Goal: Task Accomplishment & Management: Complete application form

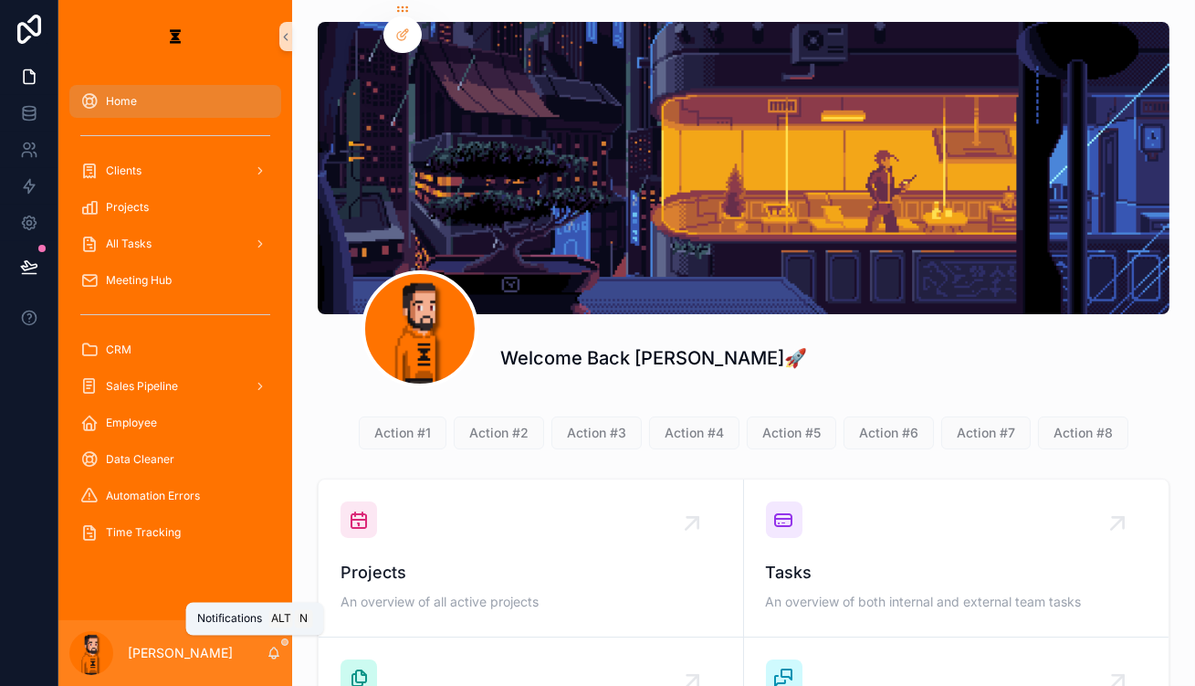
click at [269, 656] on icon "scrollable content" at bounding box center [274, 651] width 10 height 8
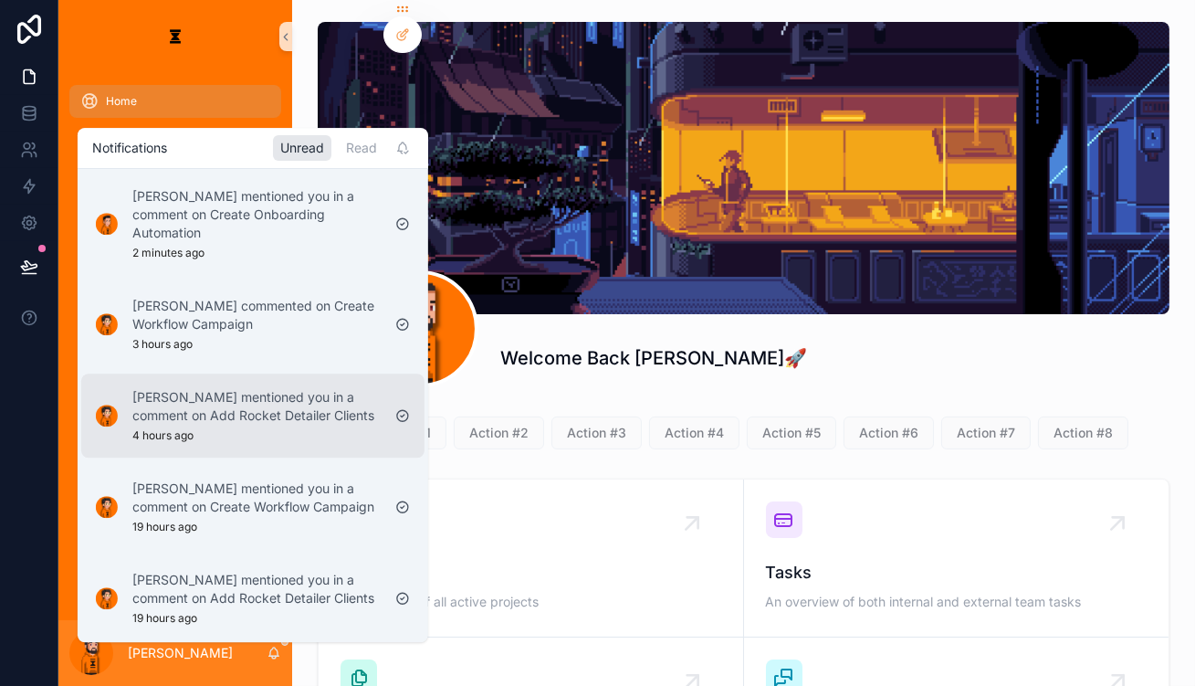
click at [226, 388] on p "[PERSON_NAME] mentioned you in a comment on Add Rocket Detailer Clients" at bounding box center [256, 406] width 248 height 37
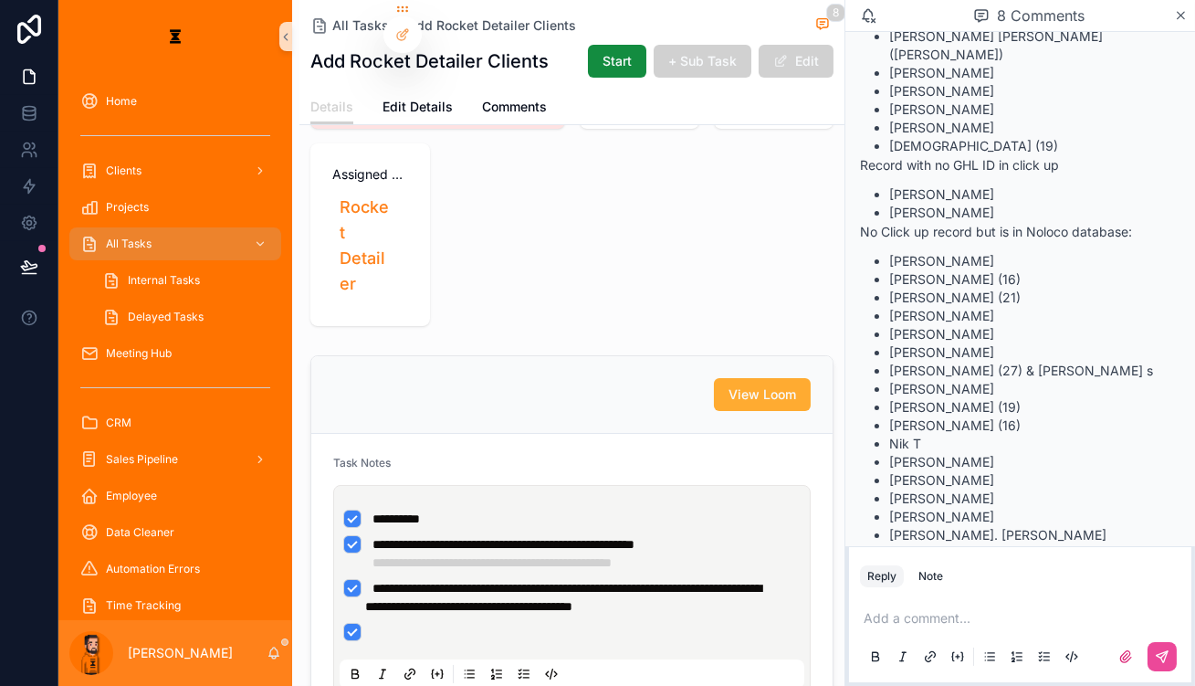
scroll to position [248, 0]
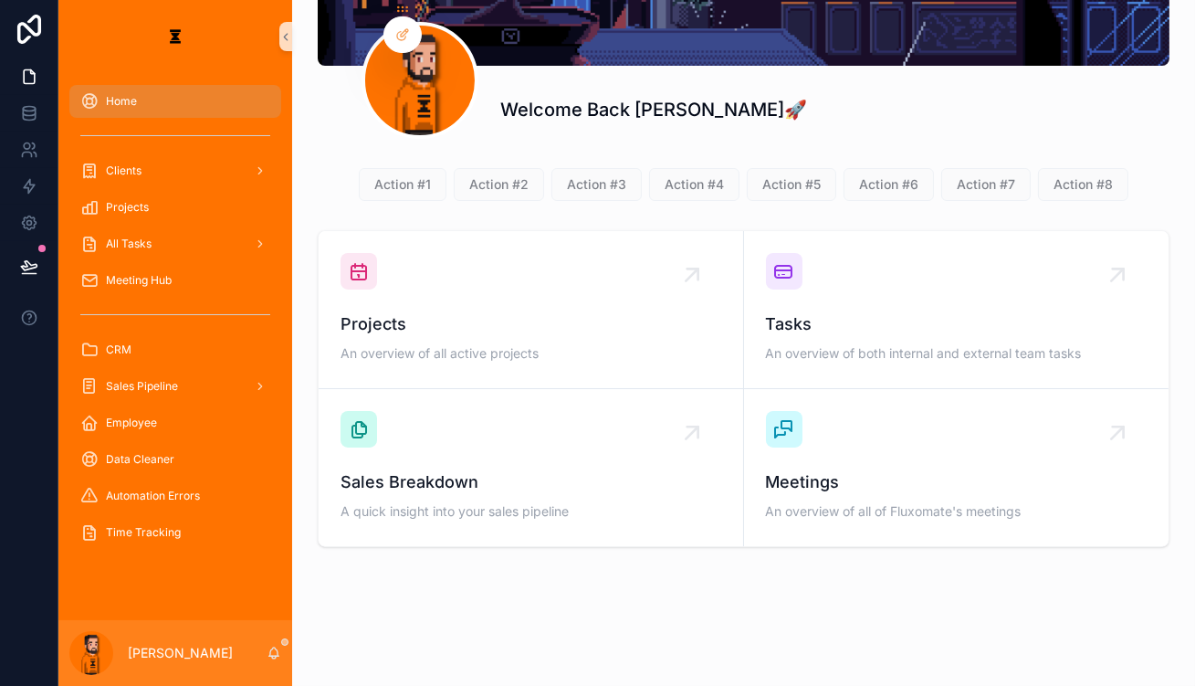
scroll to position [144, 0]
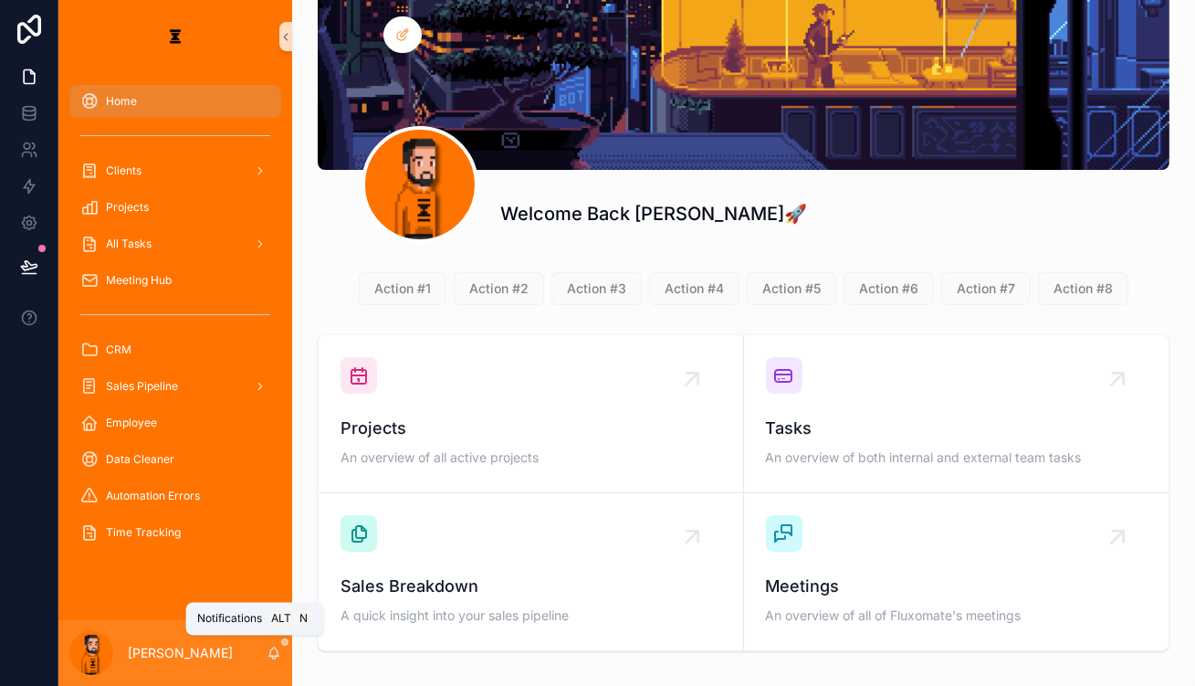
click at [267, 653] on icon "scrollable content" at bounding box center [274, 653] width 15 height 15
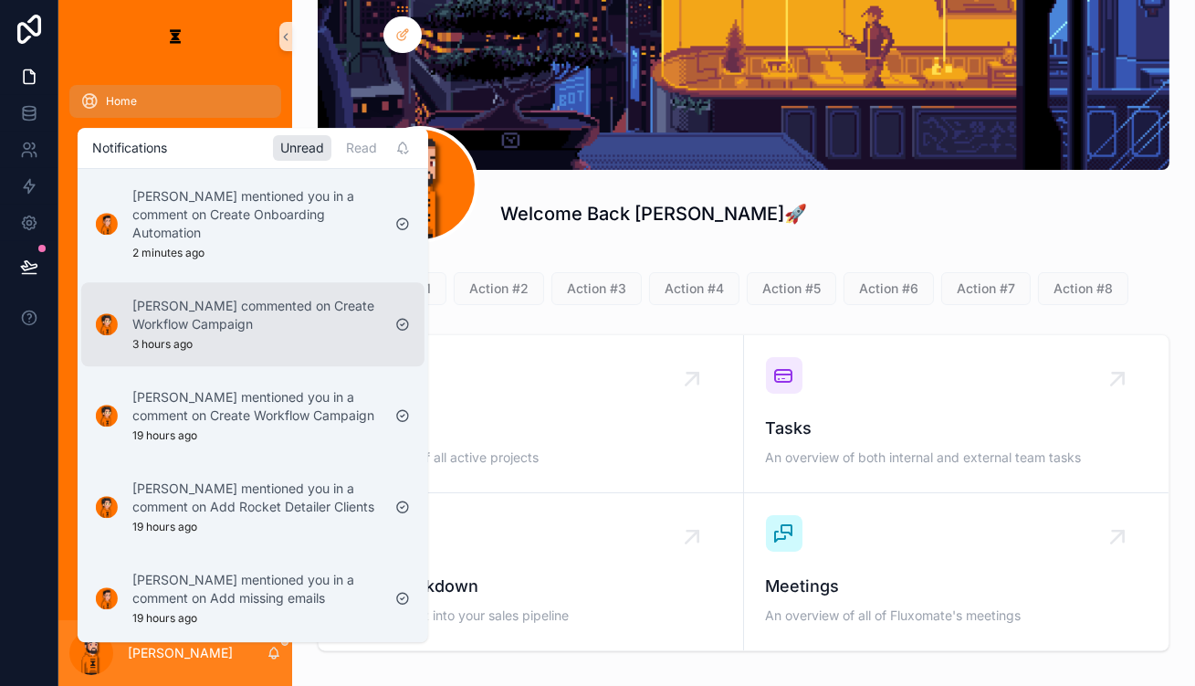
click at [273, 297] on p "[PERSON_NAME] commented on Create Workflow Campaign" at bounding box center [256, 315] width 248 height 37
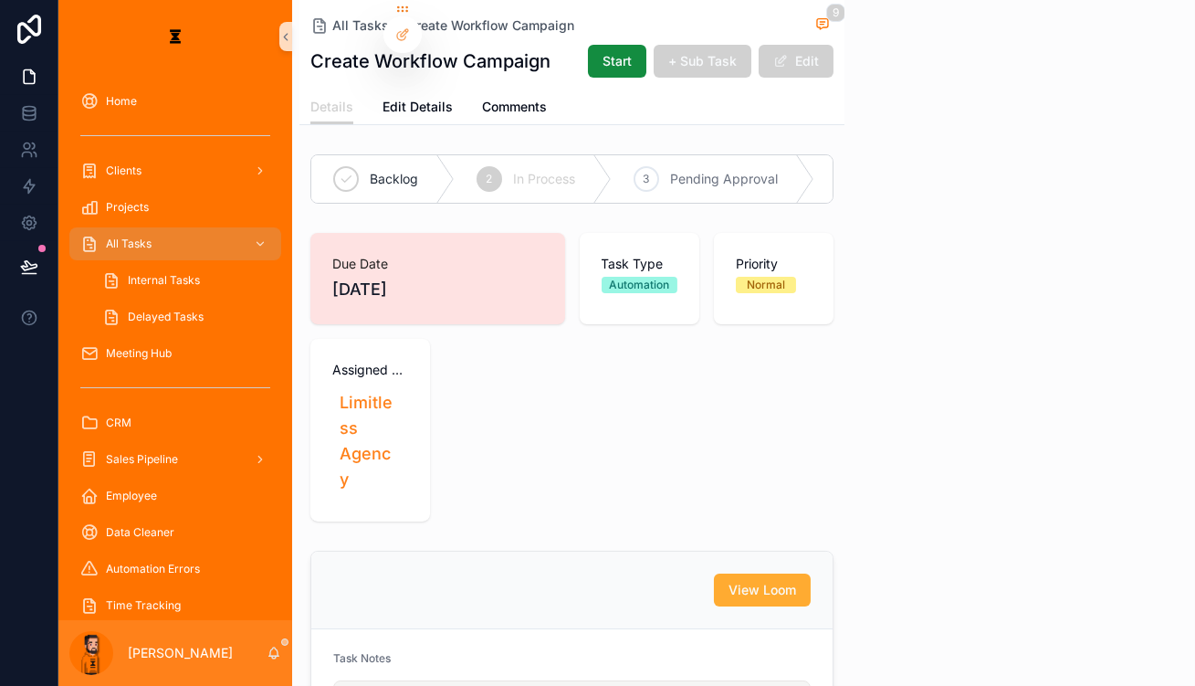
scroll to position [691, 0]
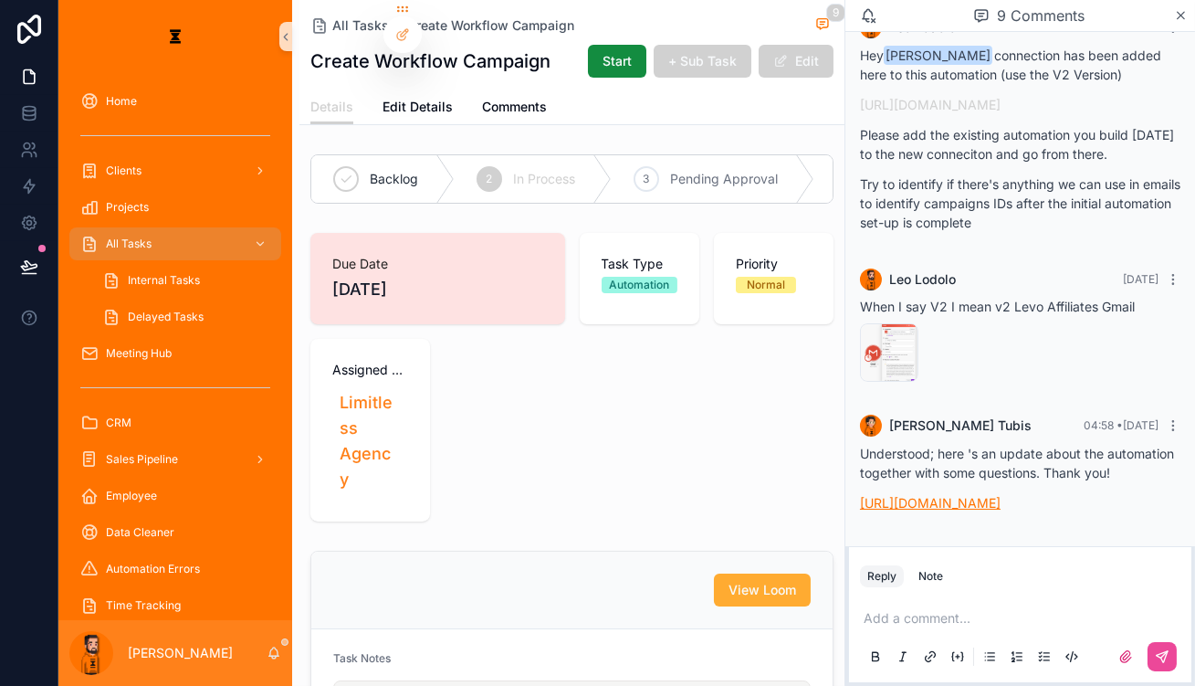
click at [988, 495] on link "[URL][DOMAIN_NAME]" at bounding box center [930, 503] width 141 height 16
click at [921, 609] on p "scrollable content" at bounding box center [1024, 618] width 321 height 18
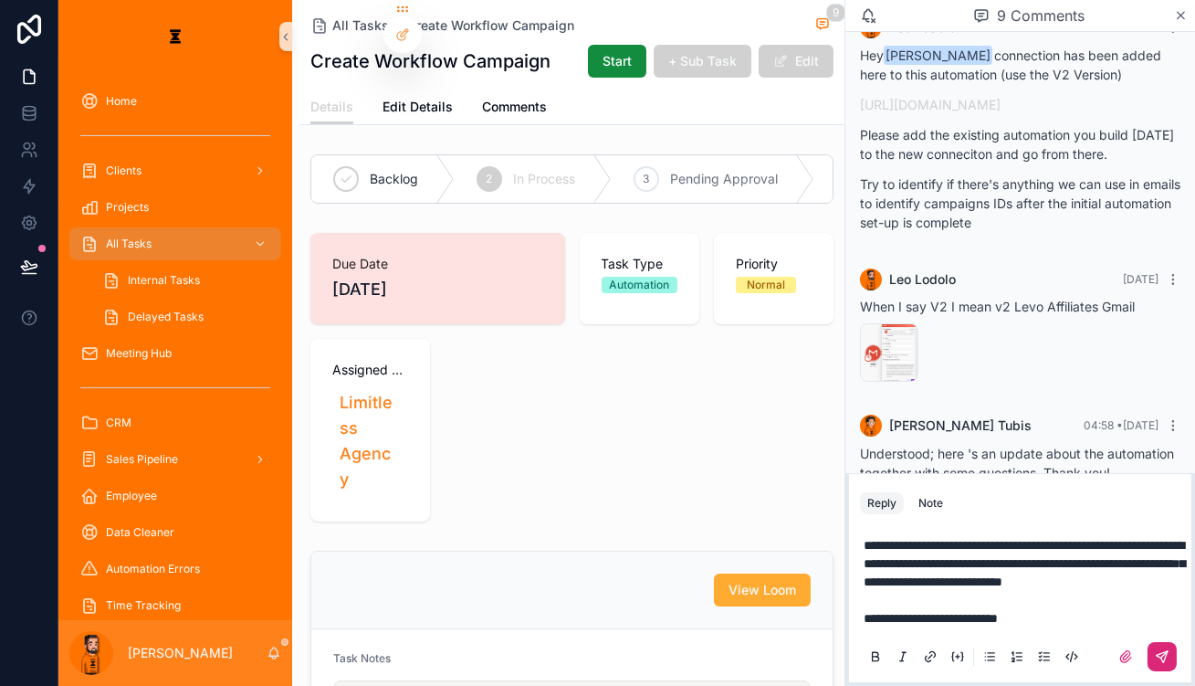
click at [1173, 644] on button "scrollable content" at bounding box center [1162, 656] width 29 height 29
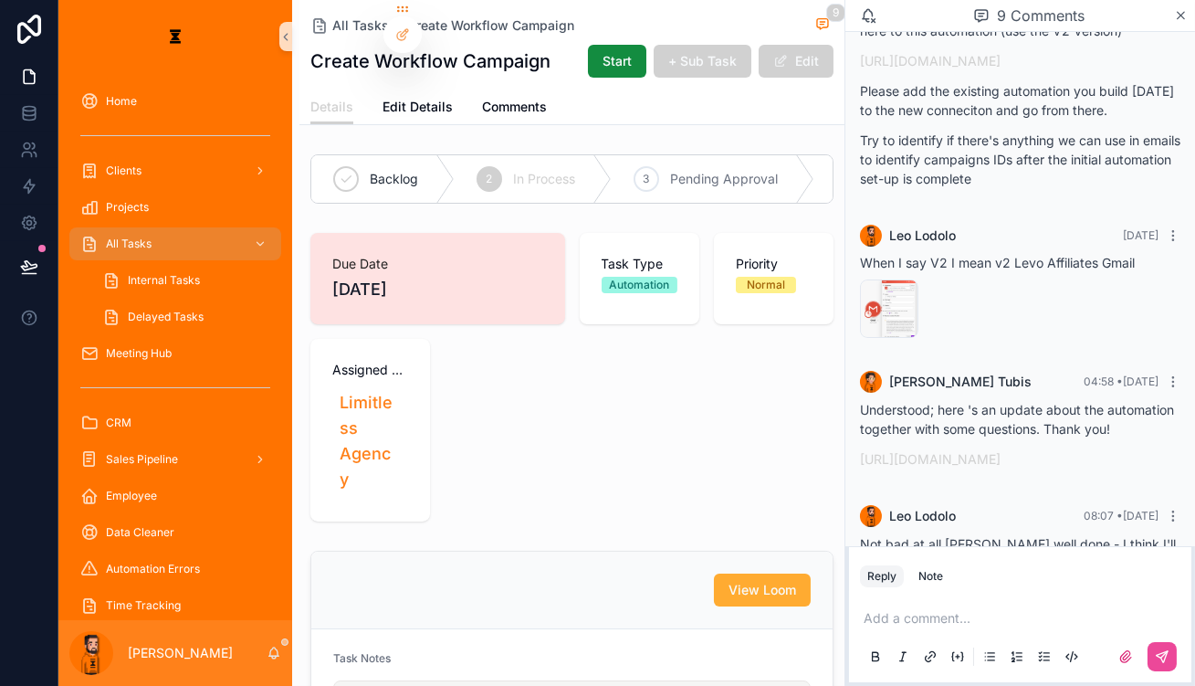
scroll to position [842, 0]
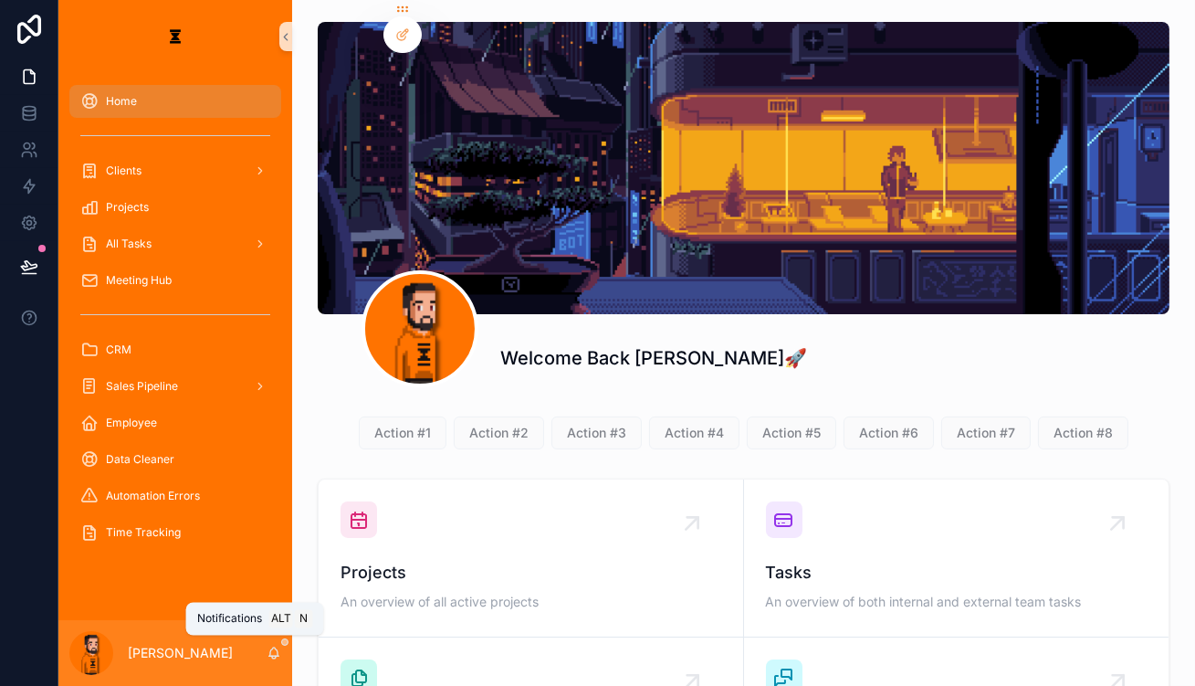
click at [267, 653] on icon "scrollable content" at bounding box center [274, 653] width 15 height 15
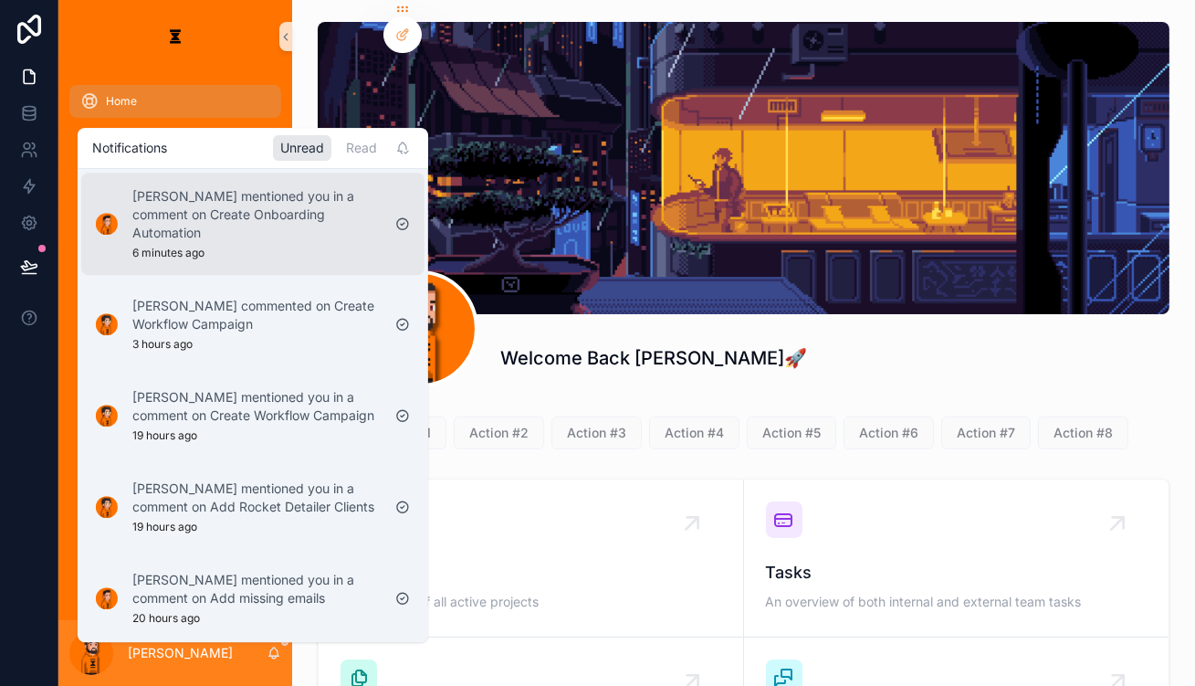
click at [301, 213] on p "[PERSON_NAME] mentioned you in a comment on Create Onboarding Automation" at bounding box center [256, 214] width 248 height 55
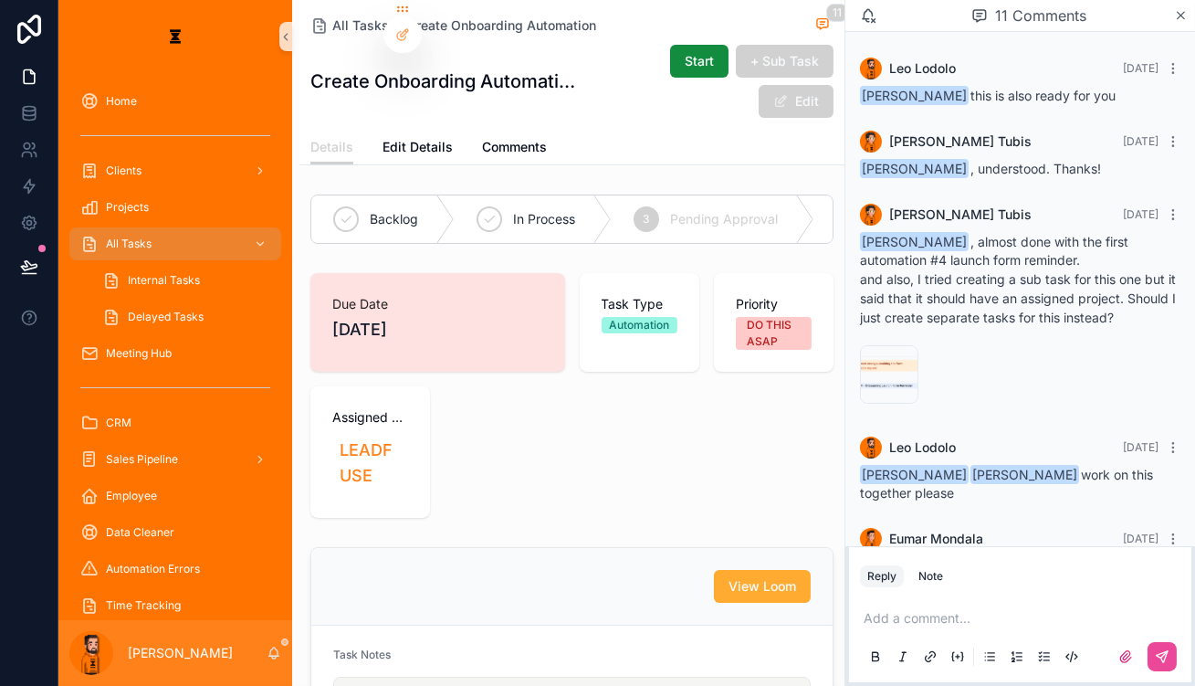
scroll to position [947, 0]
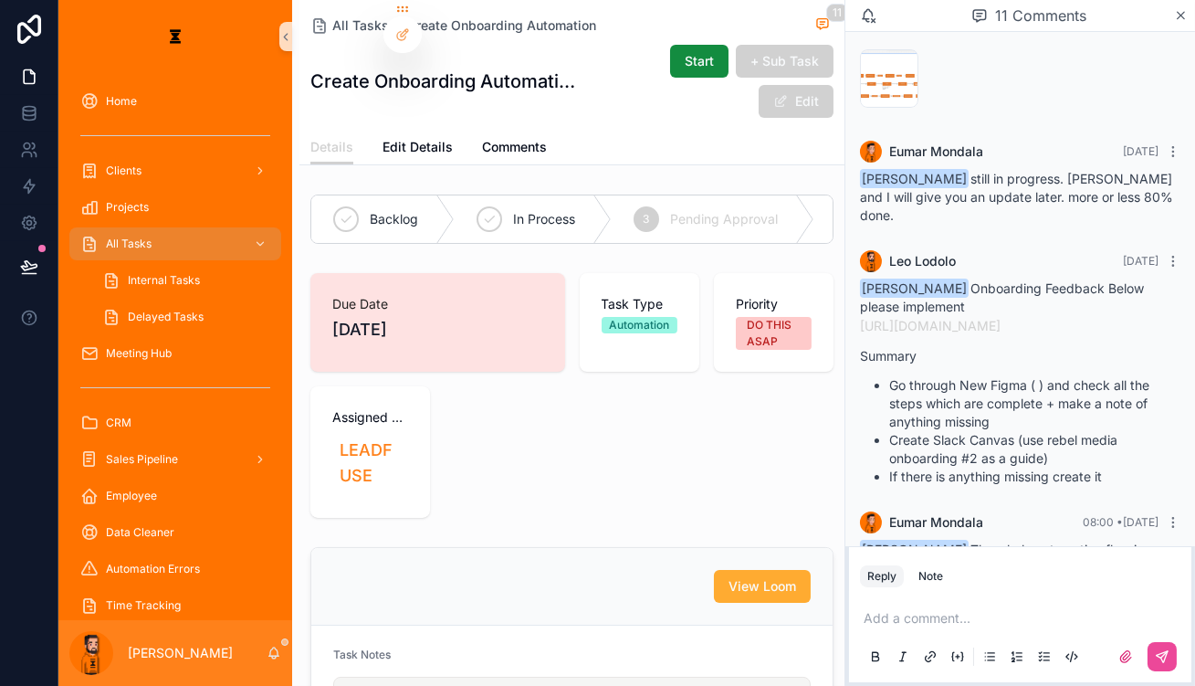
drag, startPoint x: 987, startPoint y: 439, endPoint x: 1149, endPoint y: 514, distance: 178.1
click at [1149, 541] on div "[PERSON_NAME] The whole automation flow is already built in. However the correc…" at bounding box center [1020, 602] width 321 height 122
click at [1149, 644] on p "looking forward on your feedback to this." at bounding box center [1020, 653] width 321 height 19
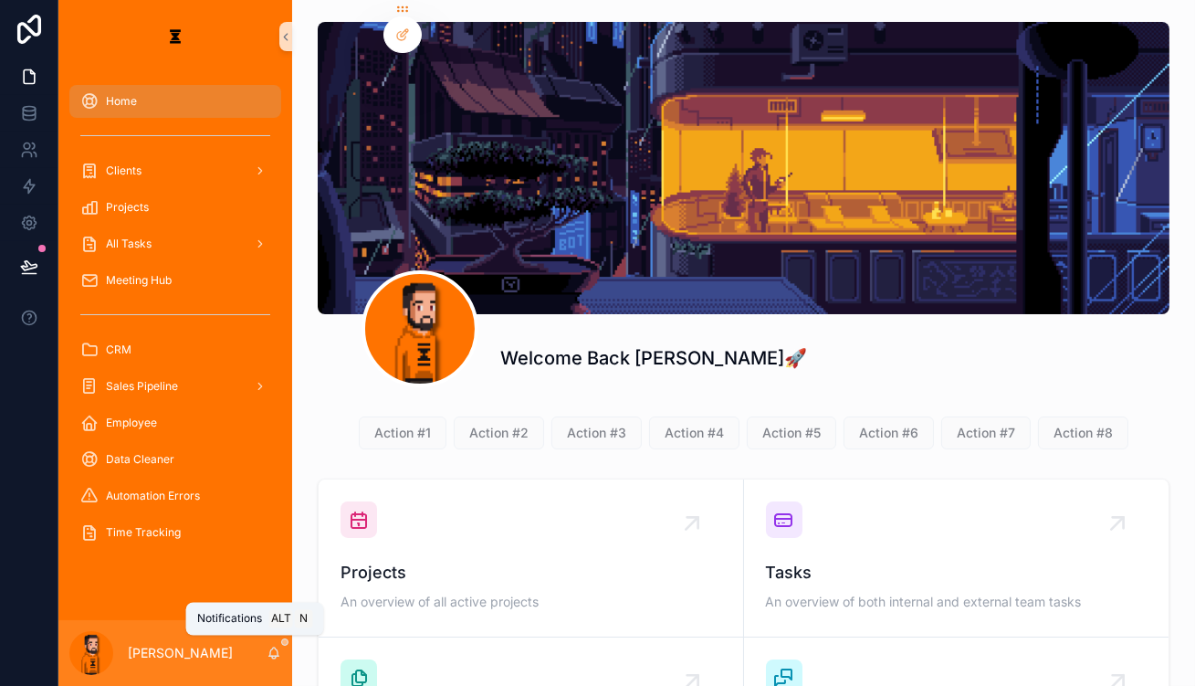
click at [267, 653] on icon "scrollable content" at bounding box center [274, 653] width 15 height 15
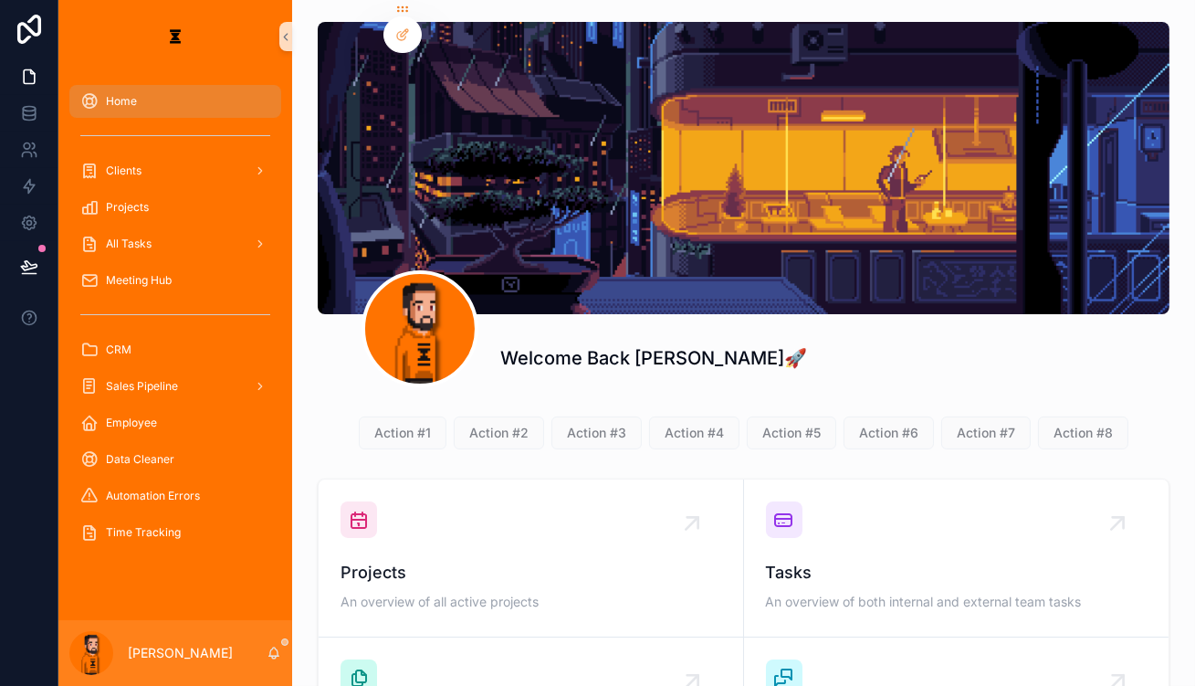
click at [812, 345] on div "Welcome Back [PERSON_NAME]🚀" at bounding box center [834, 358] width 669 height 26
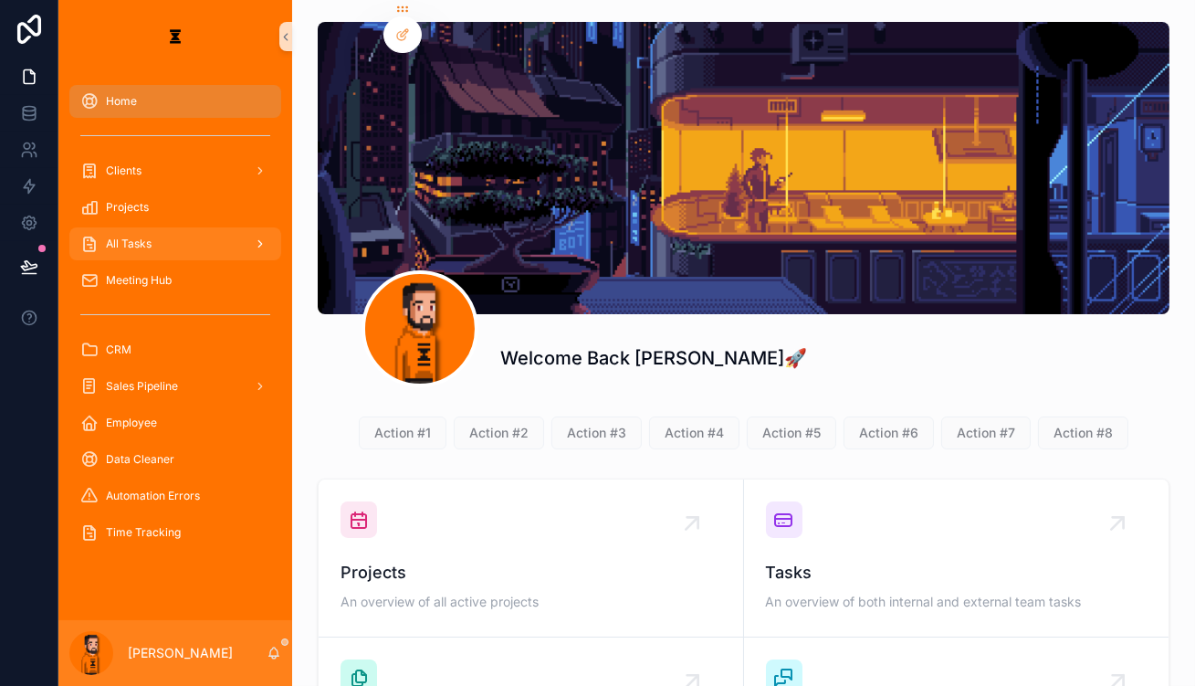
click at [170, 227] on link "All Tasks" at bounding box center [175, 243] width 212 height 33
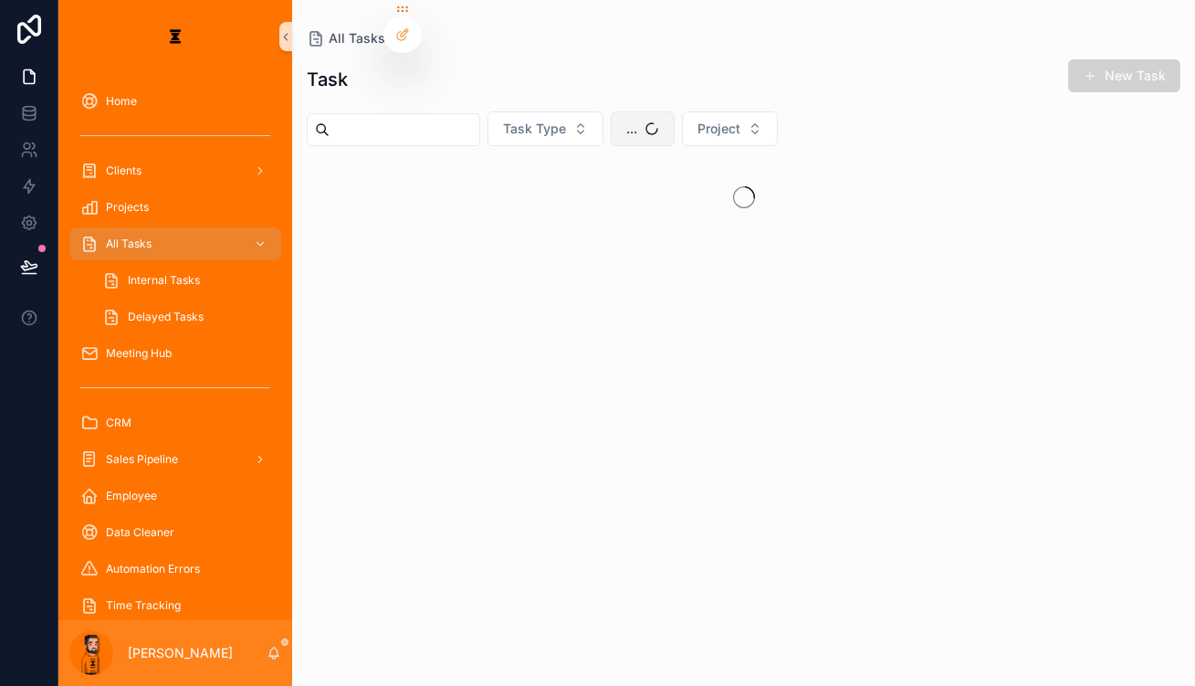
click at [611, 111] on button "..." at bounding box center [643, 128] width 64 height 35
click at [572, 216] on div "[PERSON_NAME]" at bounding box center [612, 216] width 219 height 29
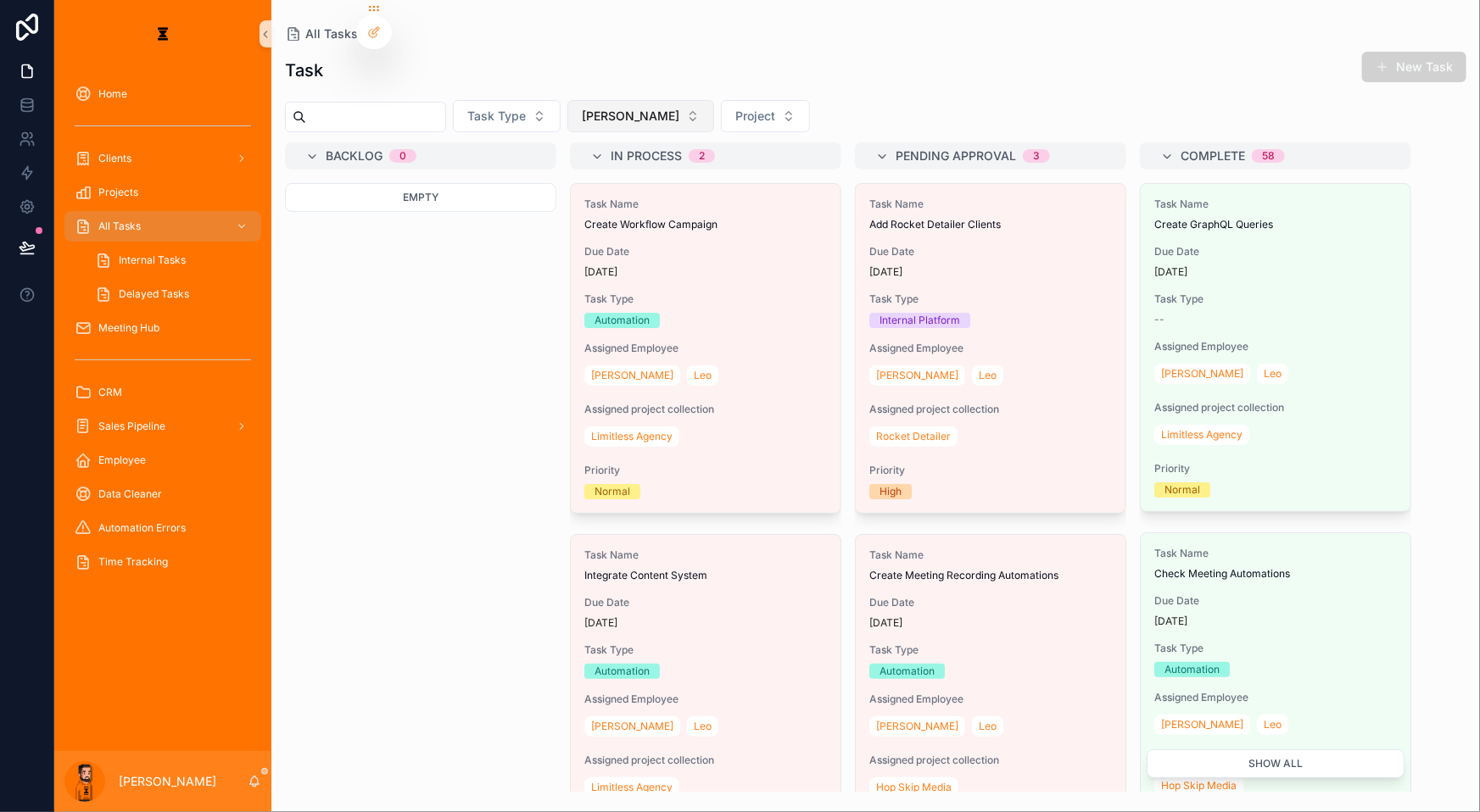
click at [581, 108] on span "[PERSON_NAME]" at bounding box center [630, 116] width 97 height 17
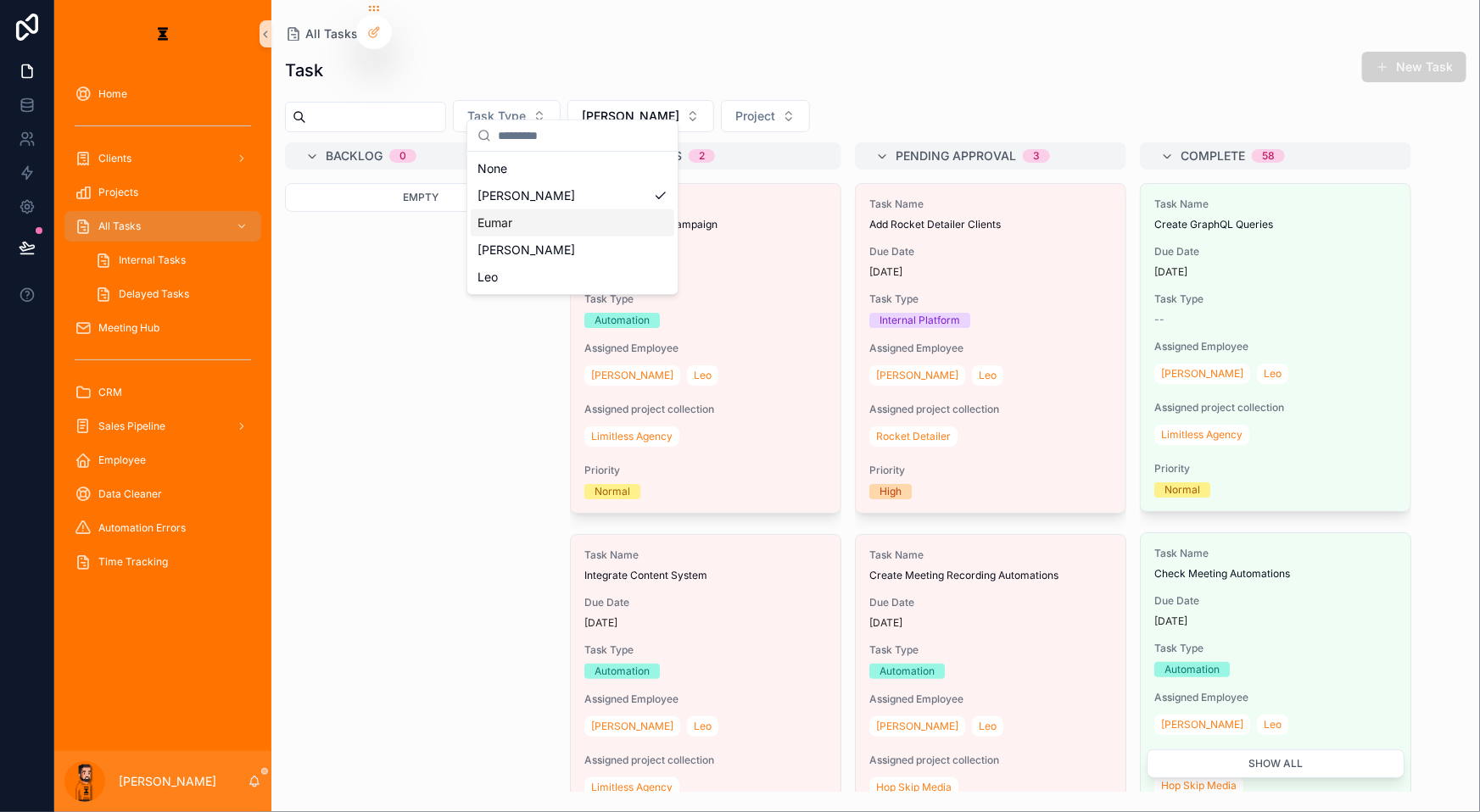
click at [563, 215] on div "Eumar" at bounding box center [572, 223] width 203 height 27
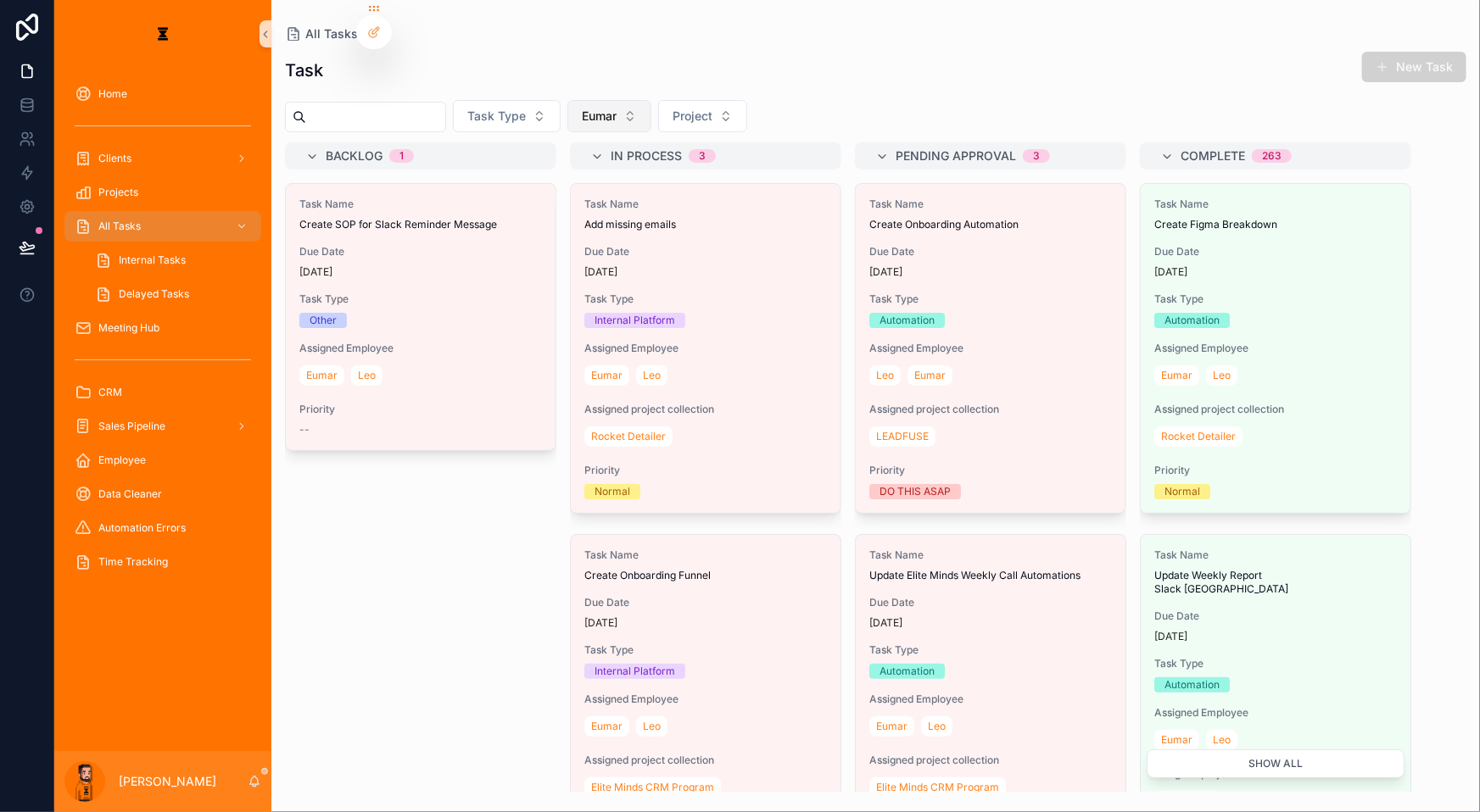
click at [581, 108] on span "Eumar" at bounding box center [598, 116] width 34 height 17
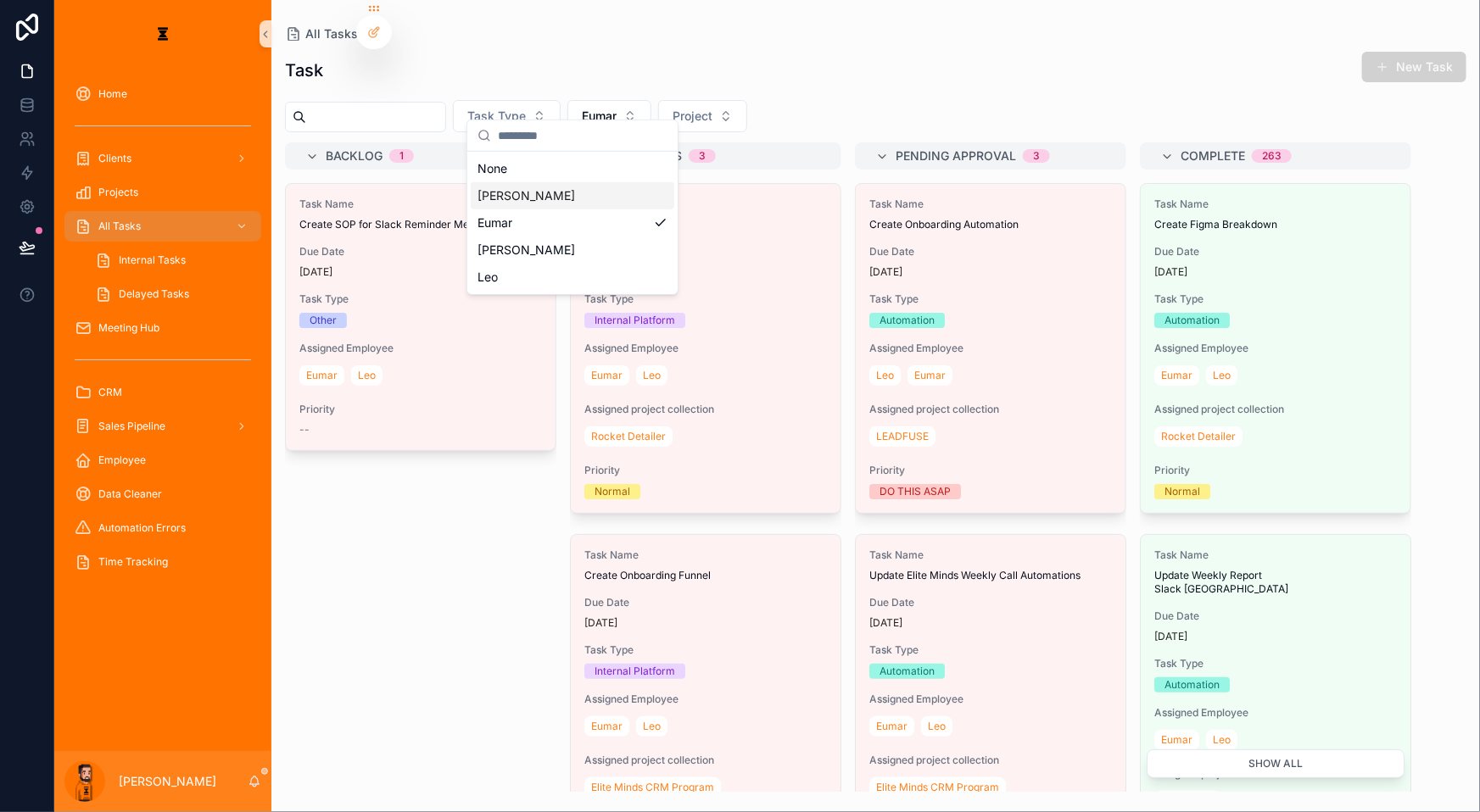
click at [572, 184] on div "[PERSON_NAME]" at bounding box center [572, 195] width 203 height 27
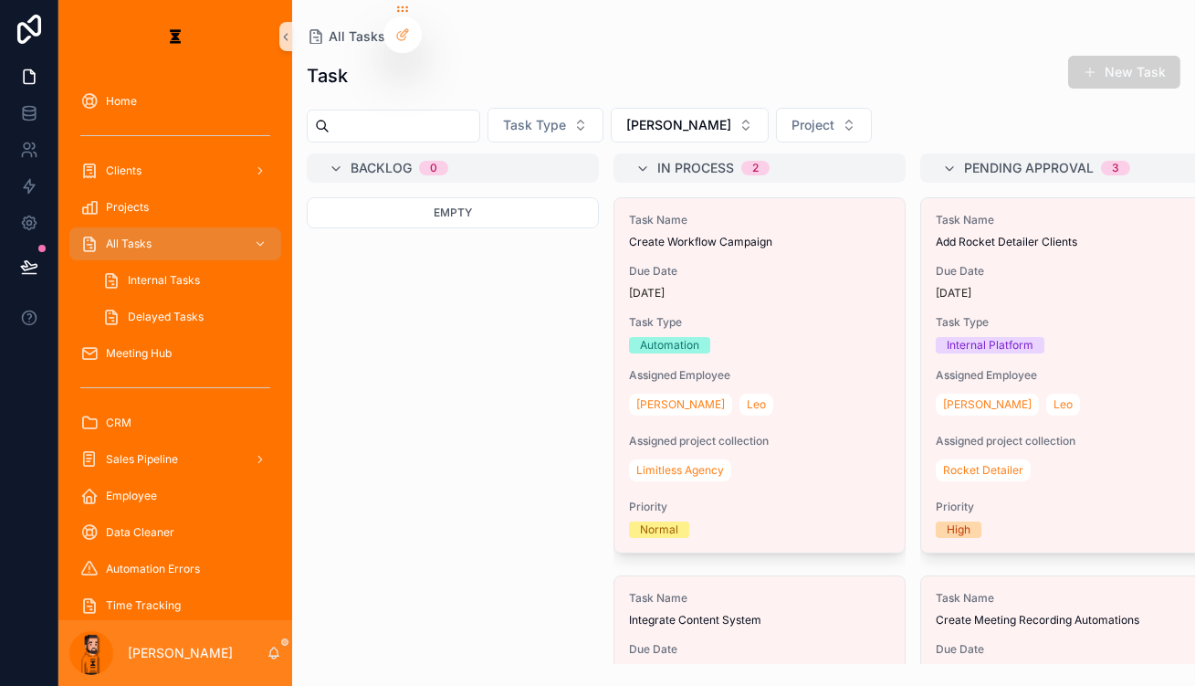
click at [1194, 68] on div "Task New Task" at bounding box center [743, 76] width 903 height 42
click at [1139, 79] on div "Task New Task" at bounding box center [744, 76] width 874 height 42
click at [1139, 75] on button "New Task" at bounding box center [1124, 72] width 112 height 33
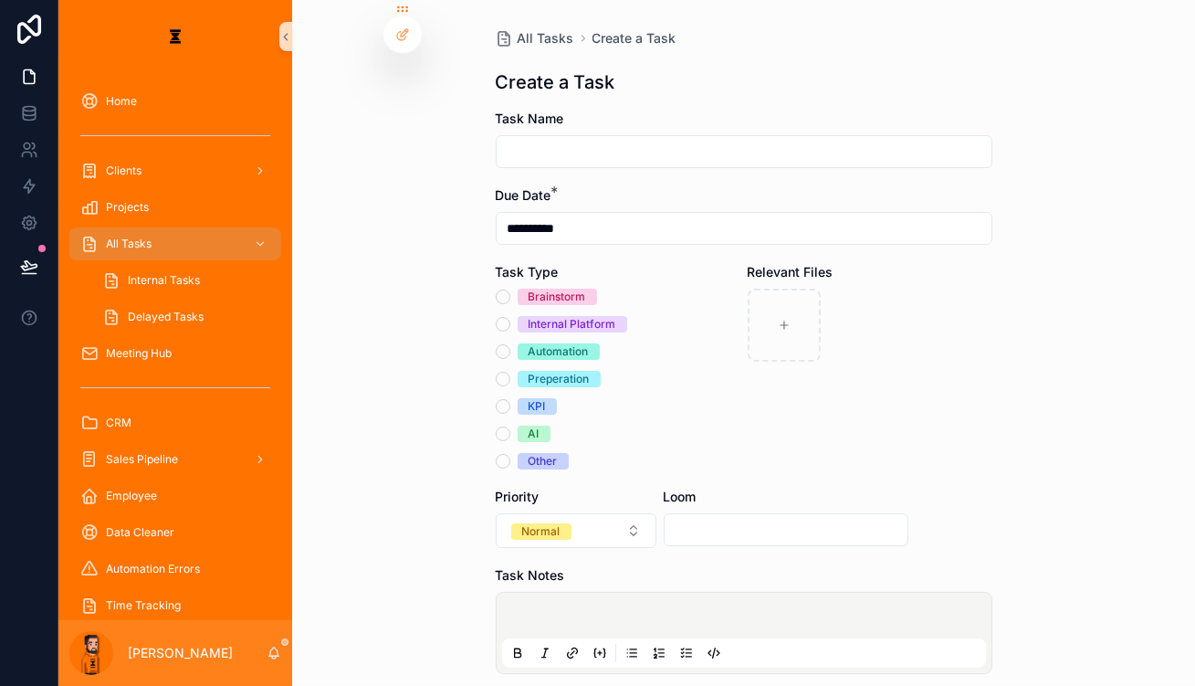
click at [689, 135] on div "scrollable content" at bounding box center [744, 151] width 497 height 33
click at [692, 143] on input "scrollable content" at bounding box center [744, 152] width 495 height 26
type input "**********"
click at [542, 343] on div "Automation" at bounding box center [559, 351] width 60 height 16
click at [510, 344] on button "Automation" at bounding box center [503, 351] width 15 height 15
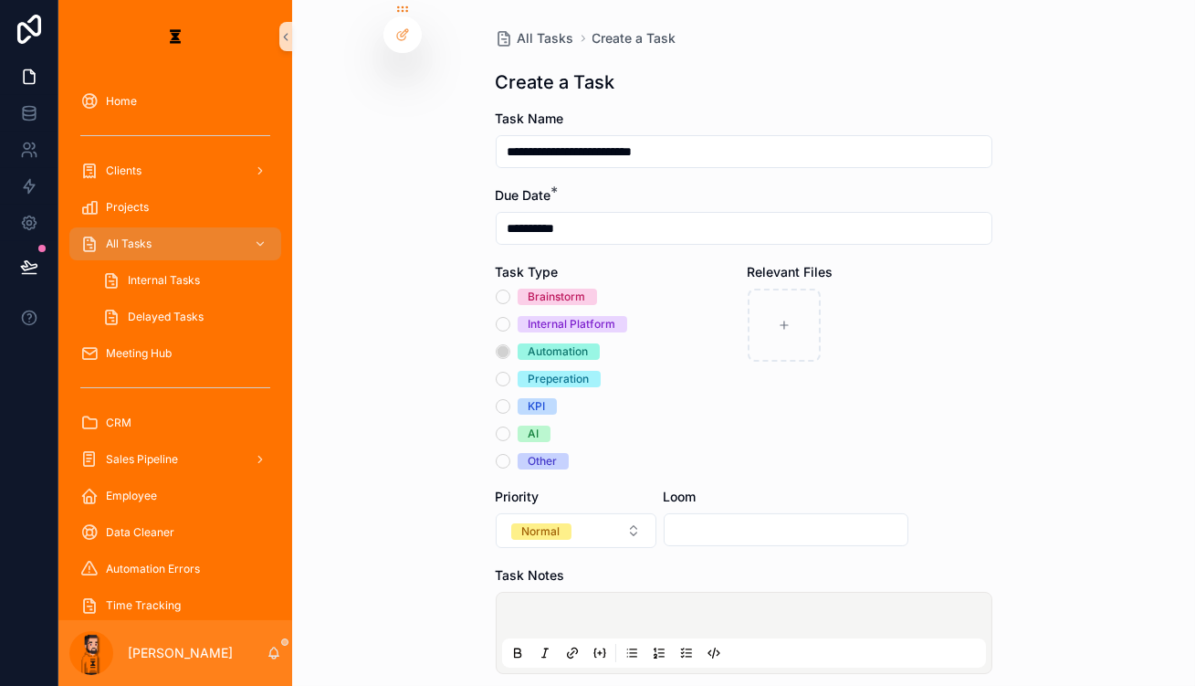
click at [603, 598] on div "scrollable content" at bounding box center [744, 632] width 484 height 69
click at [626, 609] on p "scrollable content" at bounding box center [748, 618] width 484 height 18
click at [680, 642] on button "scrollable content" at bounding box center [687, 653] width 22 height 22
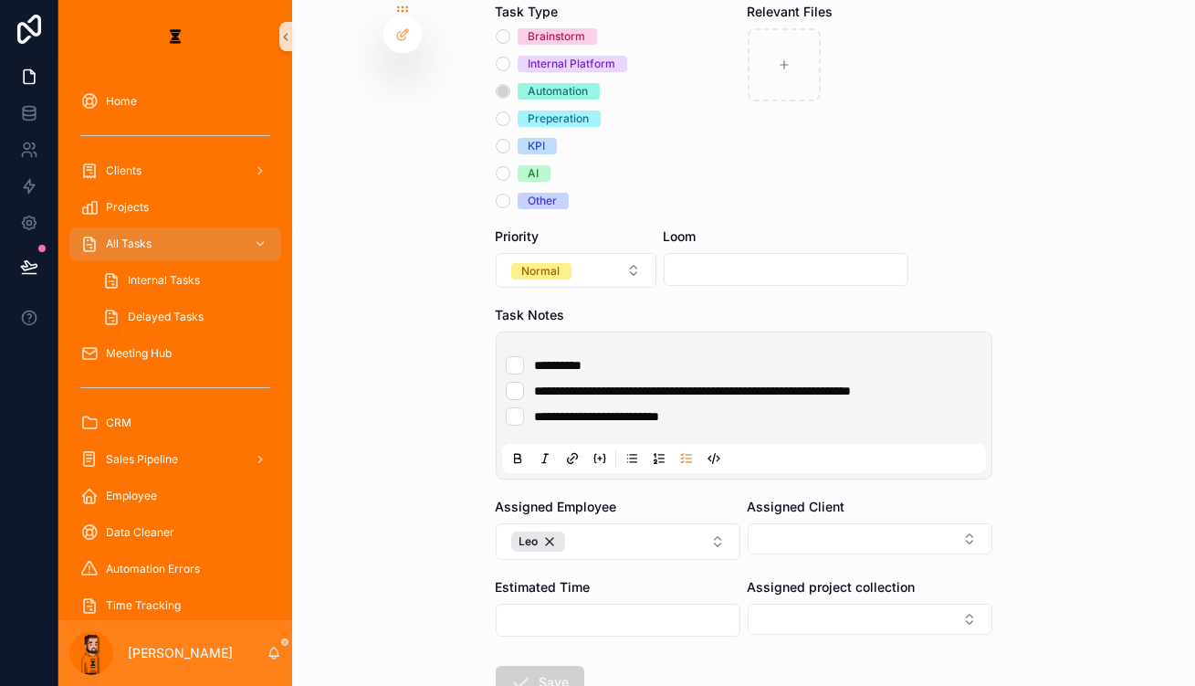
scroll to position [275, 0]
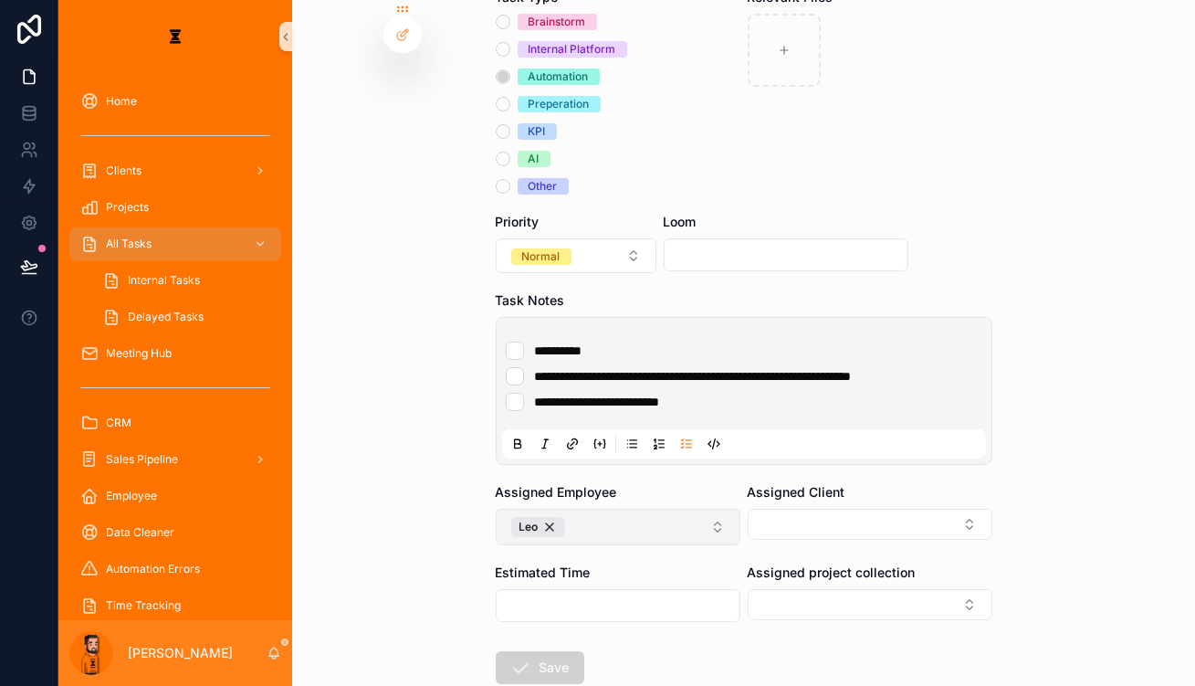
click at [636, 509] on button "Leo" at bounding box center [618, 527] width 245 height 37
click at [746, 393] on li "**********" at bounding box center [744, 402] width 477 height 18
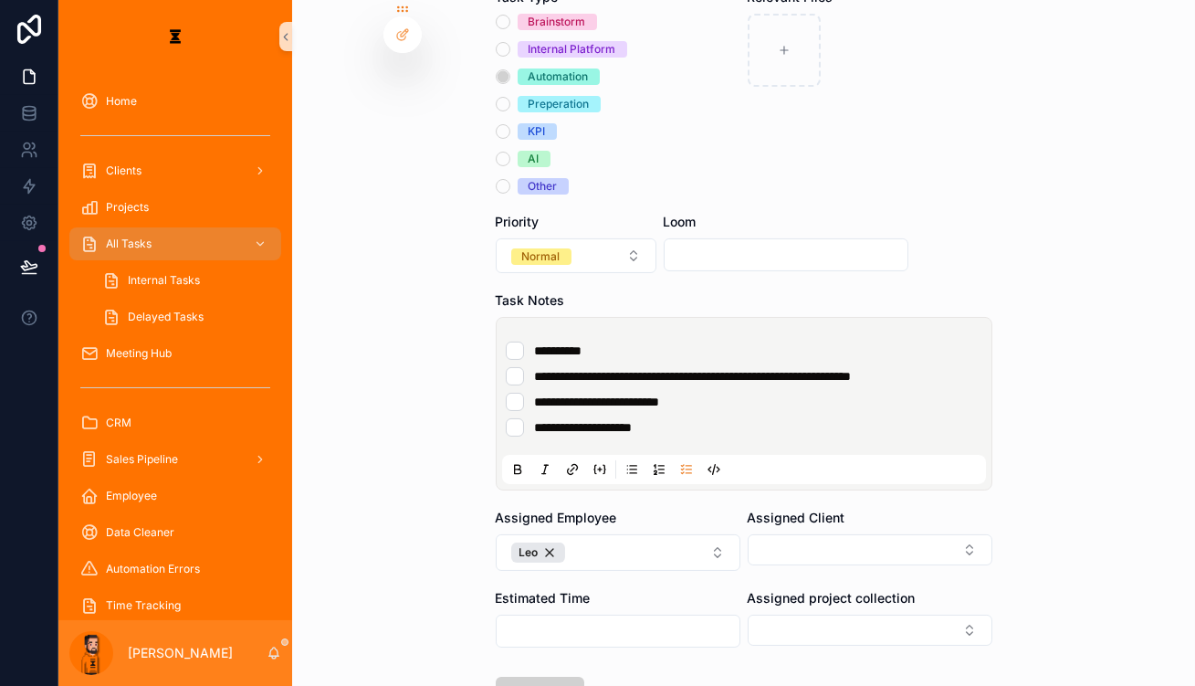
click at [631, 421] on span "**********" at bounding box center [584, 427] width 98 height 13
click at [685, 509] on div "Assigned Employee [PERSON_NAME]" at bounding box center [618, 540] width 245 height 62
click at [687, 534] on button "Leo" at bounding box center [618, 552] width 245 height 37
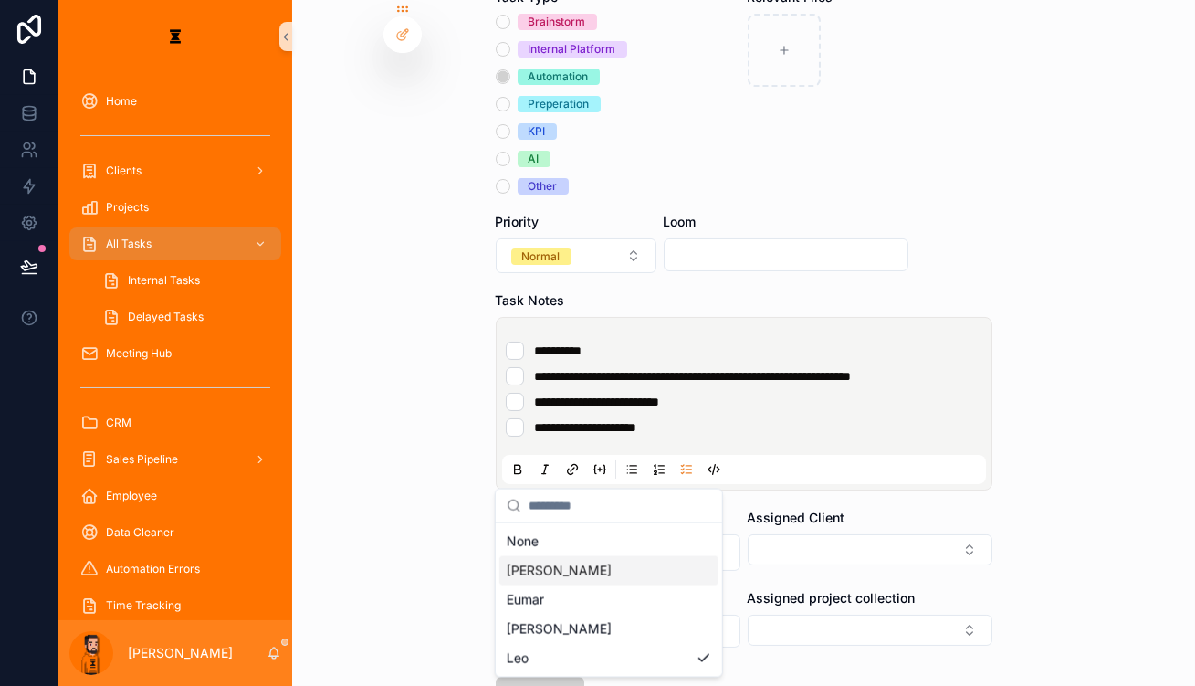
click at [562, 556] on div "[PERSON_NAME]" at bounding box center [609, 570] width 219 height 29
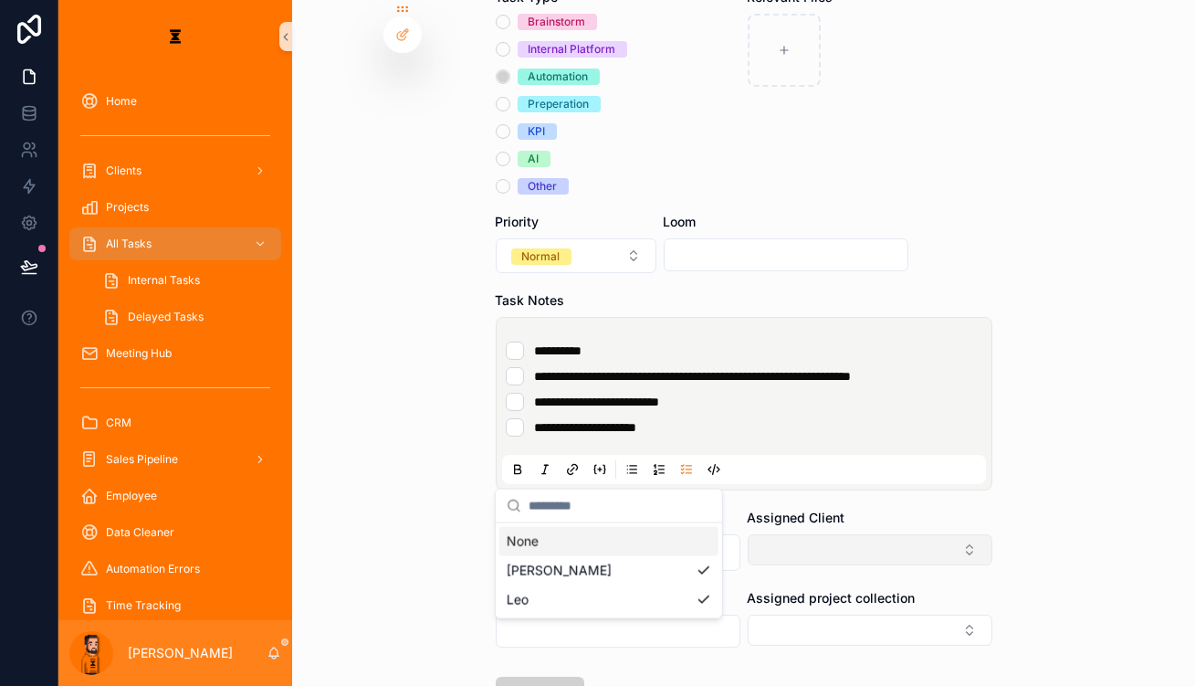
click at [748, 534] on button "Select Button" at bounding box center [870, 549] width 245 height 31
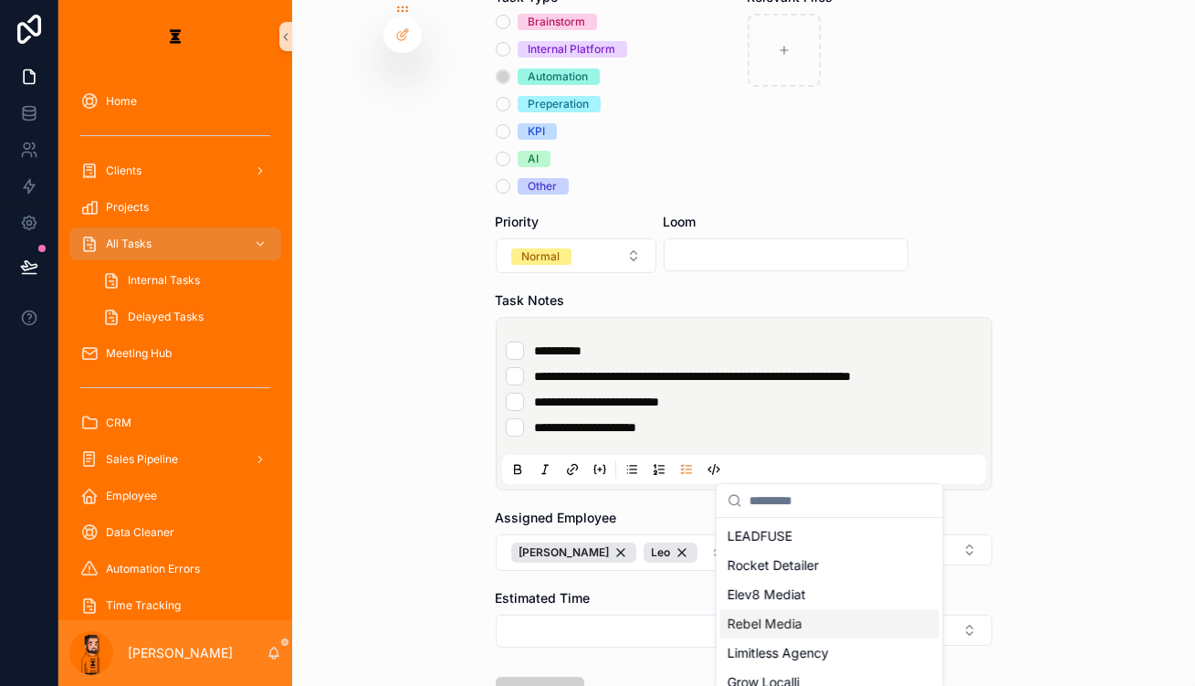
click at [798, 609] on div "Rebel Media" at bounding box center [830, 623] width 219 height 29
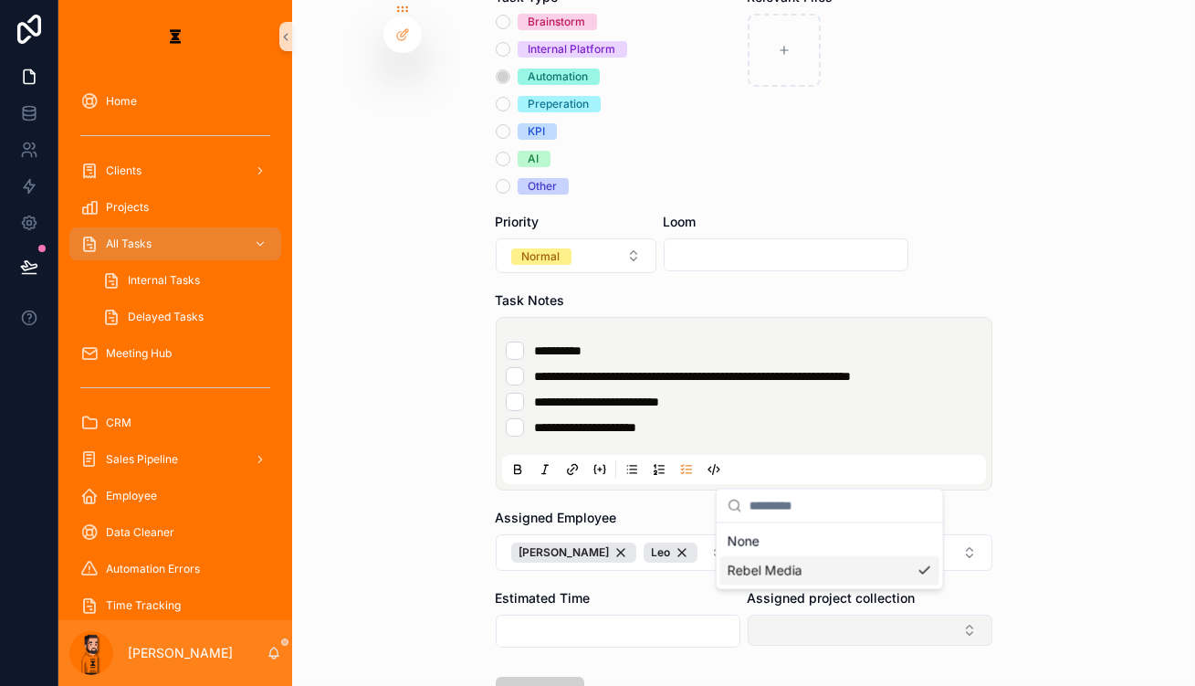
click at [787, 539] on div "**********" at bounding box center [626, 343] width 1137 height 686
click at [784, 615] on button "Select Button" at bounding box center [870, 630] width 245 height 31
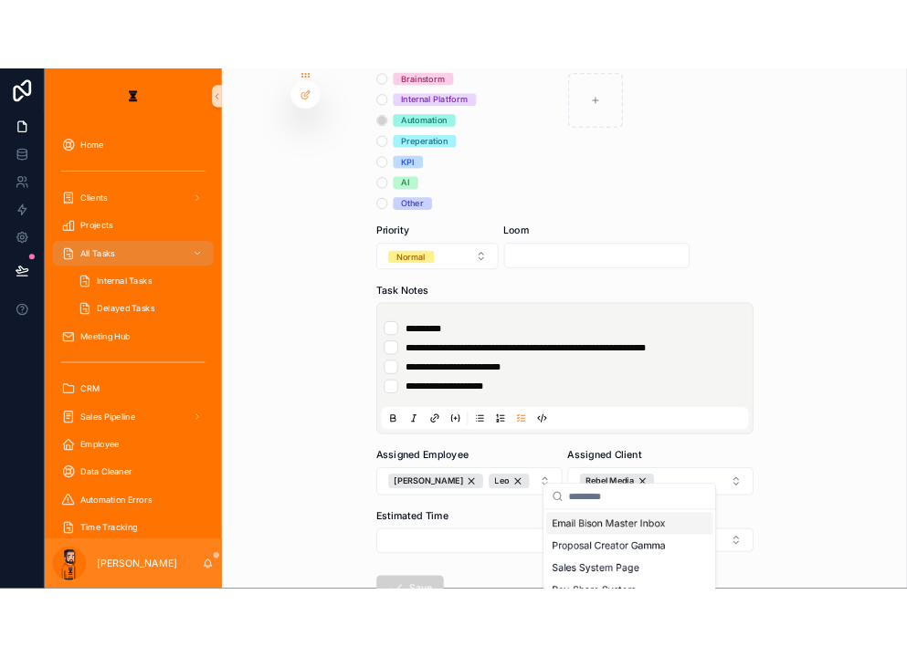
scroll to position [298, 0]
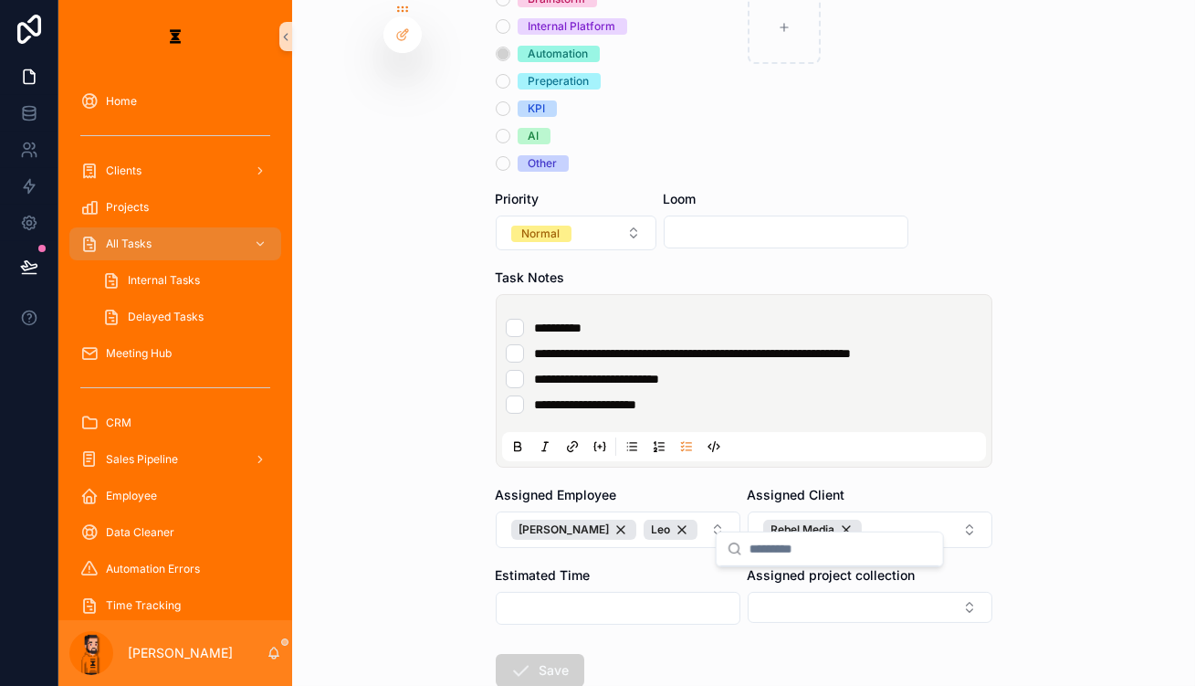
click at [1117, 448] on div "**********" at bounding box center [743, 343] width 903 height 686
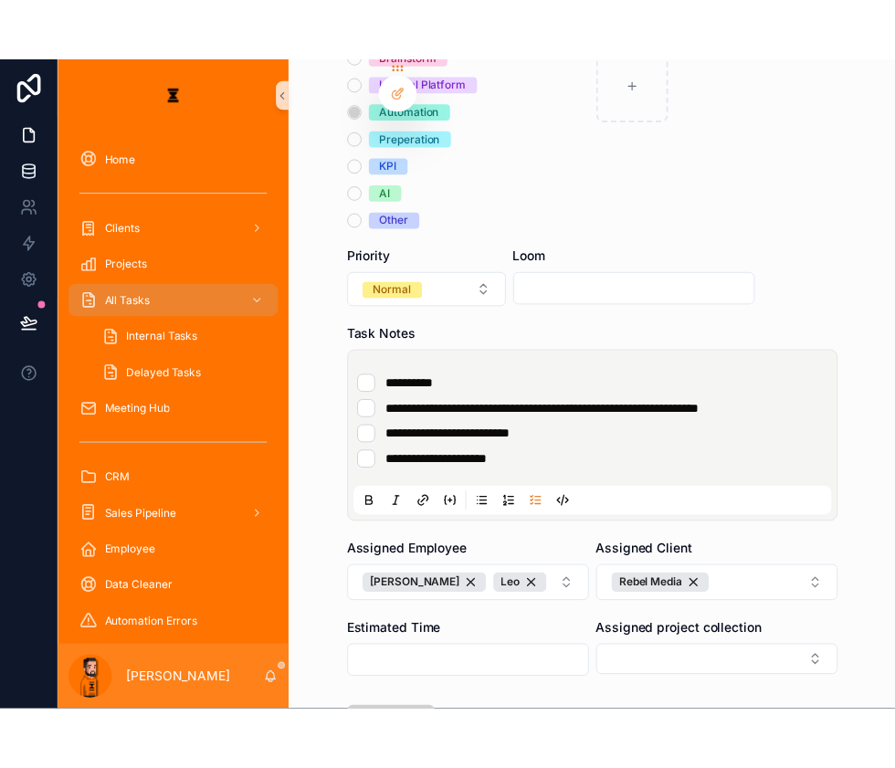
scroll to position [216, 0]
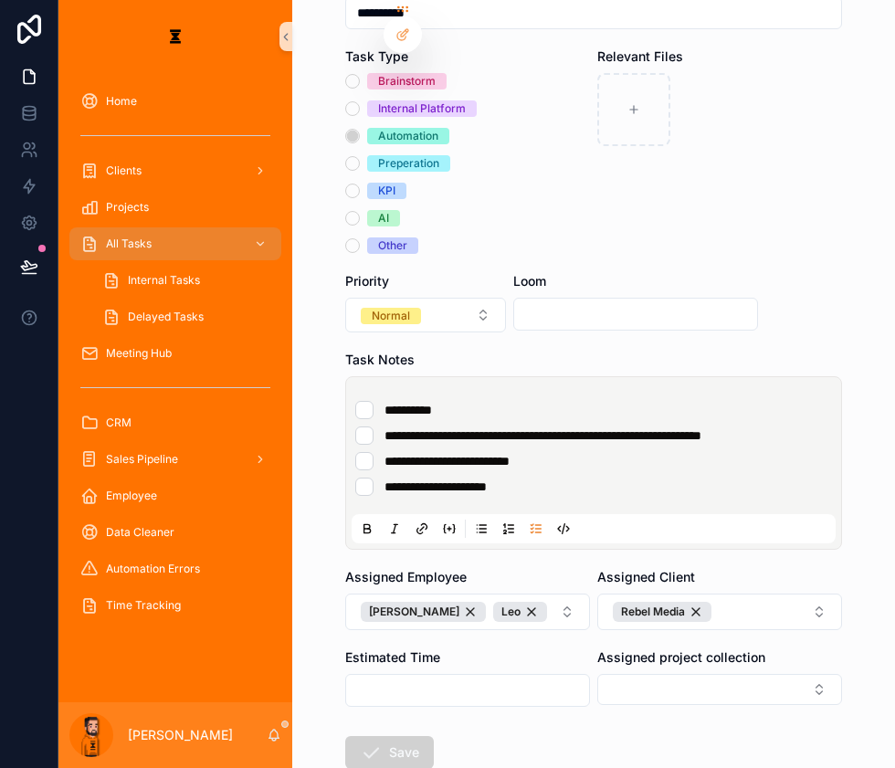
click at [487, 480] on span "**********" at bounding box center [435, 486] width 102 height 13
click at [527, 478] on li "**********" at bounding box center [593, 487] width 477 height 18
click at [532, 301] on input "scrollable content" at bounding box center [635, 314] width 243 height 26
paste input "**********"
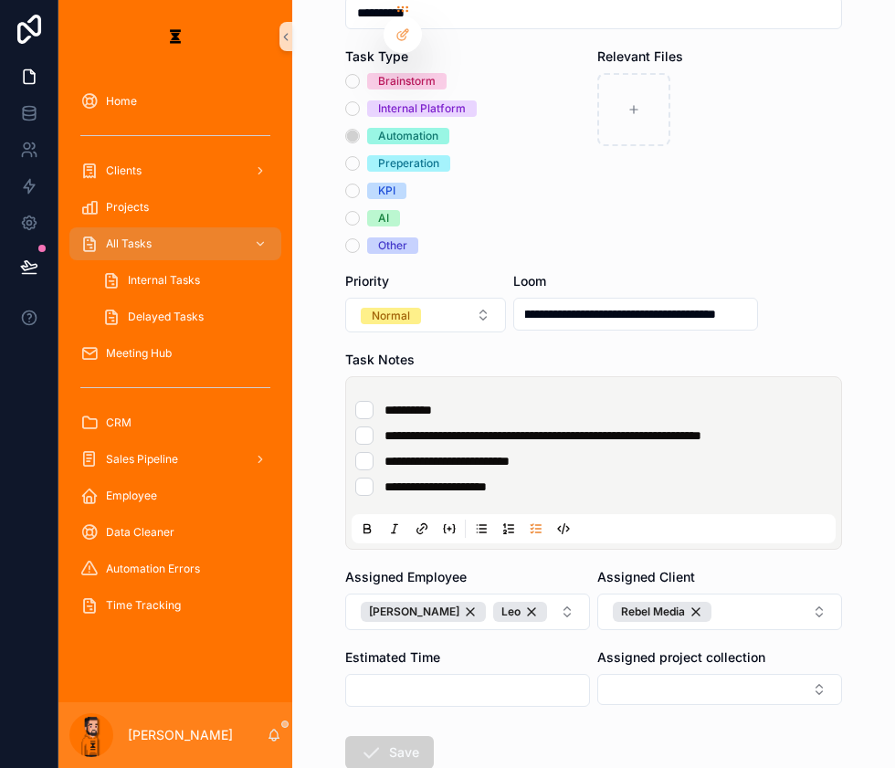
type input "**********"
click at [503, 676] on form "**********" at bounding box center [593, 390] width 497 height 992
drag, startPoint x: 398, startPoint y: 645, endPoint x: 367, endPoint y: 655, distance: 32.6
click at [367, 685] on button "Save" at bounding box center [389, 752] width 89 height 33
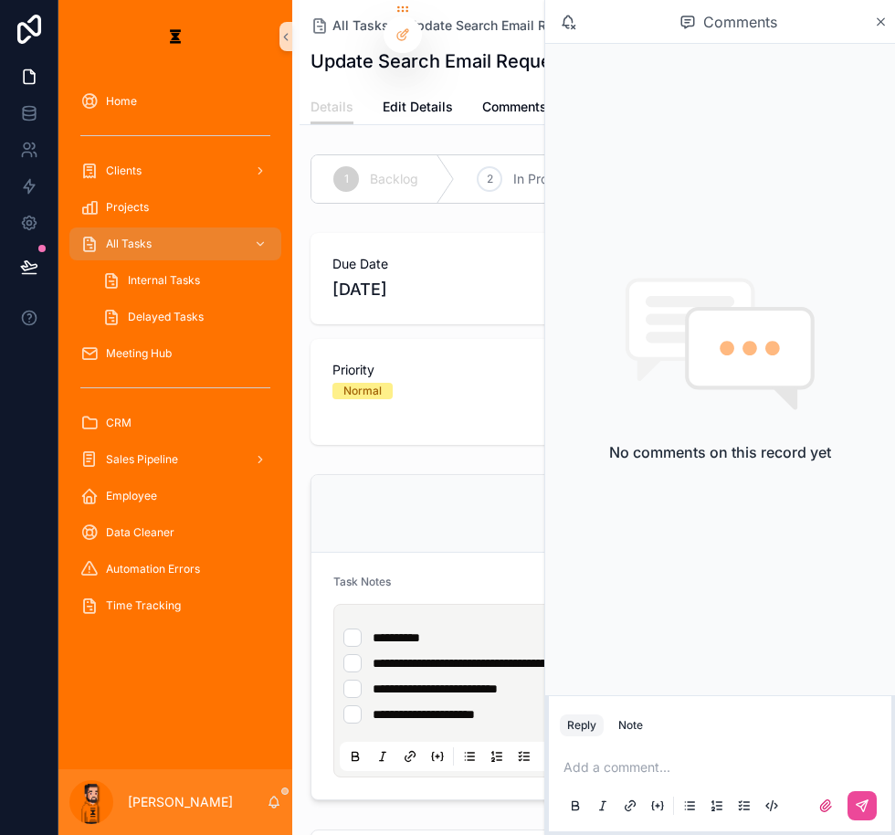
click at [450, 497] on div "View Loom" at bounding box center [597, 513] width 528 height 33
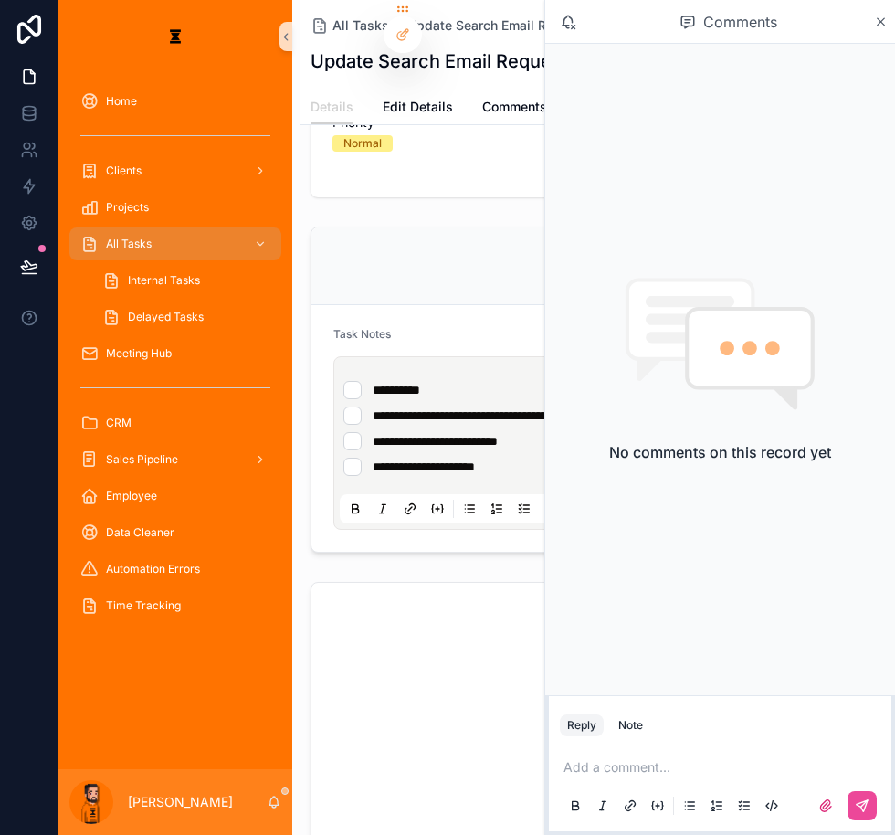
scroll to position [248, 0]
click at [883, 18] on icon "scrollable content" at bounding box center [881, 21] width 7 height 7
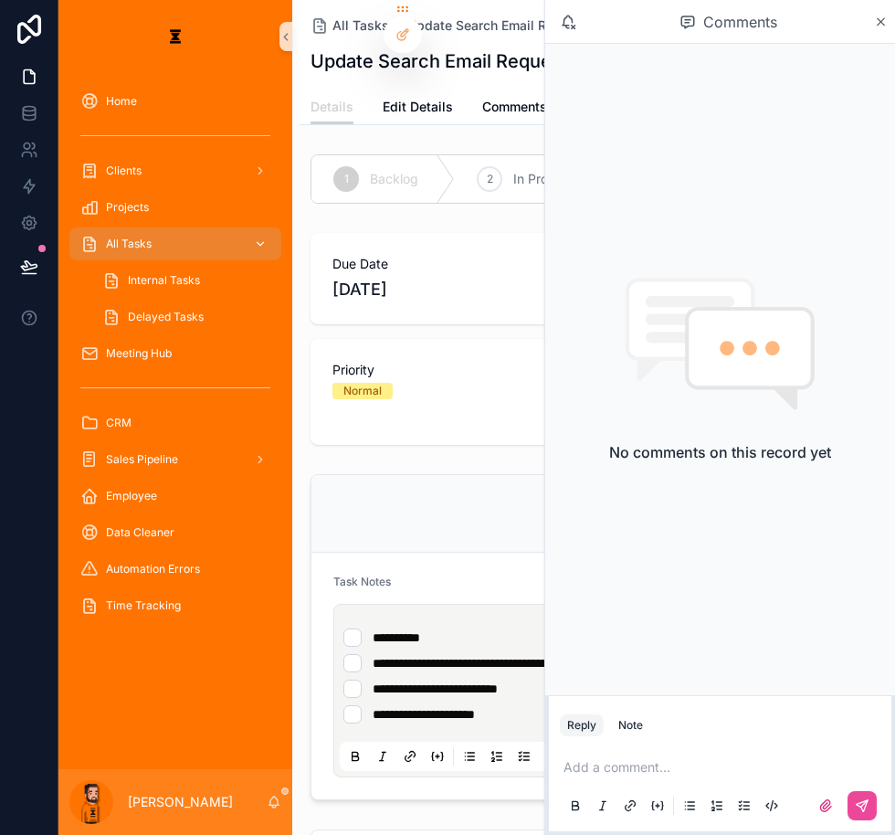
click at [194, 229] on div "All Tasks" at bounding box center [175, 243] width 190 height 29
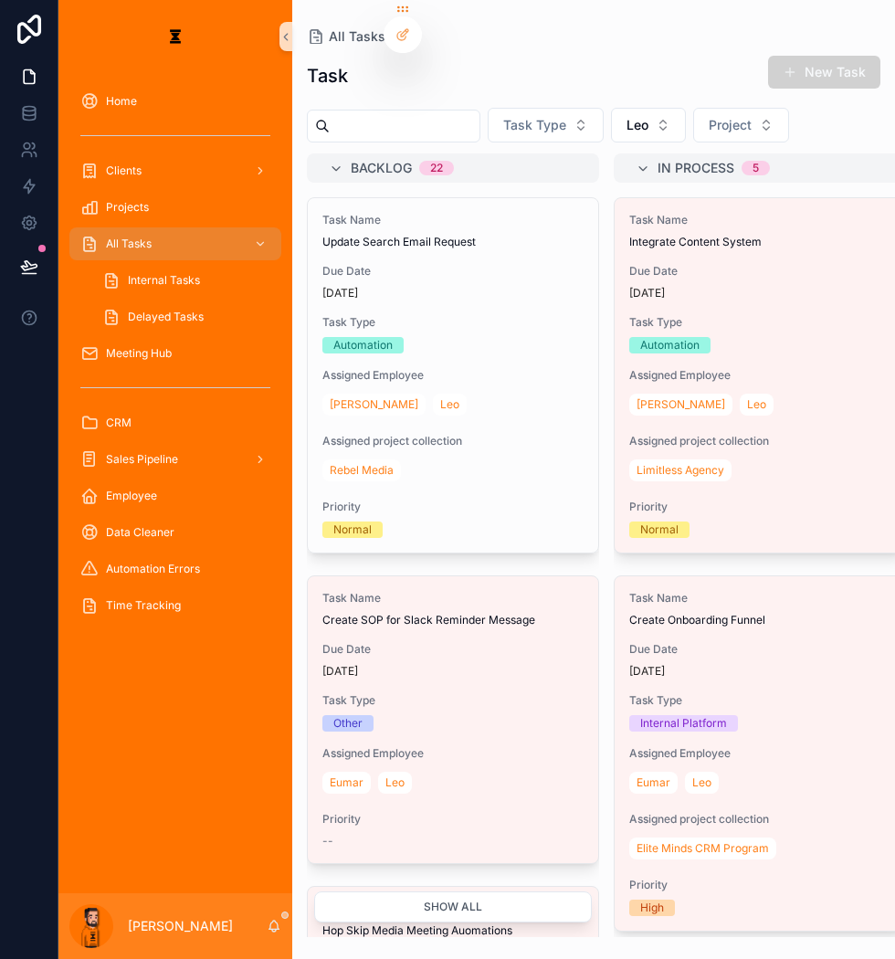
click at [228, 685] on div "Home Clients Projects All Tasks Internal Tasks Delayed Tasks Meeting Hub CRM Sa…" at bounding box center [175, 483] width 234 height 820
click at [227, 685] on div "[PERSON_NAME]" at bounding box center [175, 926] width 234 height 66
click at [229, 685] on div "[PERSON_NAME]" at bounding box center [175, 926] width 234 height 66
click at [267, 685] on icon "scrollable content" at bounding box center [274, 926] width 15 height 15
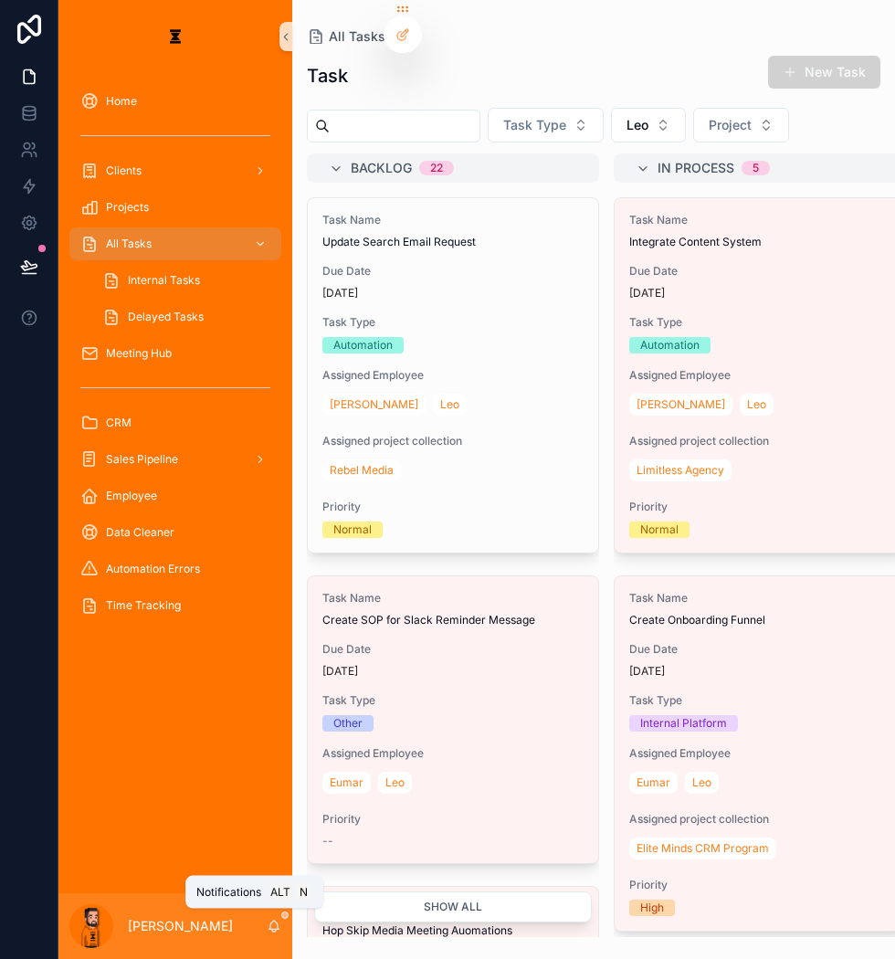
click at [267, 685] on icon "scrollable content" at bounding box center [274, 926] width 15 height 15
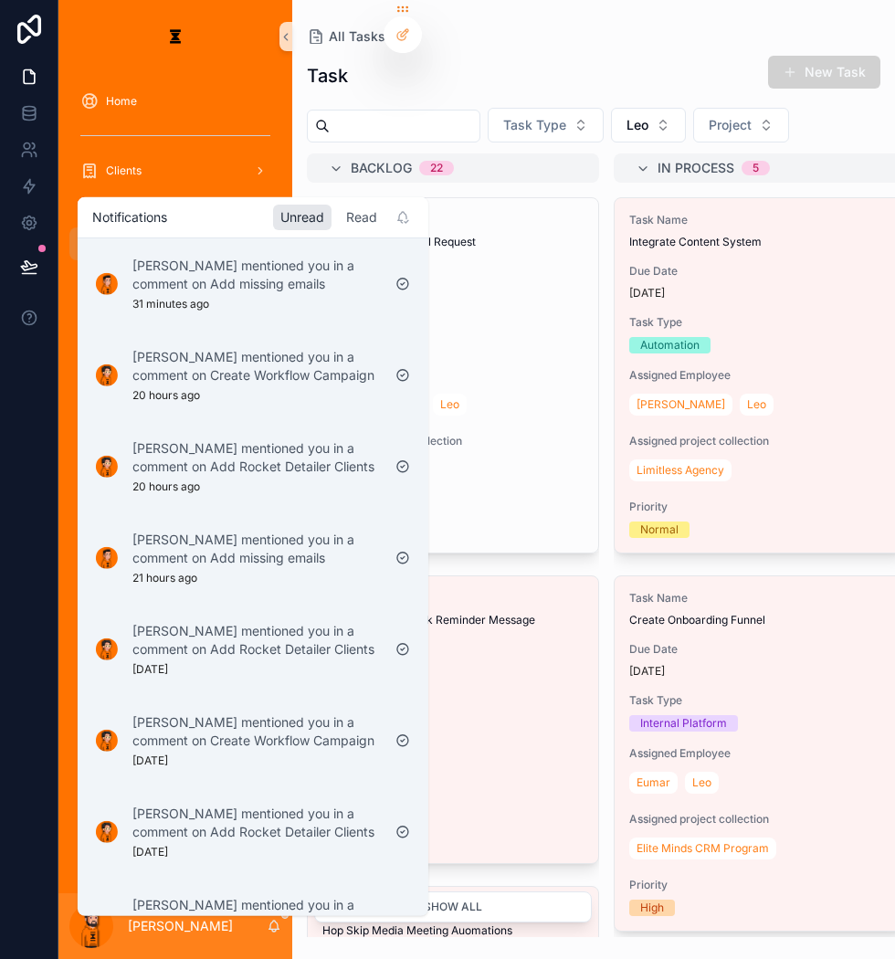
click at [339, 218] on div "Read" at bounding box center [362, 217] width 46 height 26
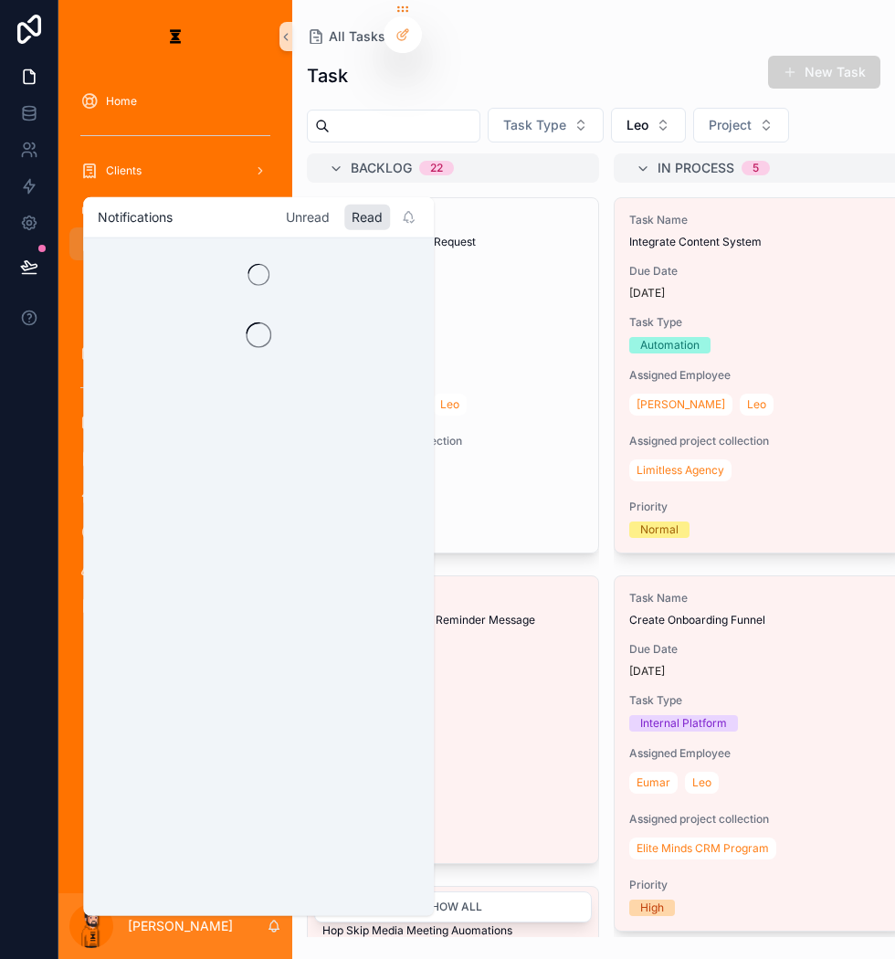
click at [279, 214] on div "Unread" at bounding box center [308, 217] width 58 height 26
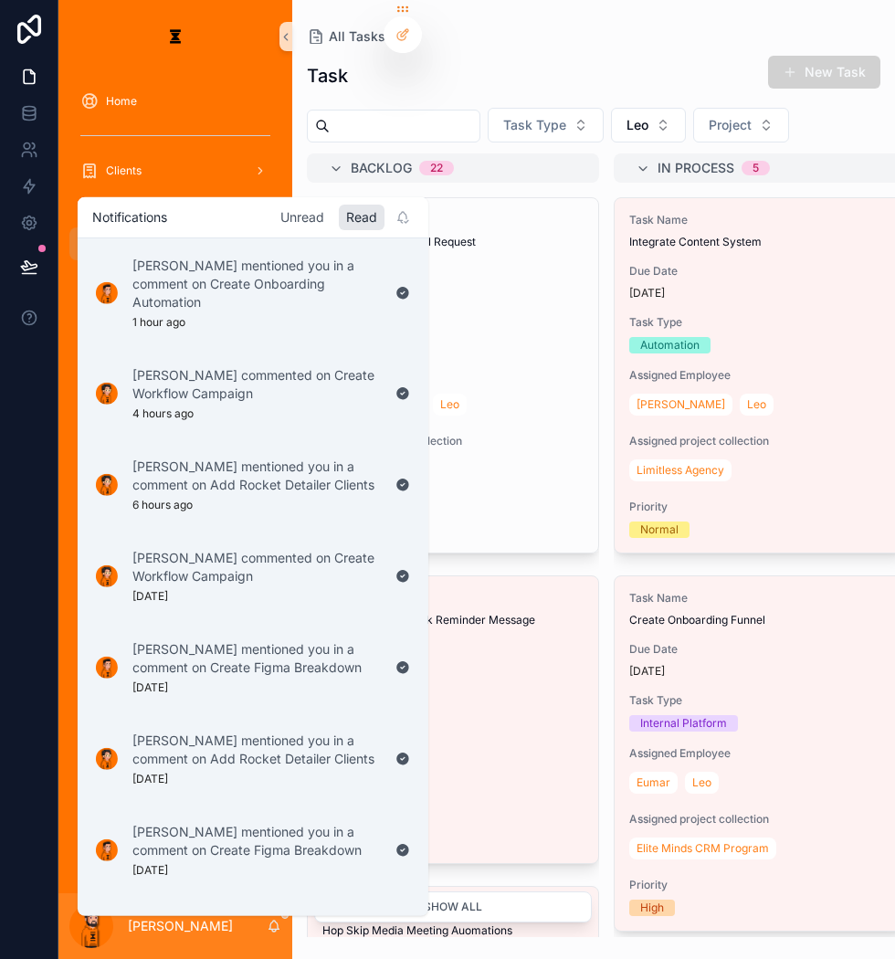
click at [273, 214] on div "Unread" at bounding box center [302, 217] width 58 height 26
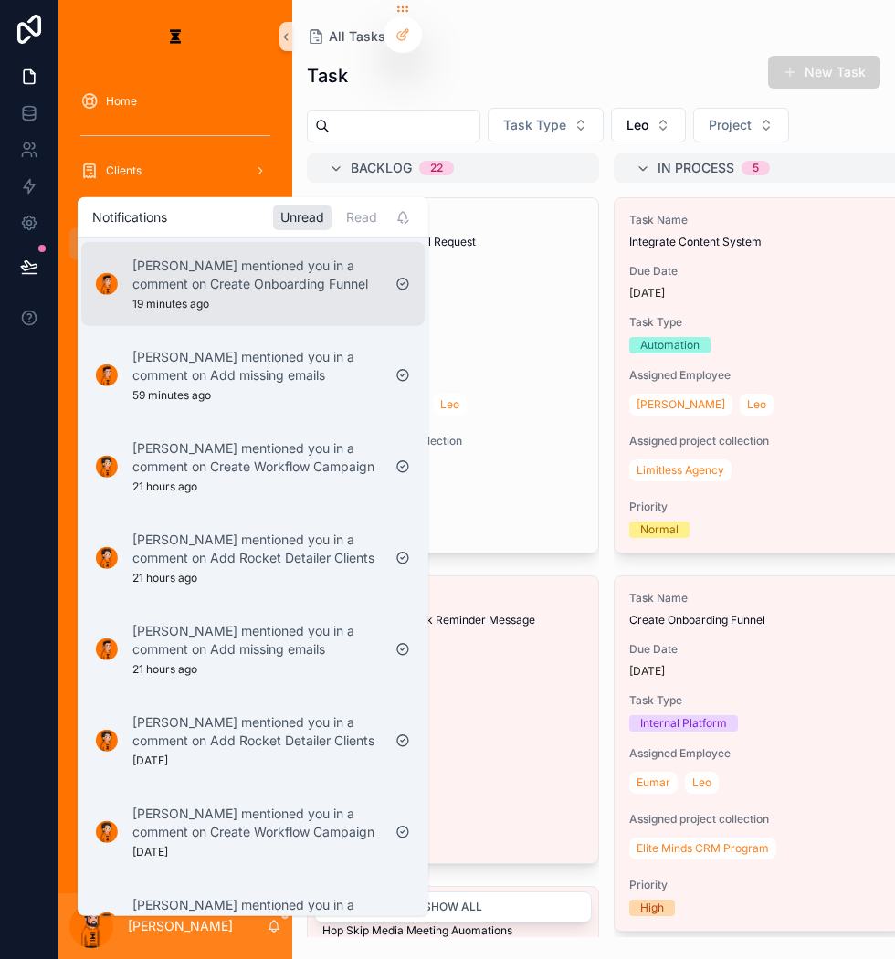
click at [265, 289] on div "[PERSON_NAME] mentioned you in a comment on Create Onboarding Funnel 19 minutes…" at bounding box center [256, 283] width 248 height 55
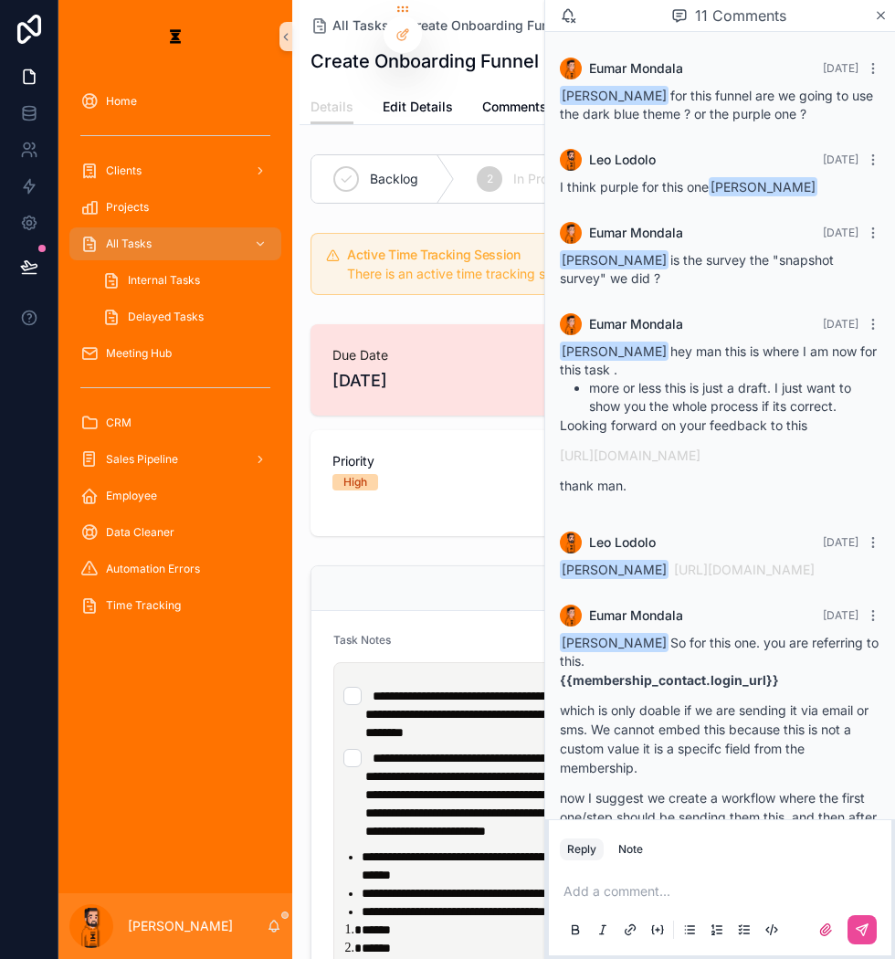
scroll to position [631, 0]
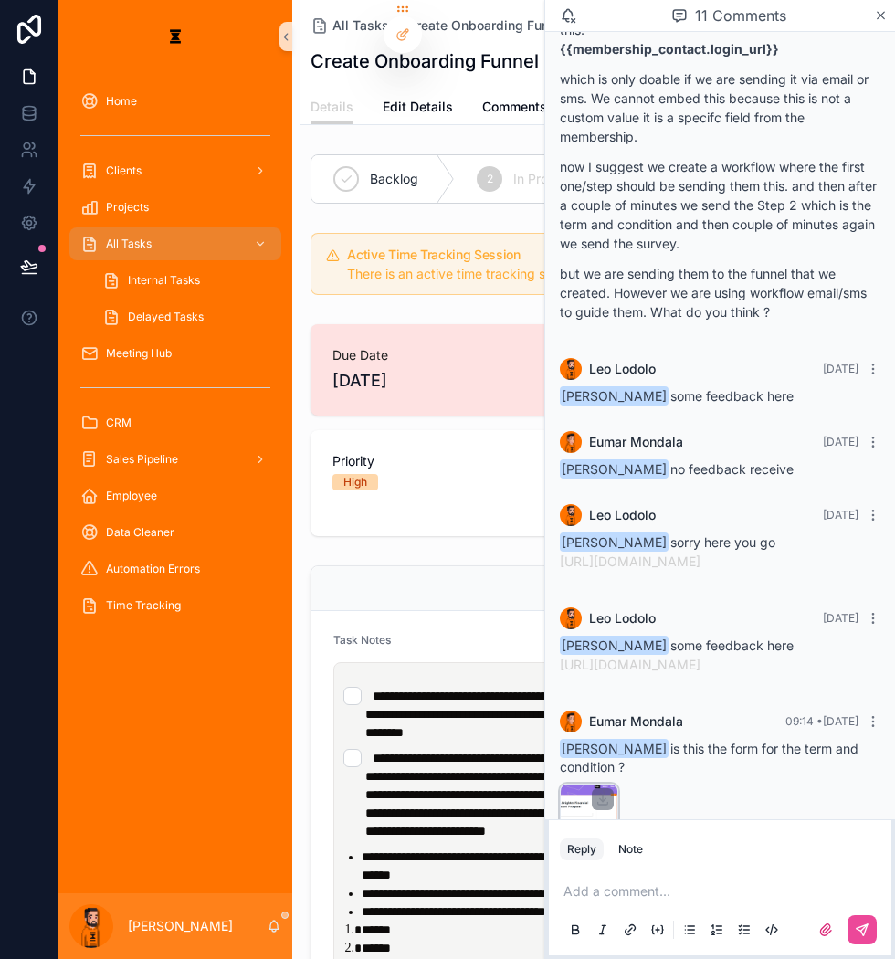
click at [605, 685] on div "image .png" at bounding box center [589, 813] width 58 height 58
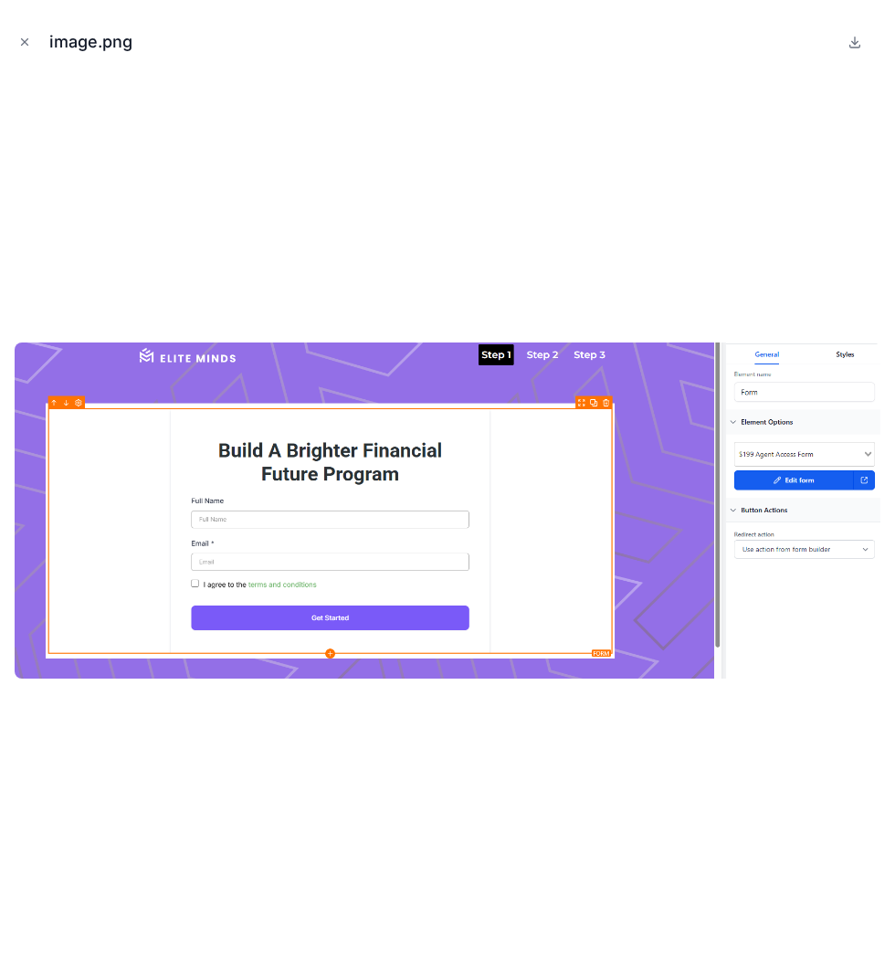
click at [639, 278] on div at bounding box center [448, 511] width 866 height 868
click at [26, 32] on button "Close modal" at bounding box center [25, 42] width 20 height 20
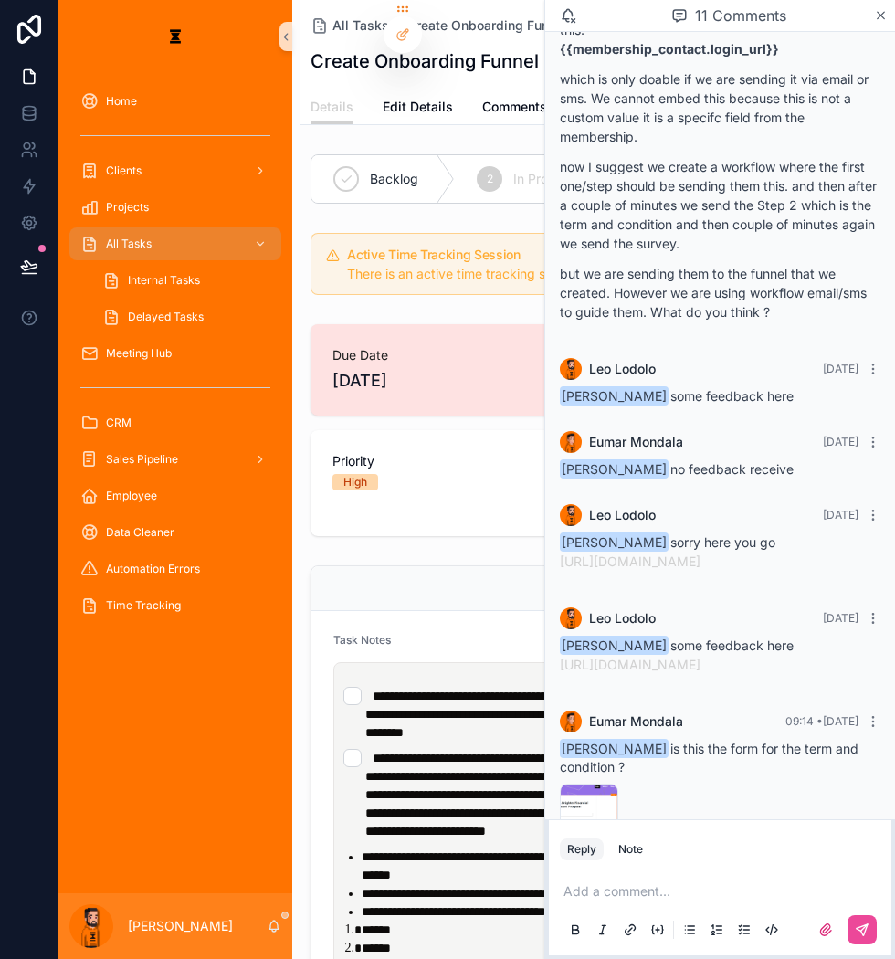
click at [798, 685] on div "Add a comment..." at bounding box center [720, 909] width 321 height 77
click at [793, 685] on div "Add a comment..." at bounding box center [720, 909] width 321 height 77
click at [787, 685] on div "Add a comment..." at bounding box center [720, 909] width 321 height 77
click at [791, 685] on p "scrollable content" at bounding box center [723, 891] width 321 height 18
drag, startPoint x: 860, startPoint y: 941, endPoint x: 859, endPoint y: 927, distance: 13.7
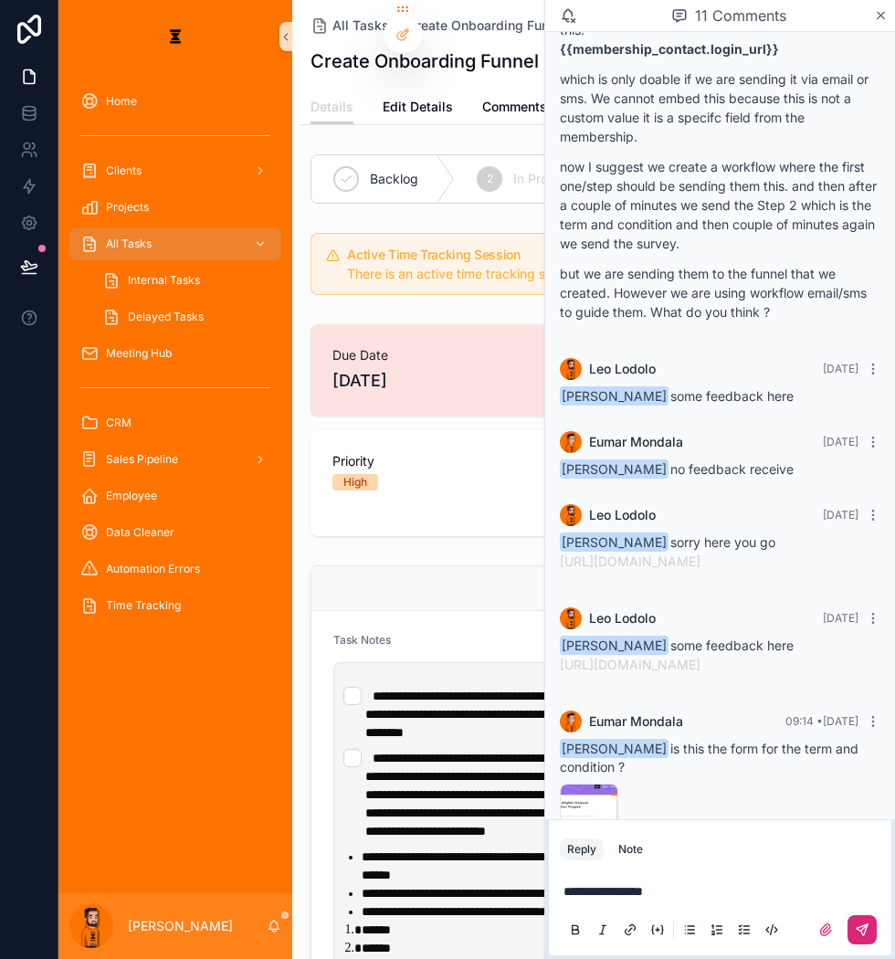
click at [859, 685] on div "scrollable content" at bounding box center [720, 929] width 321 height 37
click at [859, 685] on icon "scrollable content" at bounding box center [862, 929] width 15 height 15
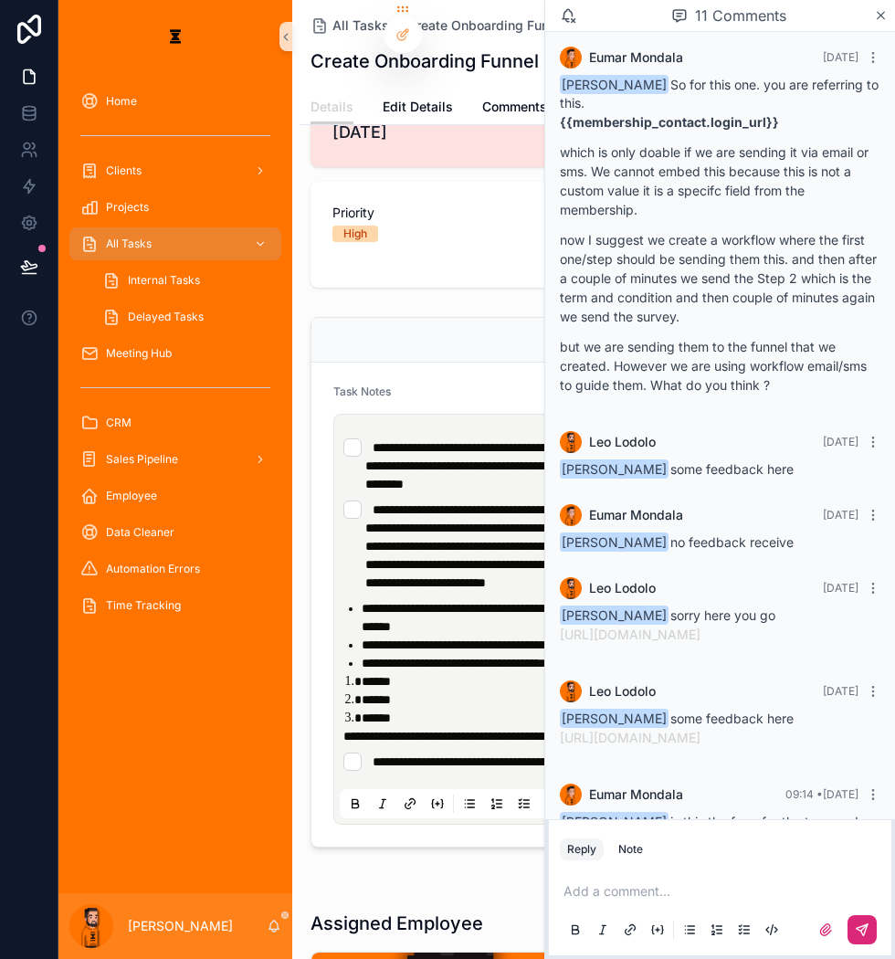
scroll to position [567, 0]
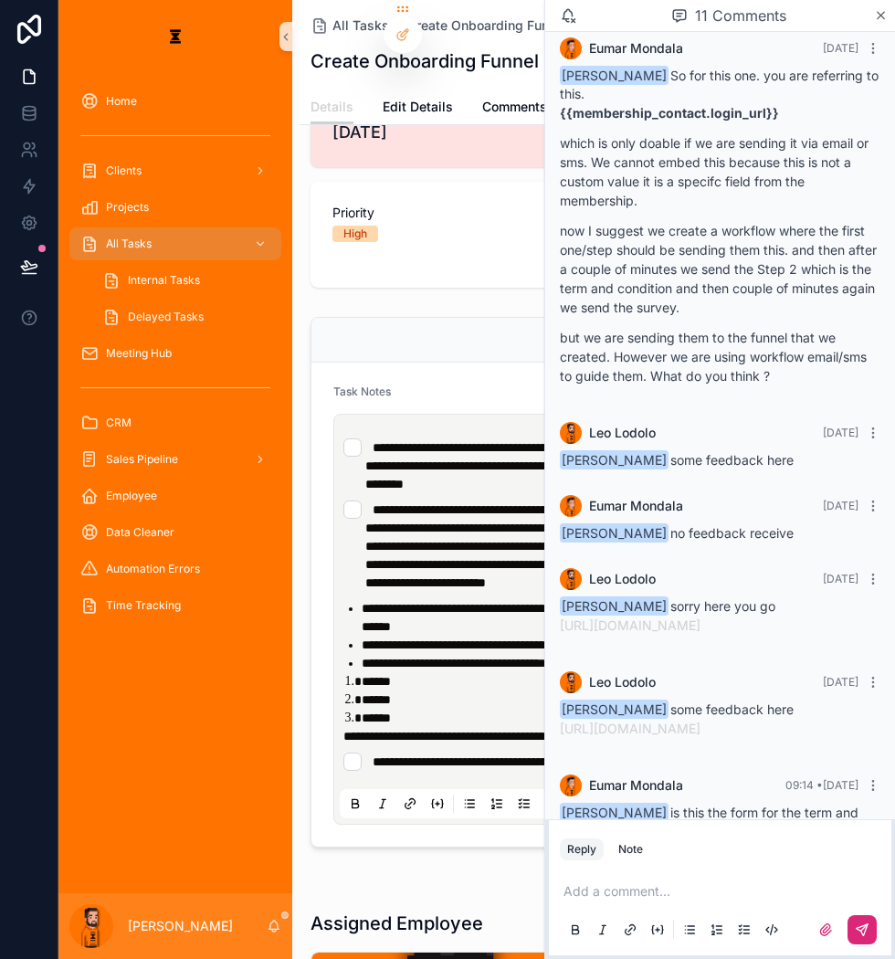
click at [227, 685] on div "[PERSON_NAME]" at bounding box center [175, 926] width 234 height 66
click at [267, 685] on icon "scrollable content" at bounding box center [274, 926] width 15 height 15
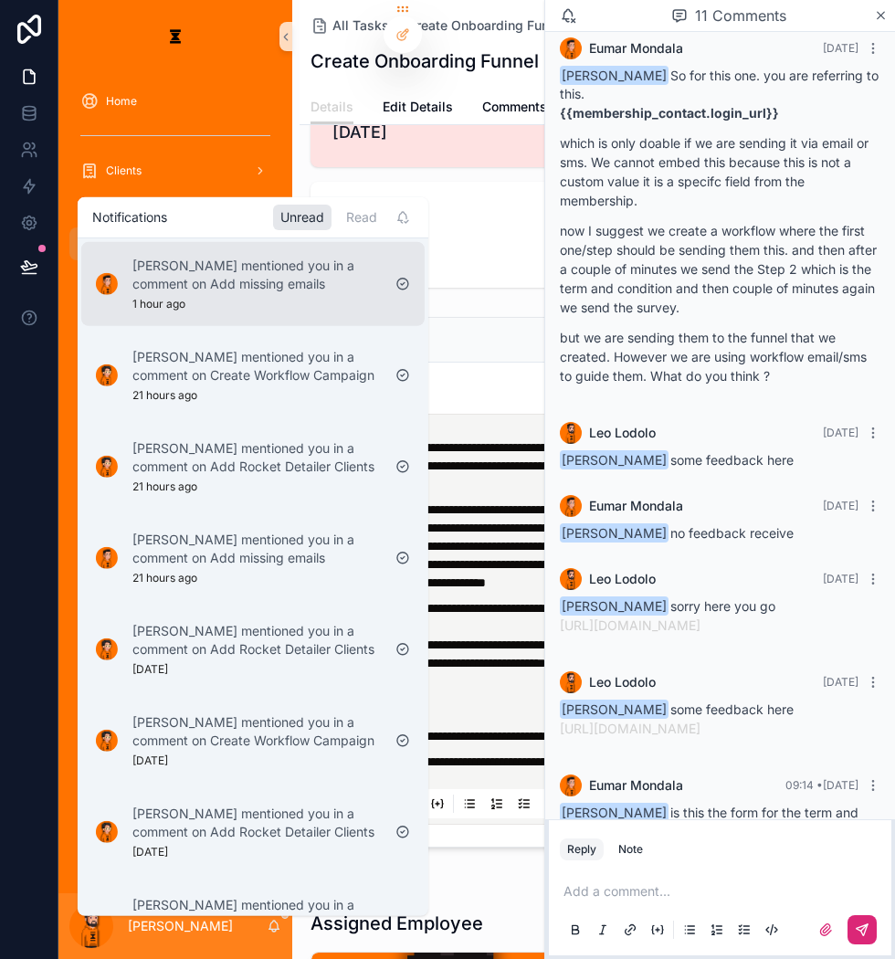
click at [293, 256] on p "[PERSON_NAME] mentioned you in a comment on Add missing emails" at bounding box center [256, 274] width 248 height 37
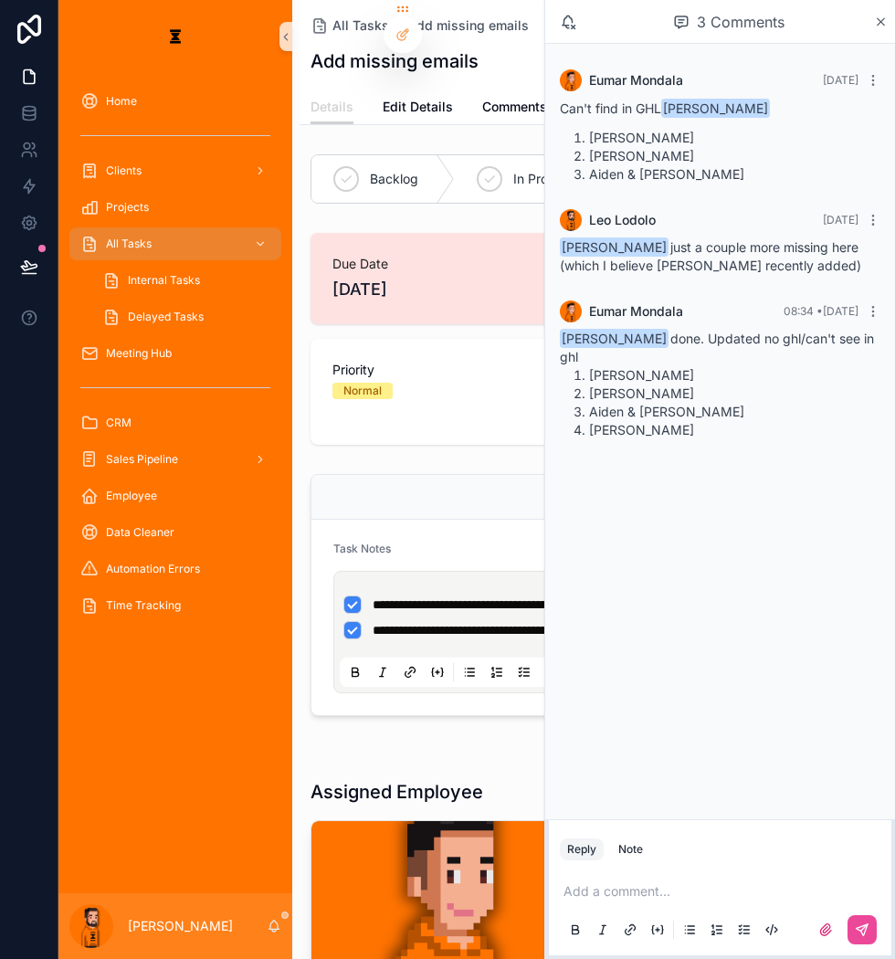
click at [511, 372] on div "Priority Normal" at bounding box center [449, 392] width 279 height 106
click at [889, 20] on div "3 Comments" at bounding box center [720, 22] width 350 height 44
click at [889, 10] on div "3 Comments" at bounding box center [720, 22] width 350 height 44
click at [886, 22] on icon "scrollable content" at bounding box center [881, 22] width 14 height 15
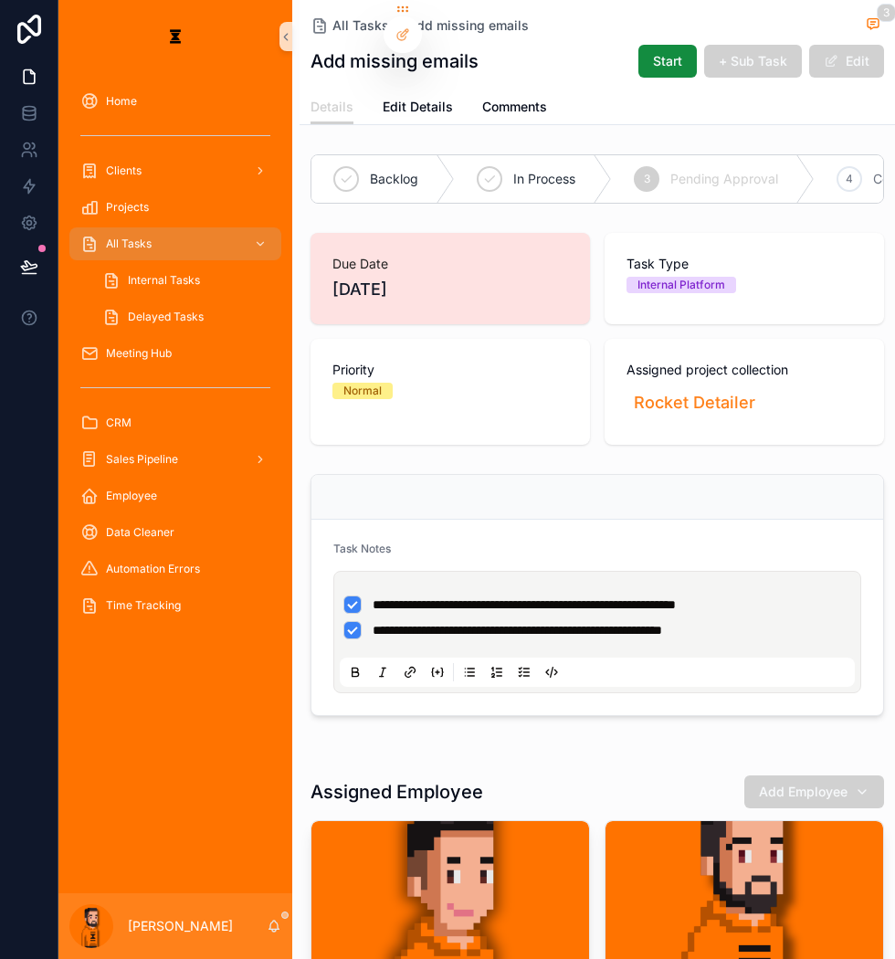
click at [807, 180] on div "Backlog In Process 3 Pending Approval 4 Complete" at bounding box center [596, 178] width 573 height 49
click at [815, 155] on div "4 Complete" at bounding box center [891, 178] width 153 height 47
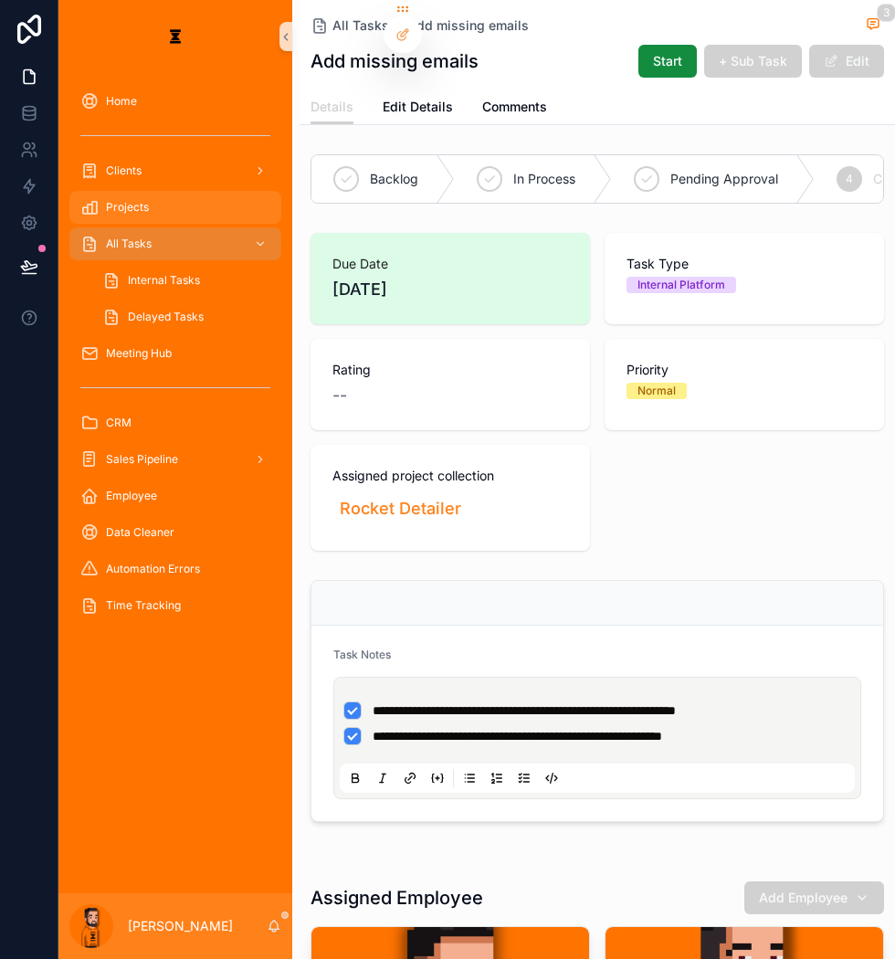
click at [183, 195] on link "Projects" at bounding box center [175, 207] width 212 height 33
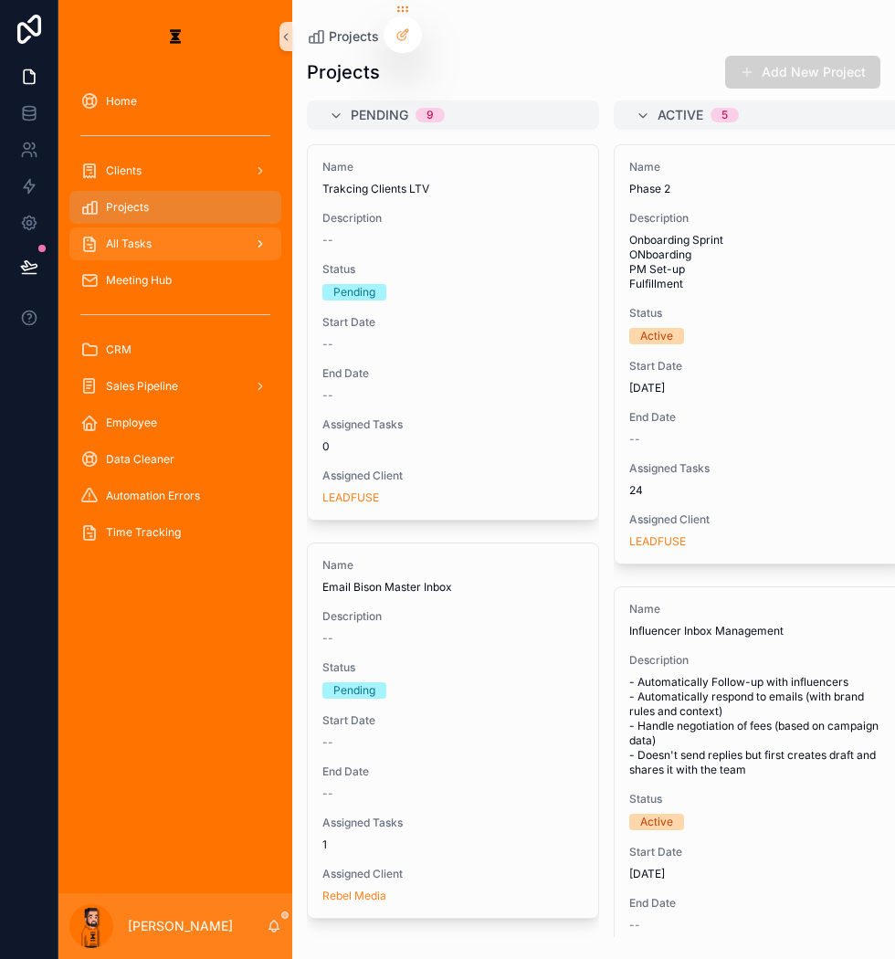
click at [183, 229] on div "All Tasks" at bounding box center [175, 243] width 190 height 29
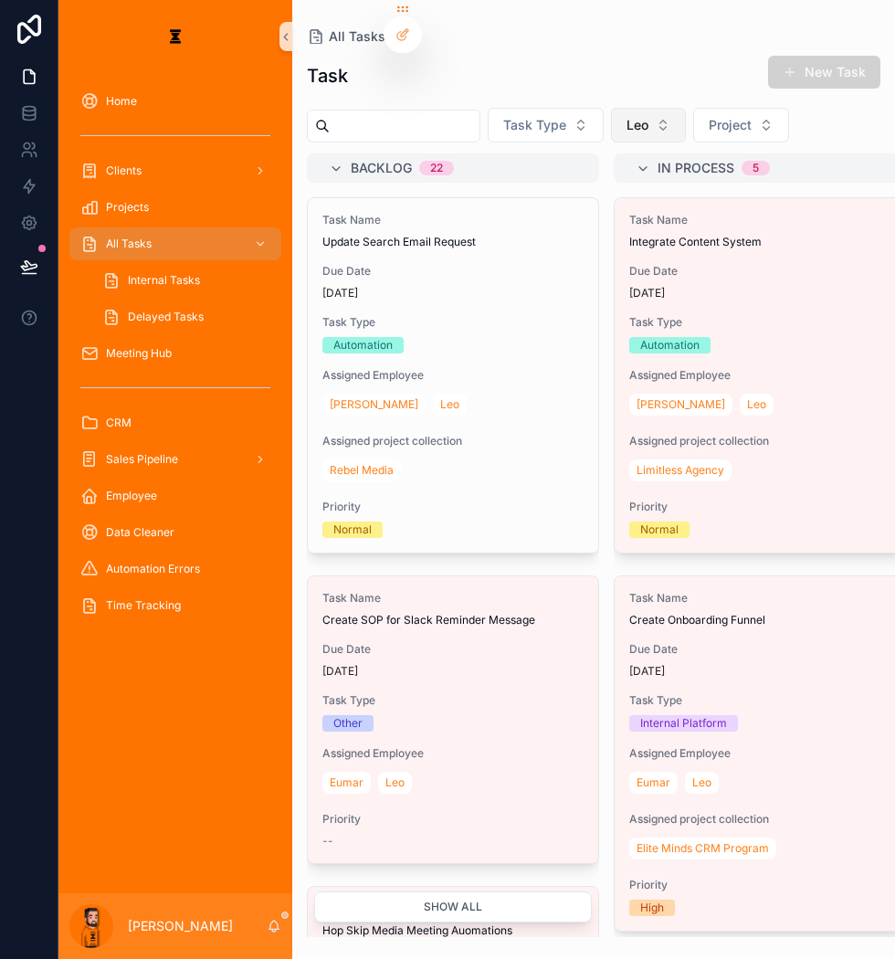
click at [633, 110] on button "Leo" at bounding box center [648, 125] width 75 height 35
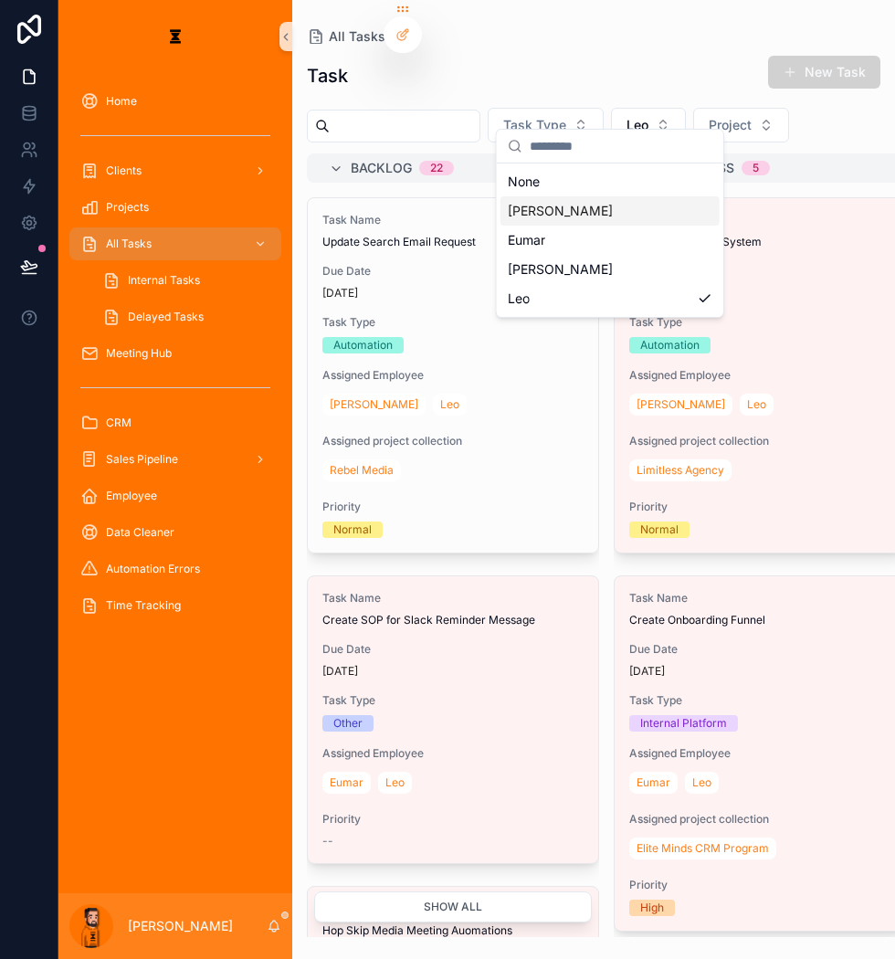
click at [598, 196] on div "[PERSON_NAME]" at bounding box center [609, 210] width 219 height 29
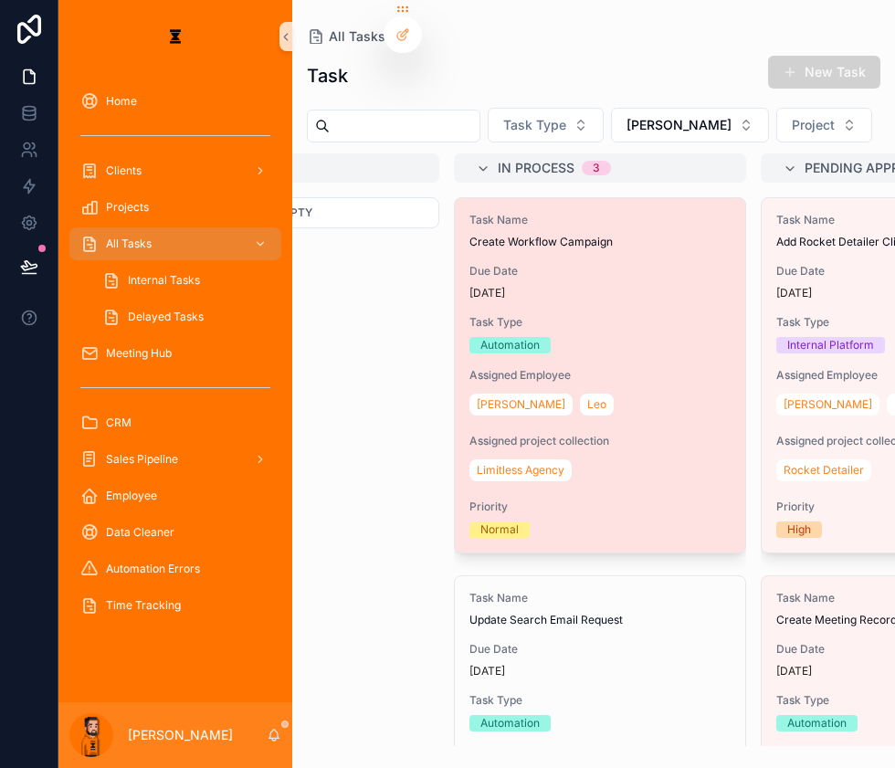
click at [539, 315] on span "Task Type" at bounding box center [599, 322] width 261 height 15
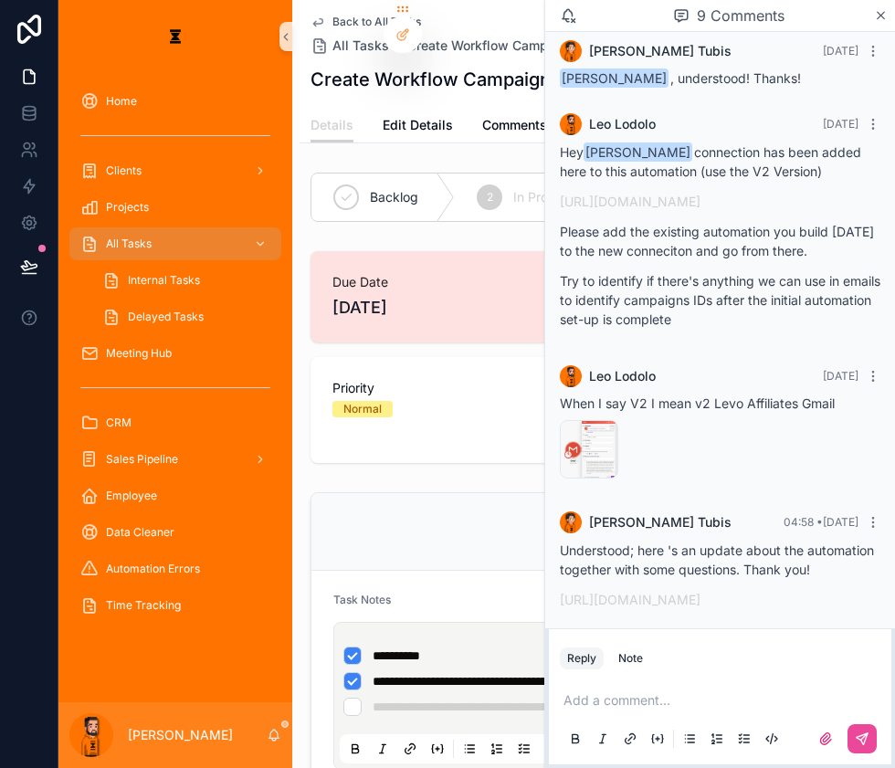
scroll to position [408, 0]
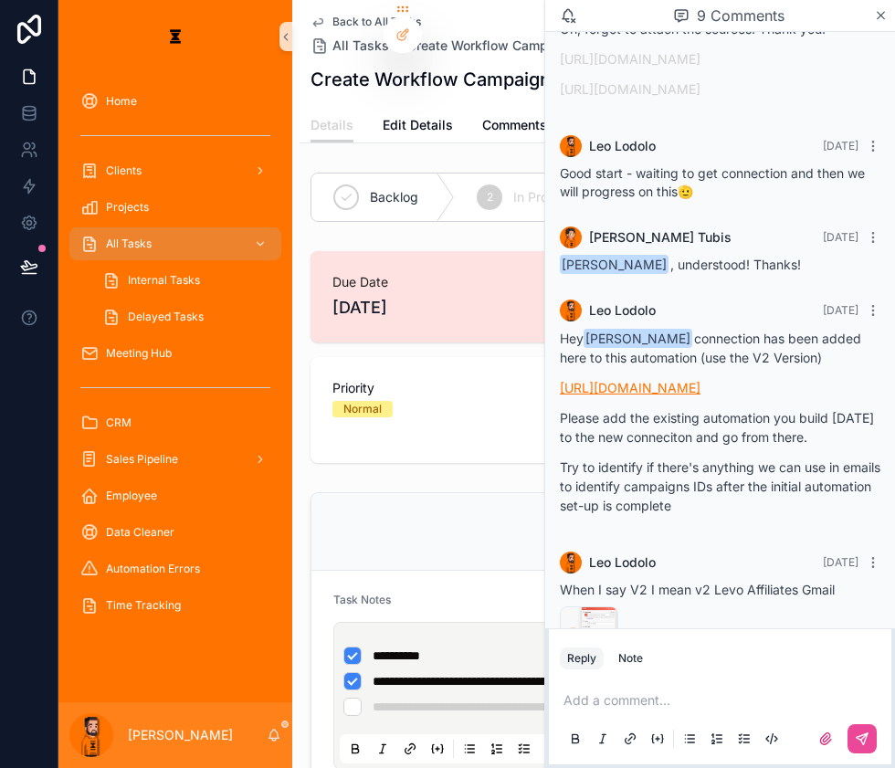
click at [675, 380] on link "[URL][DOMAIN_NAME]" at bounding box center [630, 388] width 141 height 16
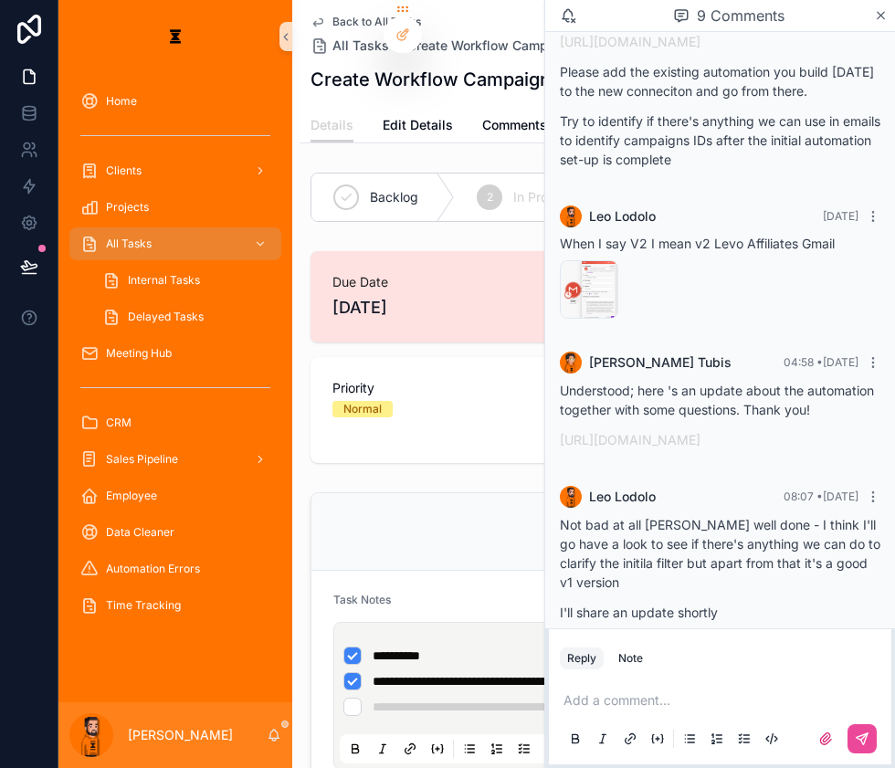
scroll to position [823, 0]
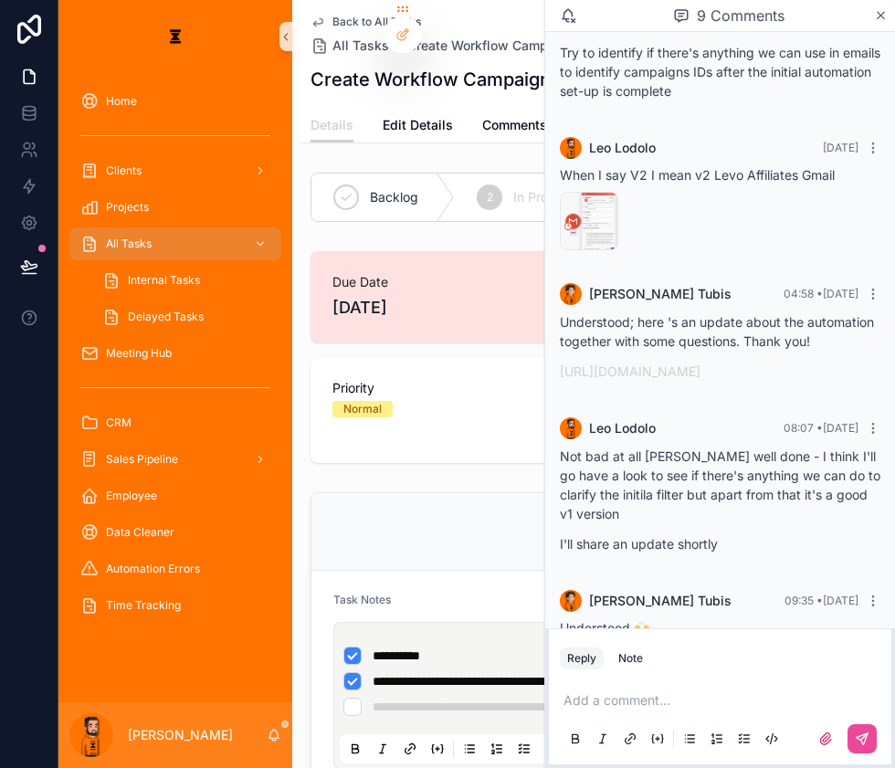
click at [714, 685] on p "scrollable content" at bounding box center [723, 700] width 321 height 18
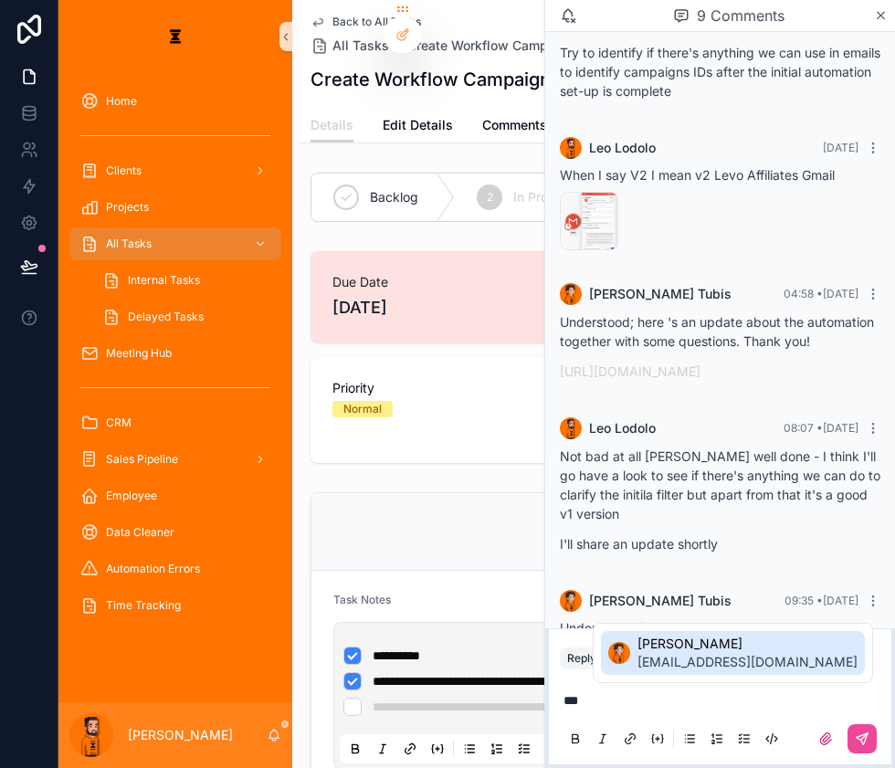
click at [712, 660] on span "[EMAIL_ADDRESS][DOMAIN_NAME]" at bounding box center [747, 662] width 220 height 18
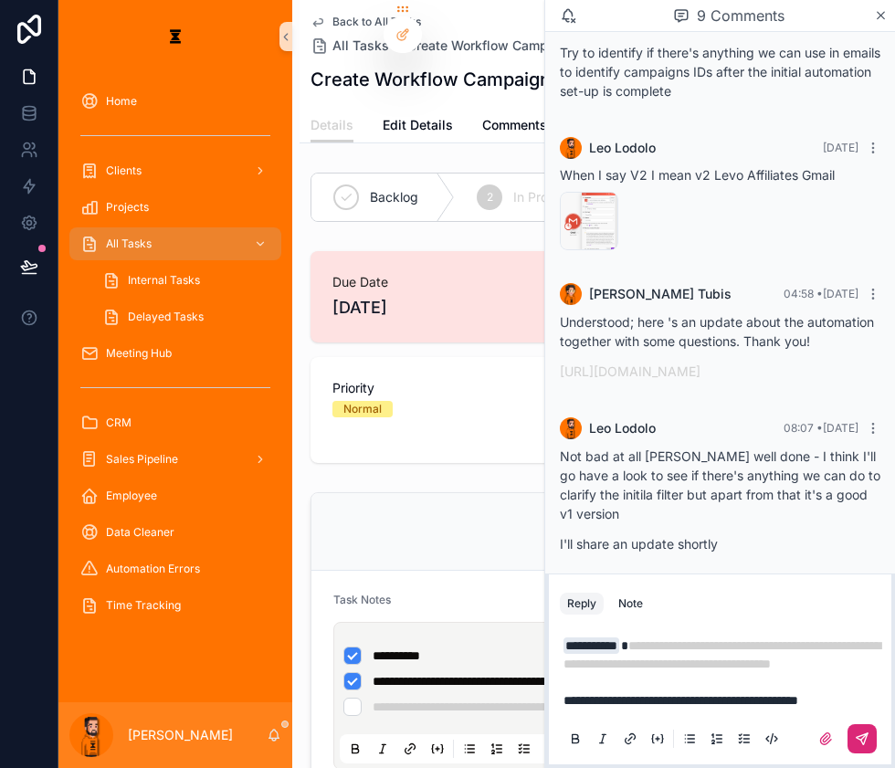
click at [859, 685] on button "scrollable content" at bounding box center [861, 738] width 29 height 29
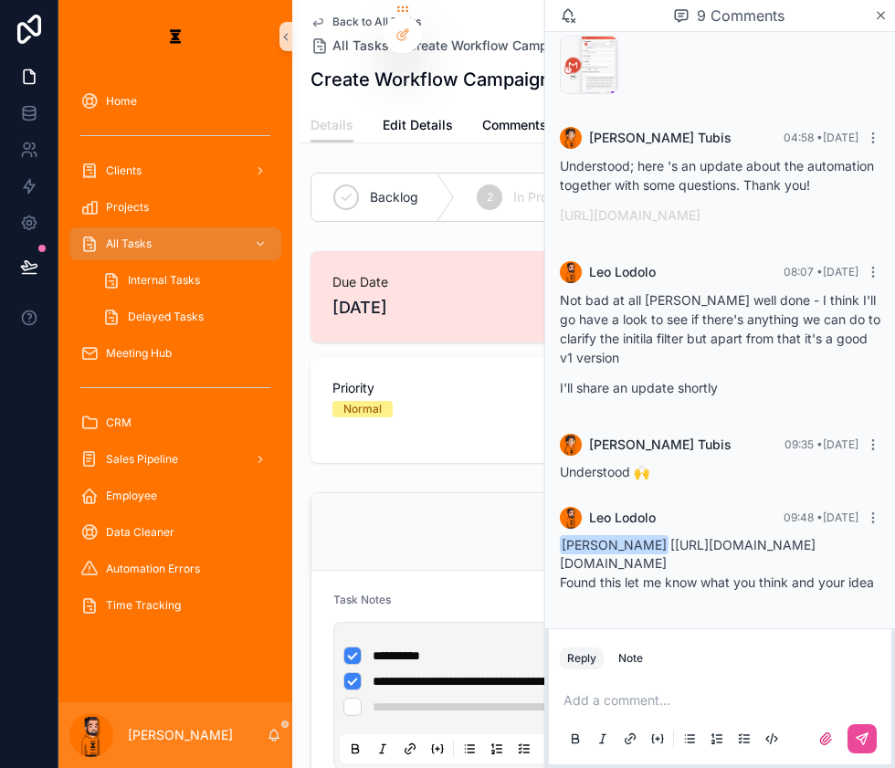
scroll to position [1006, 0]
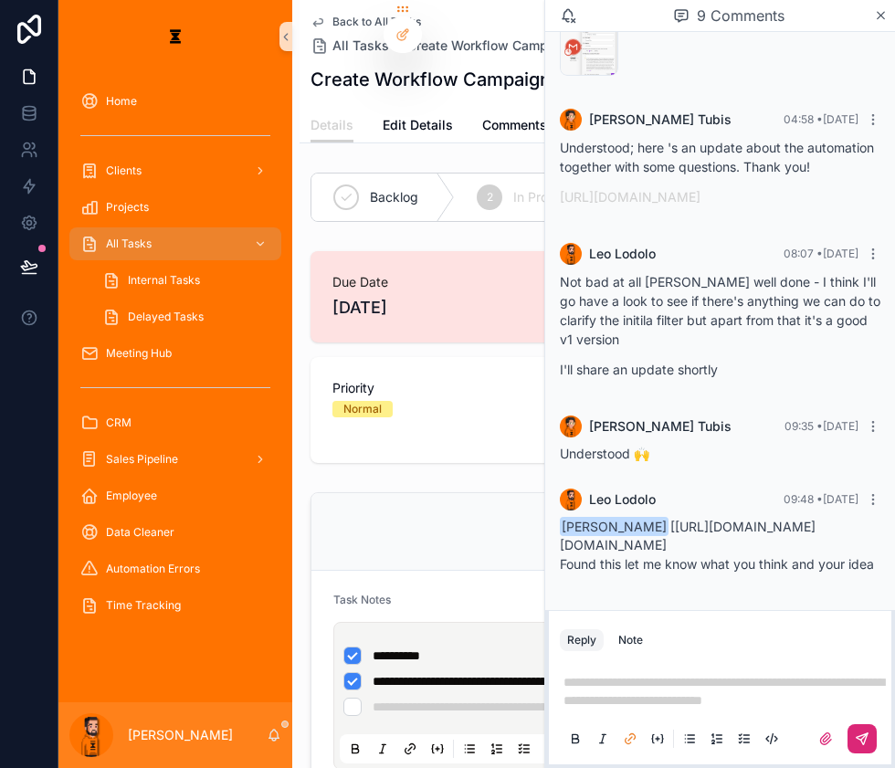
click at [856, 685] on button "scrollable content" at bounding box center [861, 738] width 29 height 29
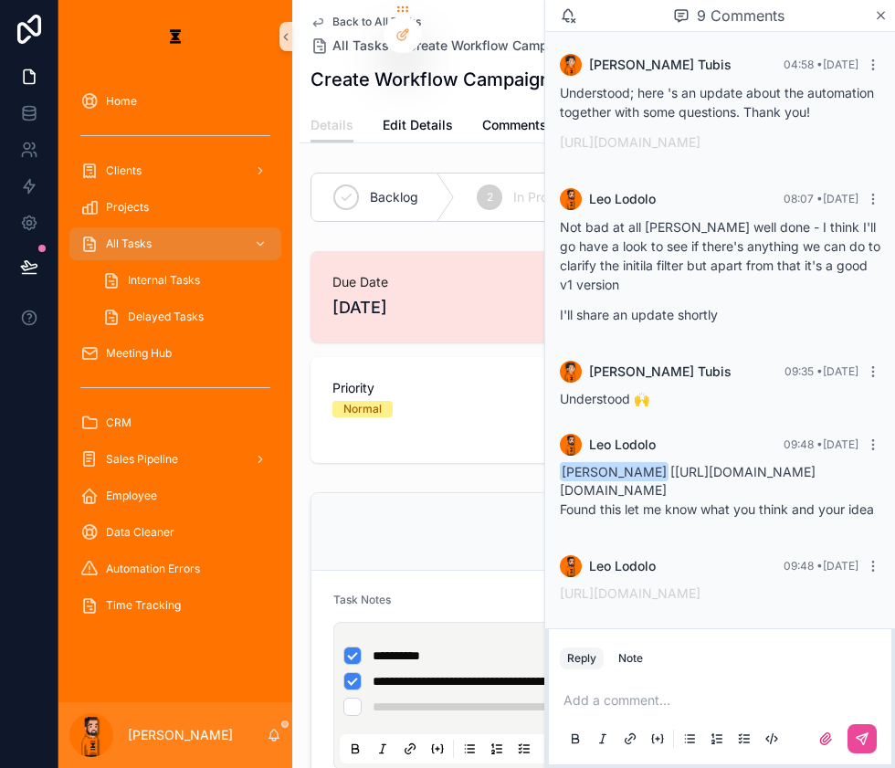
scroll to position [1103, 0]
click at [239, 685] on div "[PERSON_NAME]" at bounding box center [175, 735] width 234 height 66
click at [267, 685] on icon "scrollable content" at bounding box center [274, 735] width 15 height 15
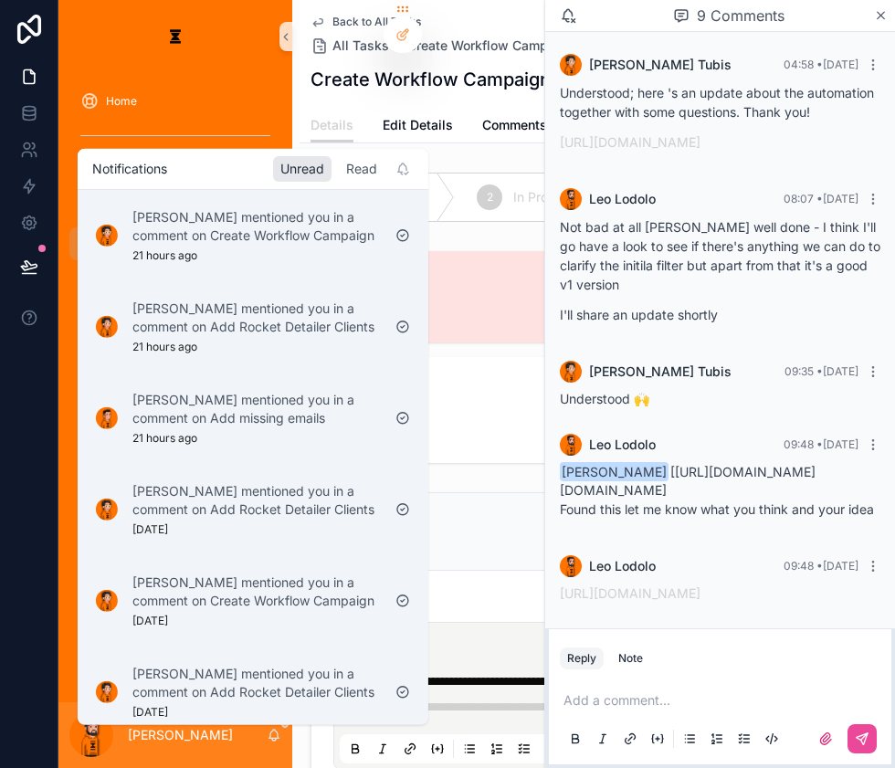
click at [339, 170] on div "Read" at bounding box center [362, 169] width 46 height 26
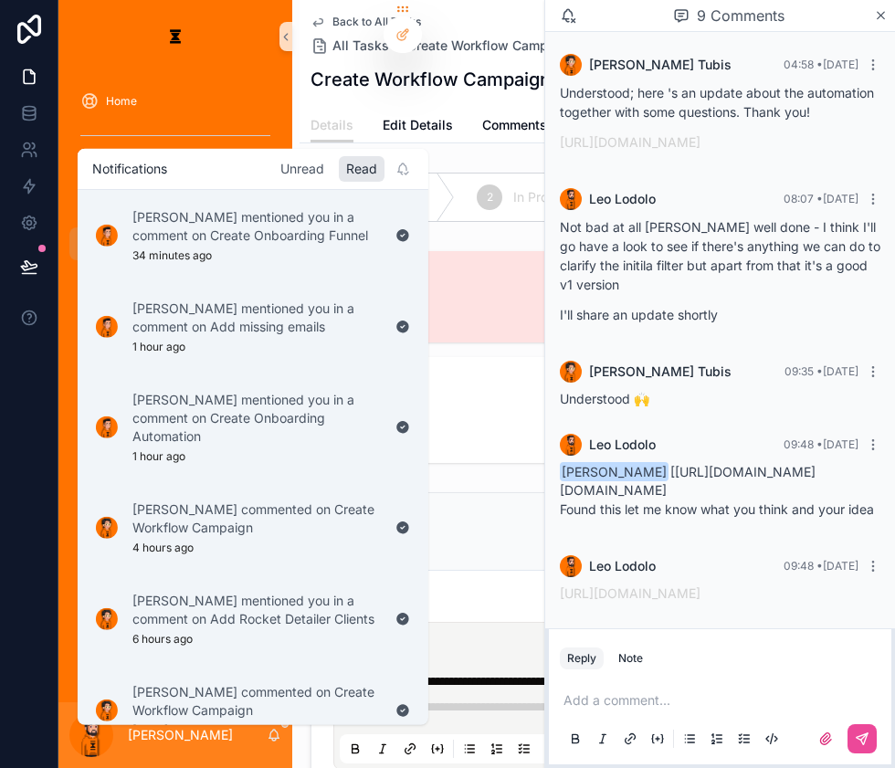
click at [273, 162] on div "Unread" at bounding box center [302, 169] width 58 height 26
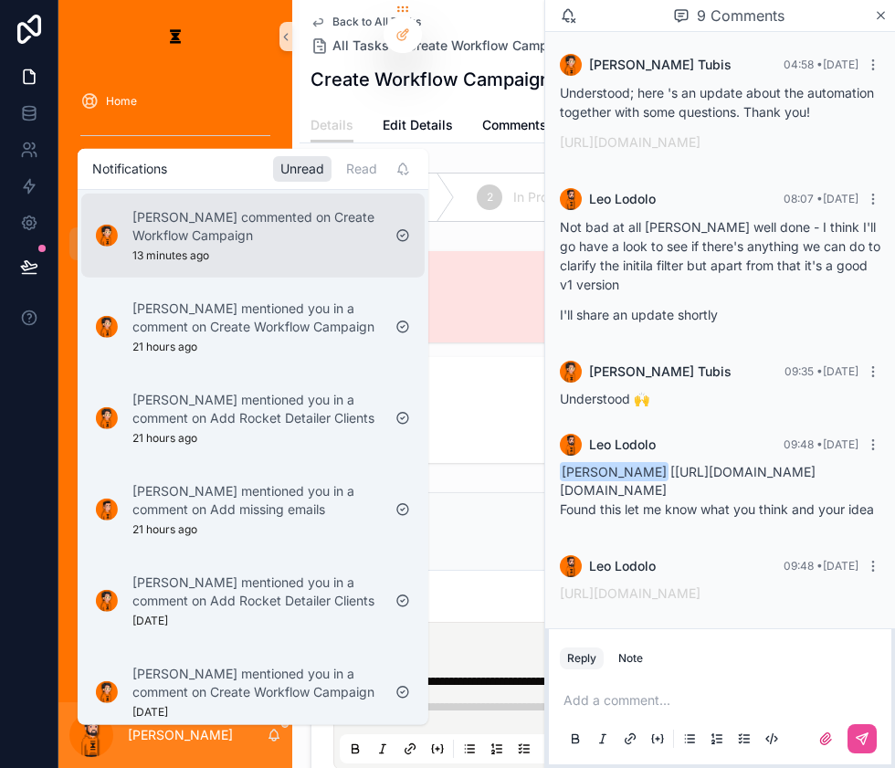
click at [289, 227] on p "[PERSON_NAME] commented on Create Workflow Campaign" at bounding box center [256, 226] width 248 height 37
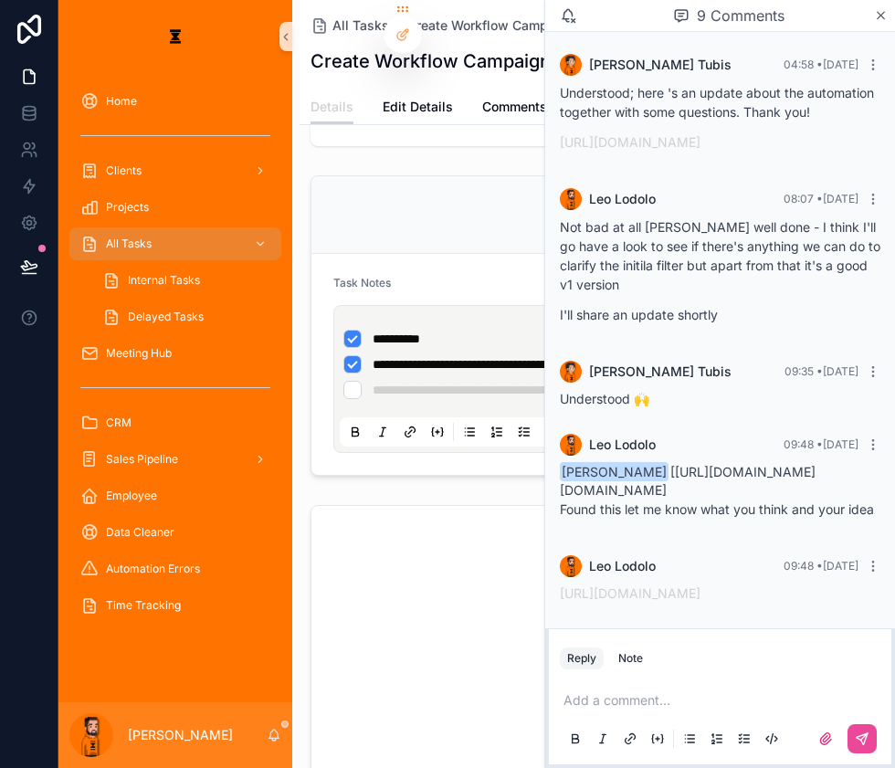
scroll to position [248, 0]
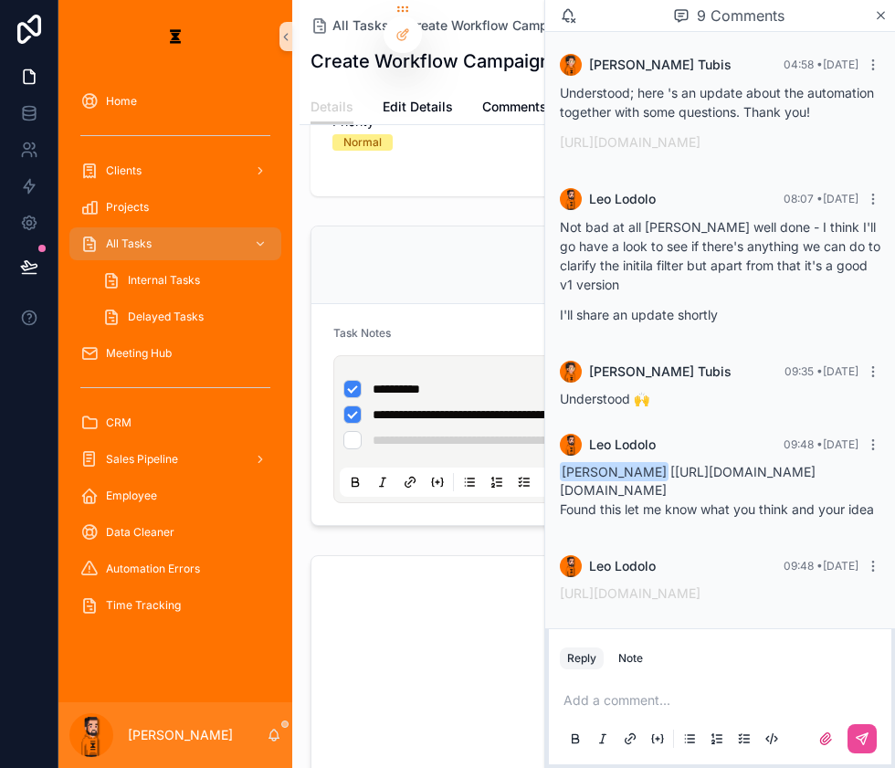
click at [229, 685] on div "[PERSON_NAME]" at bounding box center [175, 735] width 234 height 66
click at [267, 685] on icon "scrollable content" at bounding box center [274, 735] width 15 height 15
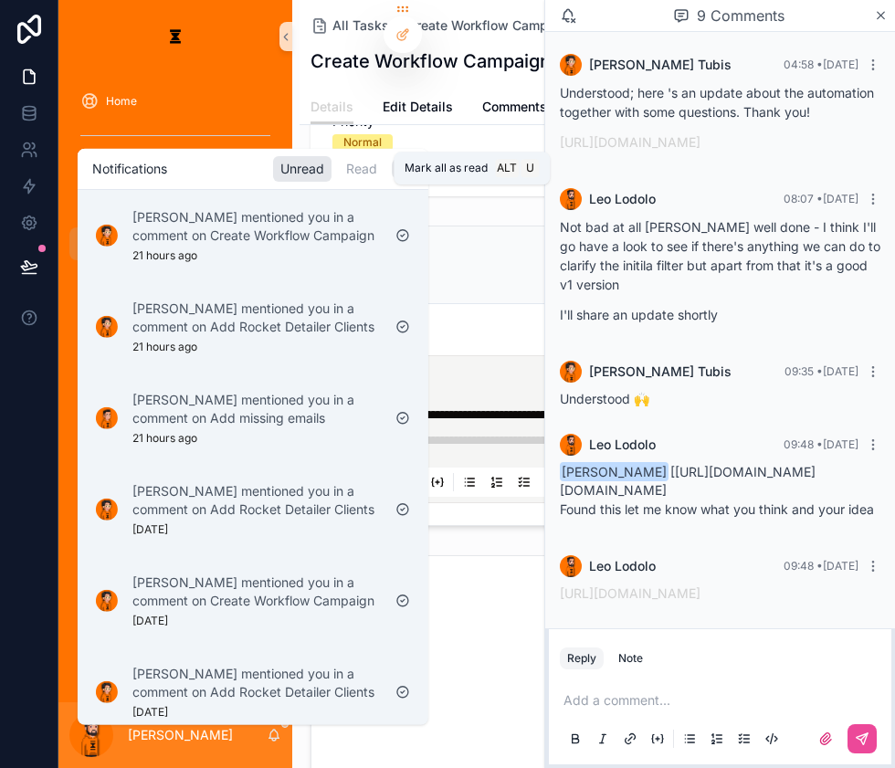
click at [398, 169] on icon "scrollable content" at bounding box center [402, 167] width 8 height 8
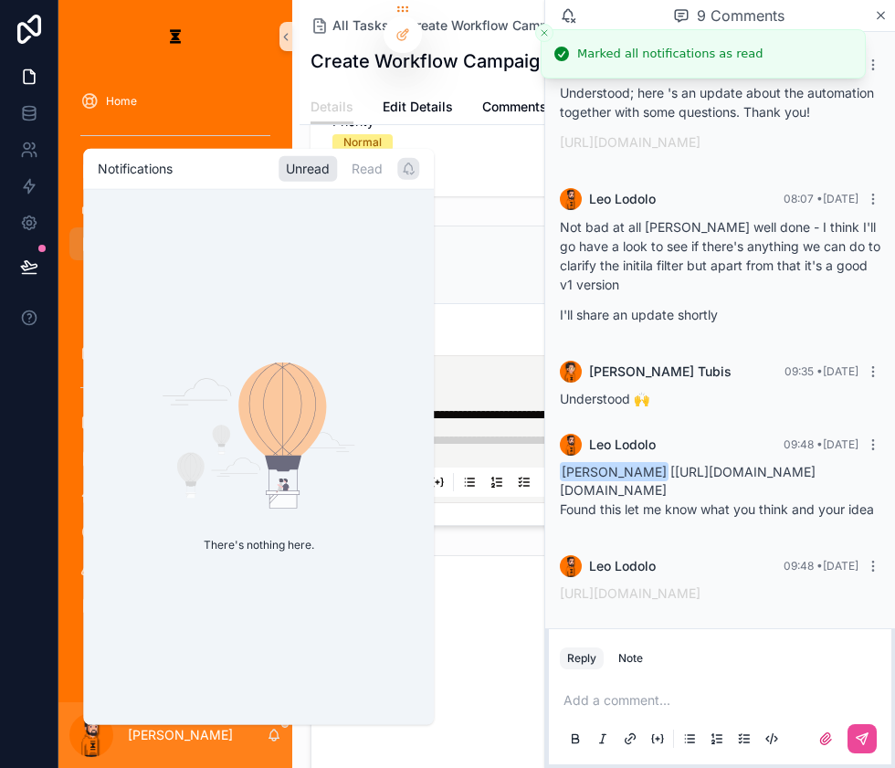
click at [475, 248] on div "View Loom" at bounding box center [597, 264] width 528 height 33
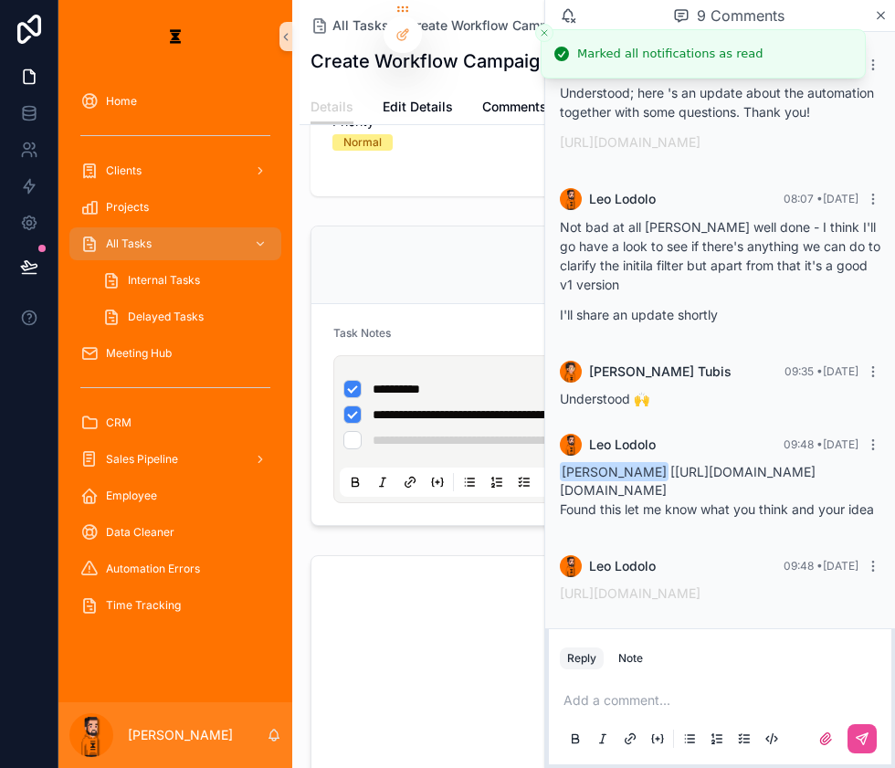
scroll to position [265, 0]
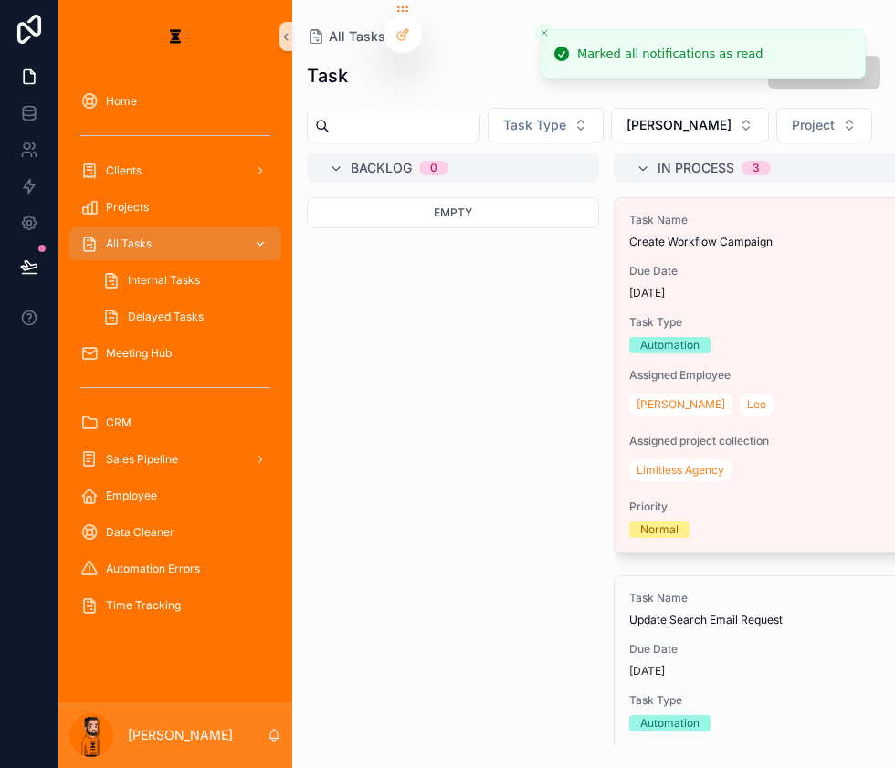
click at [162, 227] on link "All Tasks" at bounding box center [175, 243] width 212 height 33
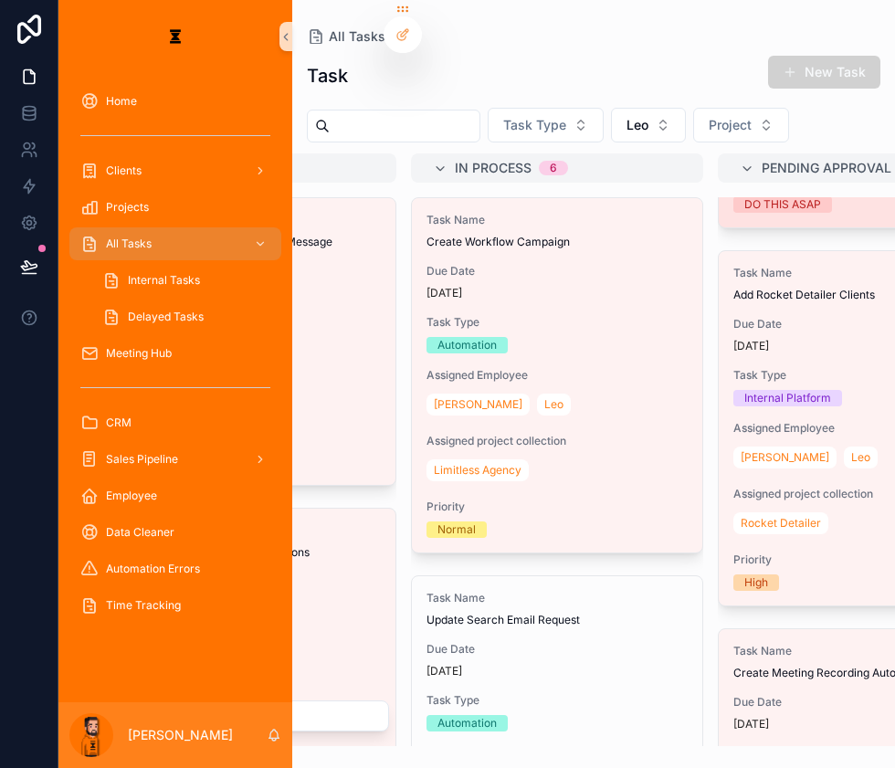
scroll to position [331, 0]
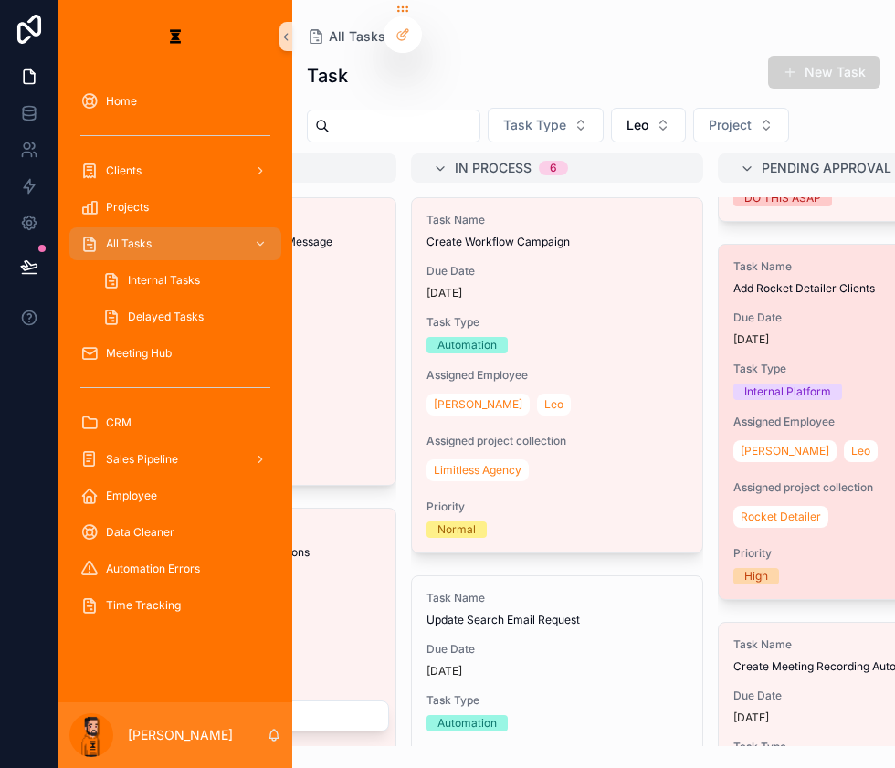
click at [767, 437] on div "[PERSON_NAME]" at bounding box center [863, 451] width 261 height 29
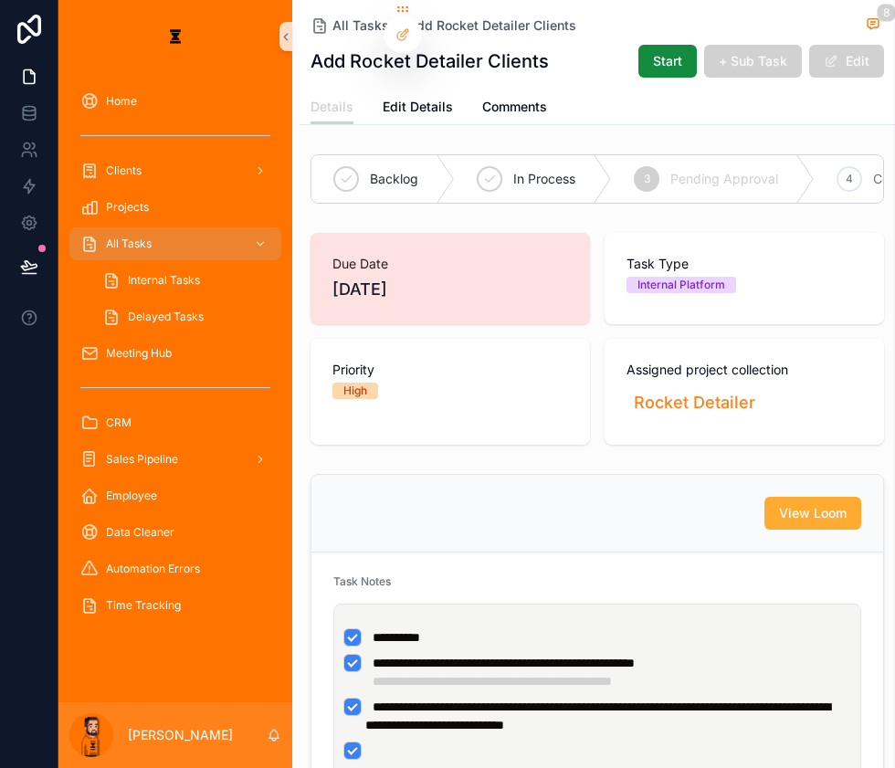
scroll to position [908, 0]
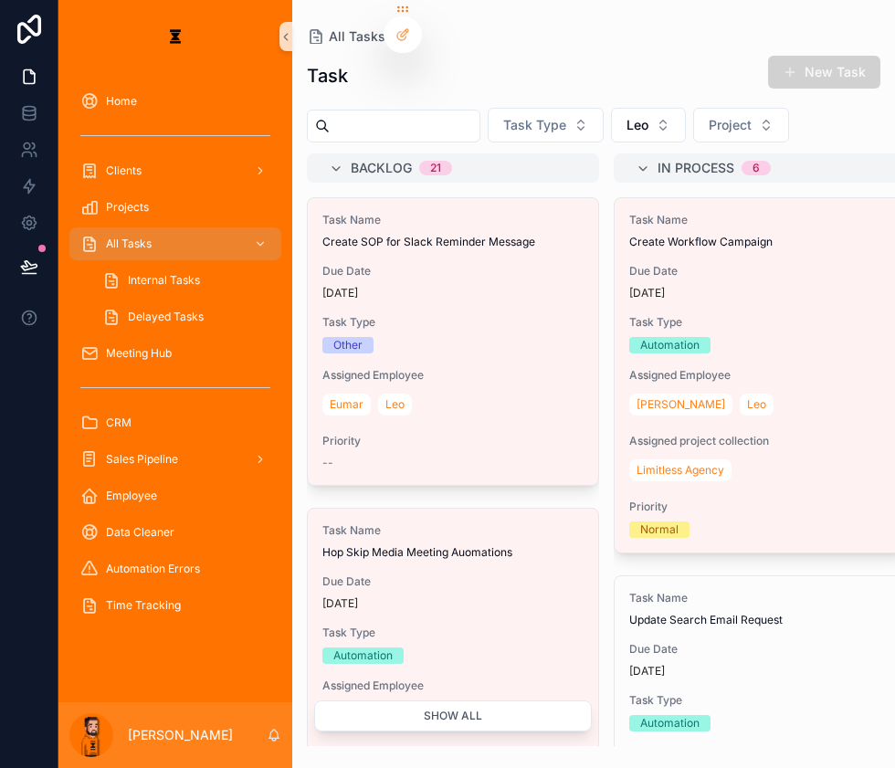
click at [618, 127] on div "Task New Task Task Type [PERSON_NAME] Project Backlog 21 Task Name Create SOP f…" at bounding box center [593, 395] width 603 height 702
click at [616, 117] on button "Leo" at bounding box center [648, 125] width 75 height 35
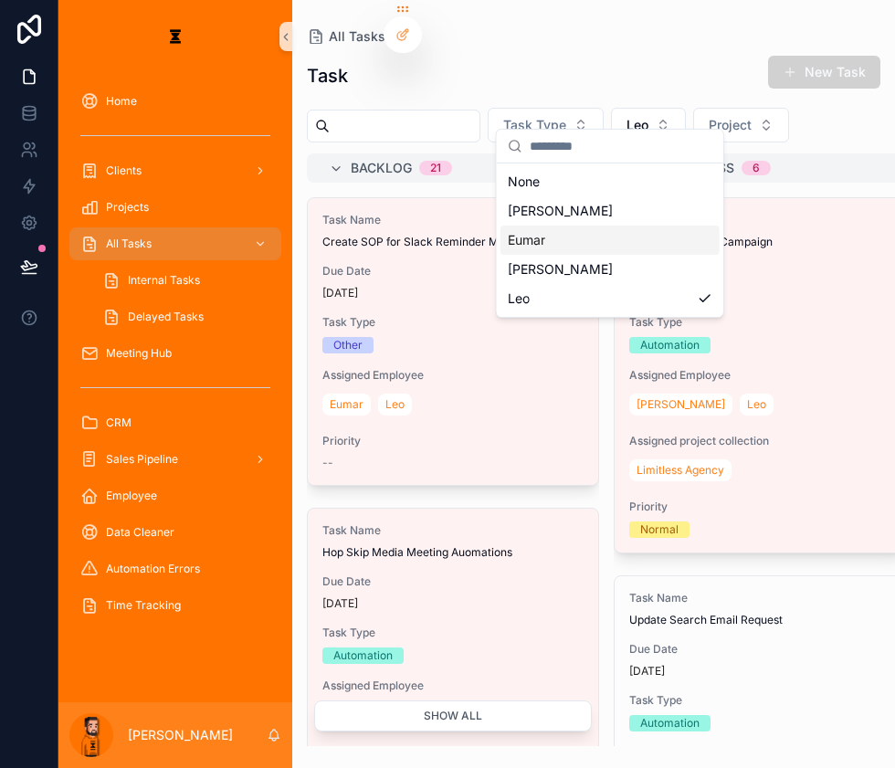
click at [563, 226] on div "Eumar" at bounding box center [609, 240] width 219 height 29
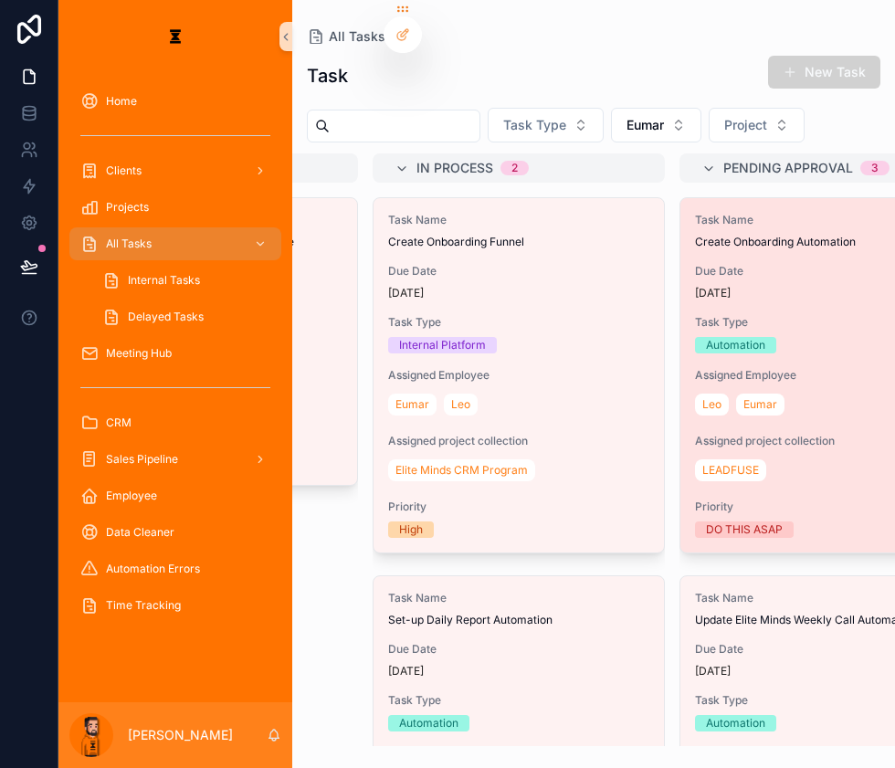
click at [724, 264] on span "Due Date" at bounding box center [825, 271] width 261 height 15
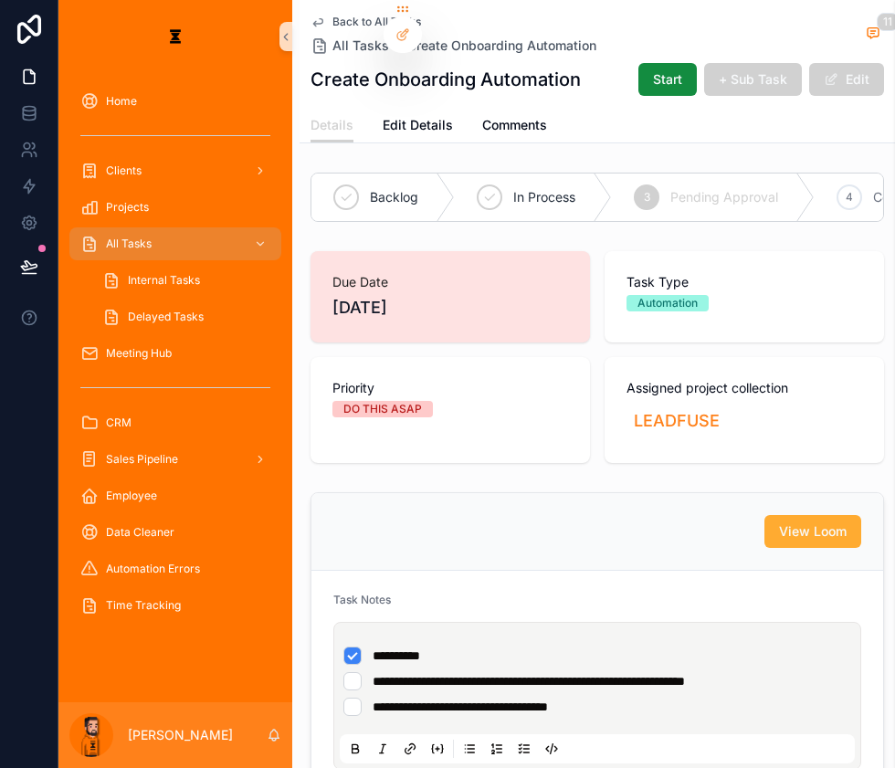
scroll to position [865, 0]
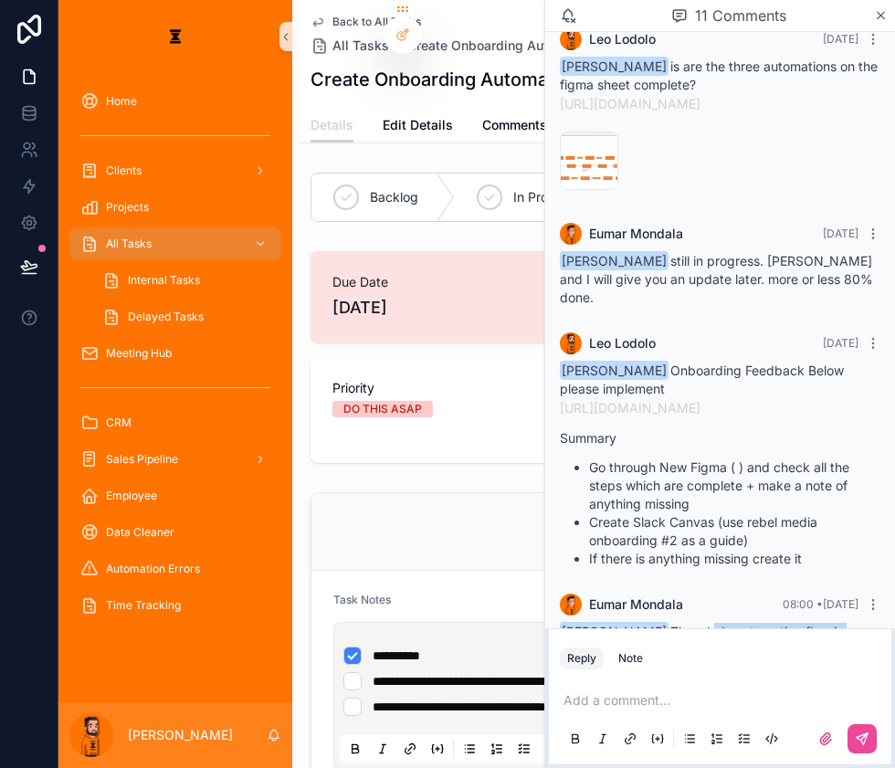
drag, startPoint x: 696, startPoint y: 514, endPoint x: 827, endPoint y: 596, distance: 155.1
click at [827, 623] on div "[PERSON_NAME] The whole automation flow is already built in. However the correc…" at bounding box center [720, 684] width 321 height 122
click at [827, 685] on p "looking forward on your feedback to this." at bounding box center [720, 735] width 321 height 19
click at [653, 685] on div "Add a comment..." at bounding box center [720, 718] width 321 height 77
click at [653, 685] on p "scrollable content" at bounding box center [723, 700] width 321 height 18
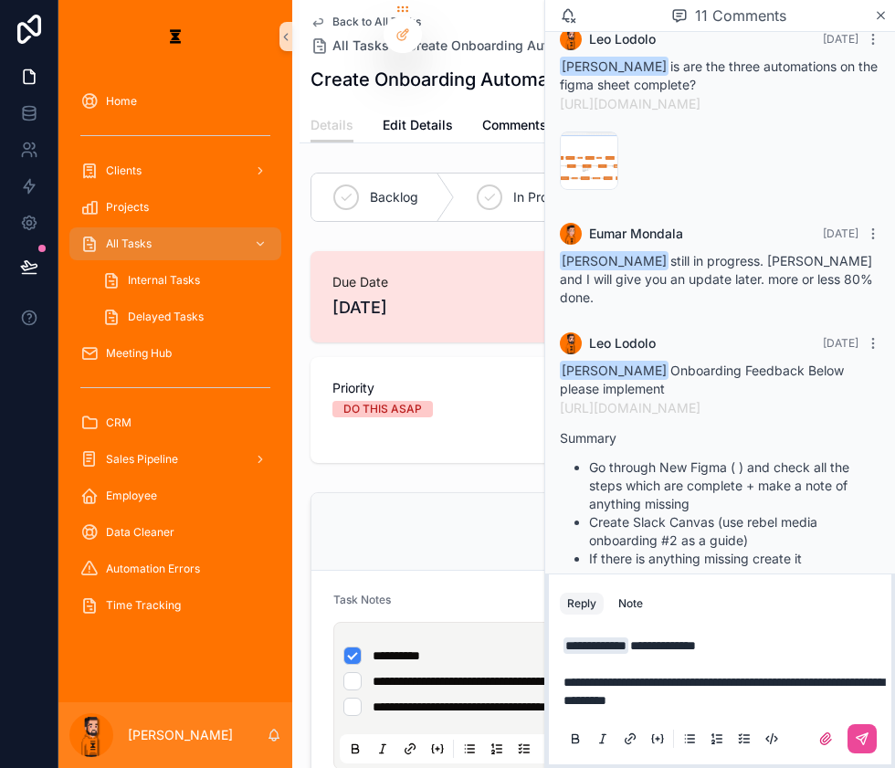
click at [766, 685] on p "**********" at bounding box center [723, 672] width 321 height 73
click at [817, 676] on span "**********" at bounding box center [723, 691] width 321 height 31
click at [790, 685] on p "**********" at bounding box center [723, 672] width 321 height 73
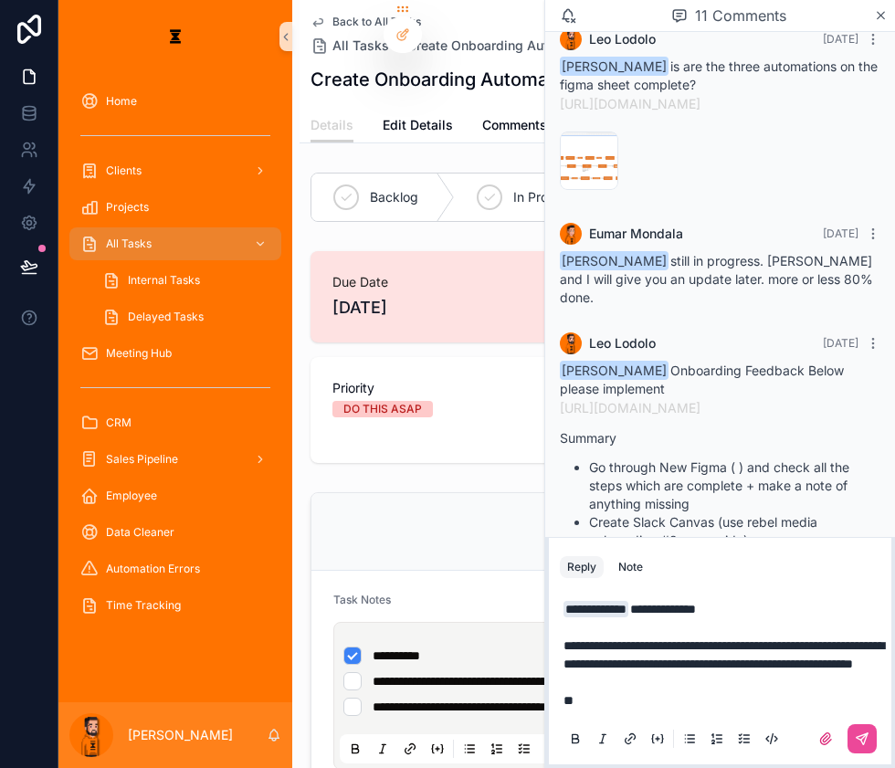
click at [657, 685] on p "**********" at bounding box center [723, 655] width 321 height 110
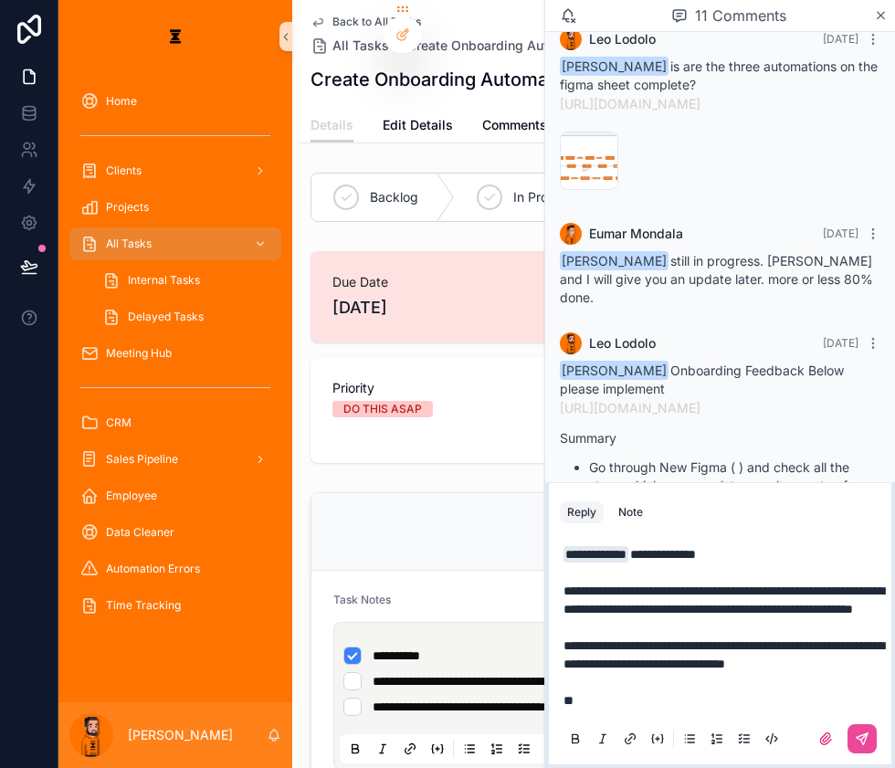
click at [622, 685] on p "**********" at bounding box center [723, 627] width 321 height 164
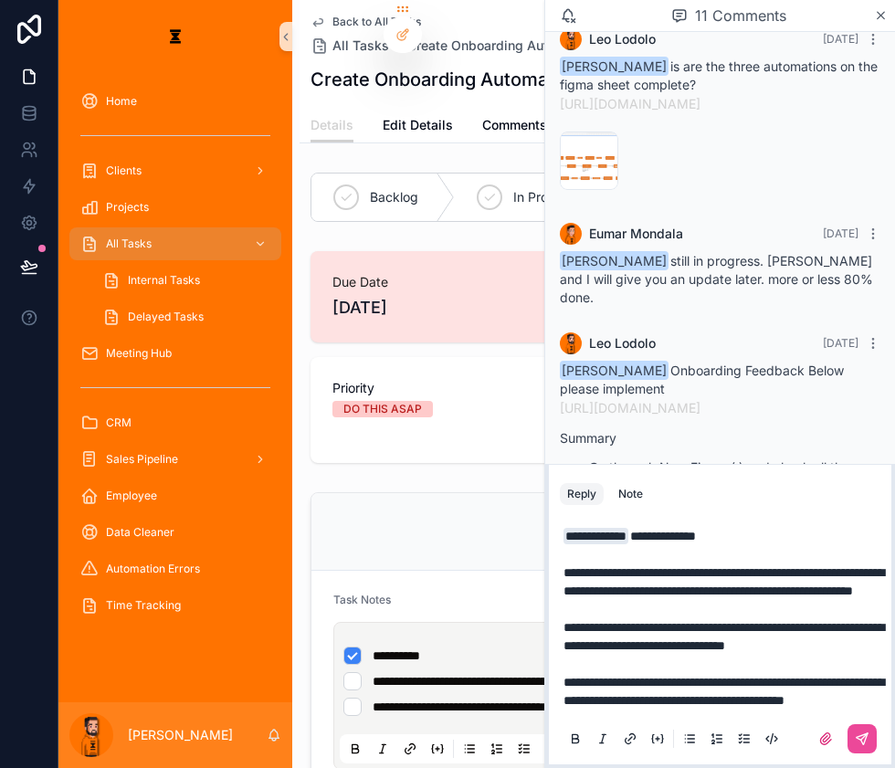
click at [755, 685] on p "**********" at bounding box center [723, 618] width 321 height 183
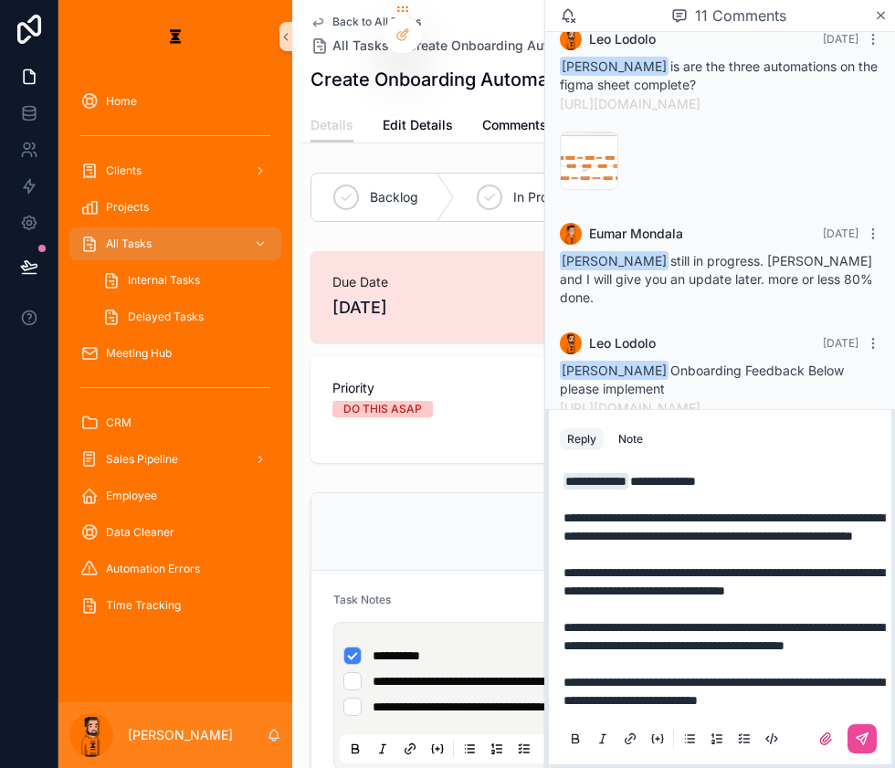
click at [872, 685] on p "**********" at bounding box center [723, 590] width 321 height 237
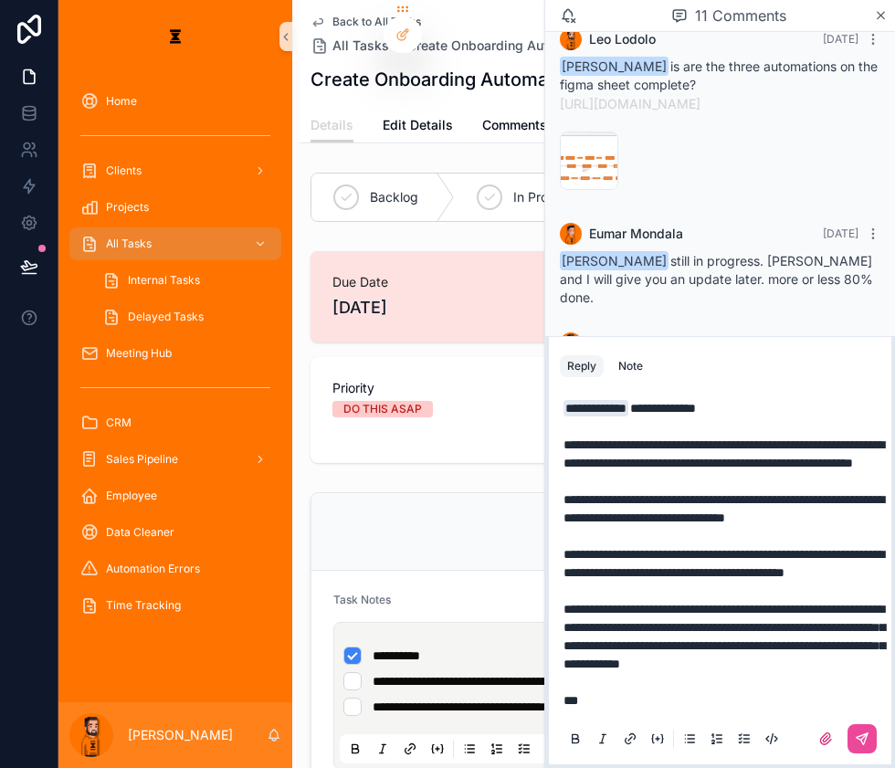
scroll to position [31, 0]
click at [701, 684] on p "**********" at bounding box center [723, 554] width 321 height 310
click at [732, 685] on p "**********" at bounding box center [723, 554] width 321 height 310
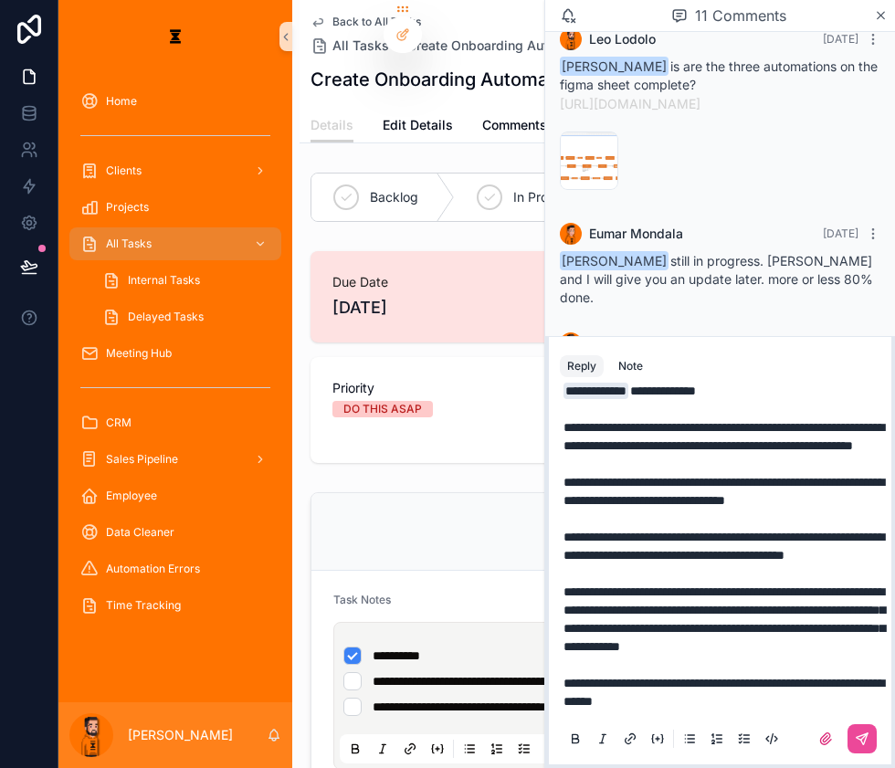
scroll to position [47, 0]
click at [773, 685] on div "**********" at bounding box center [720, 564] width 321 height 387
click at [780, 685] on p "**********" at bounding box center [723, 546] width 321 height 329
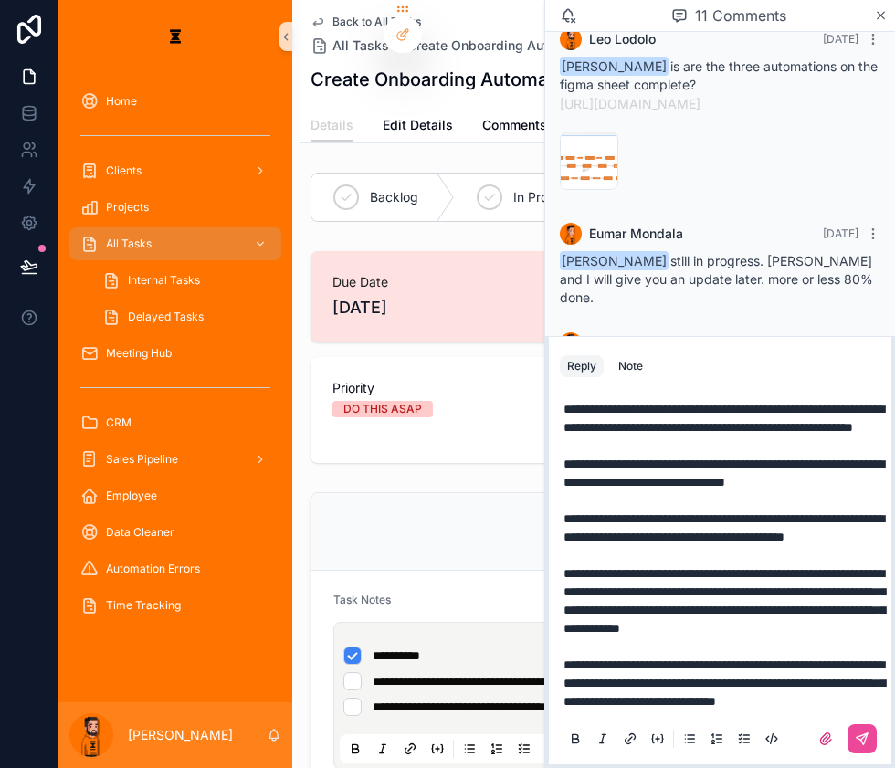
scroll to position [79, 0]
click at [809, 685] on p "**********" at bounding box center [723, 536] width 321 height 347
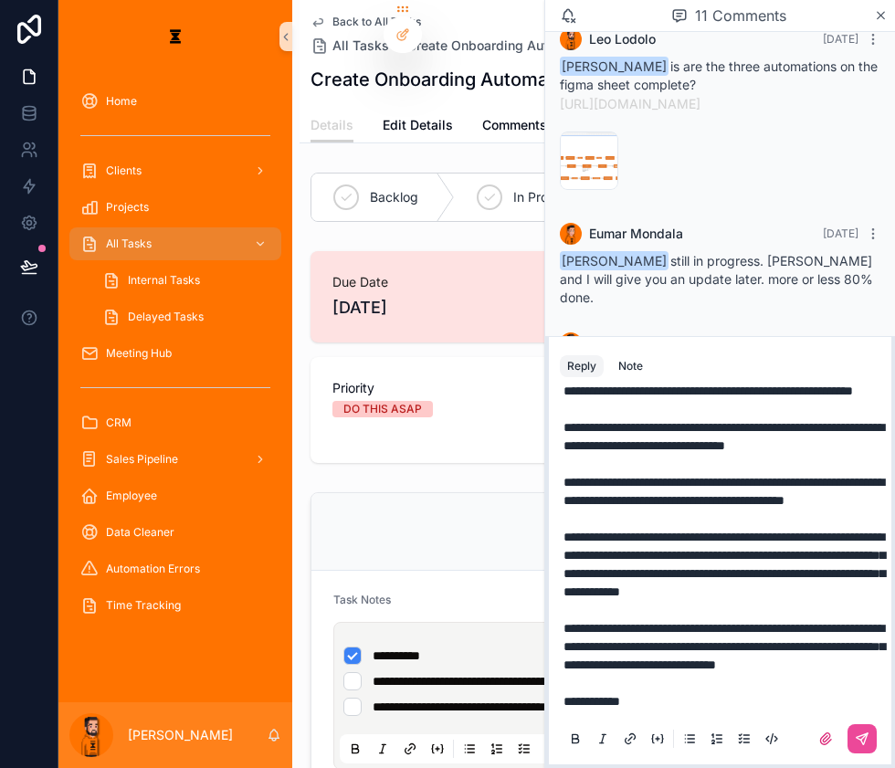
scroll to position [110, 0]
click at [768, 685] on p "**********" at bounding box center [723, 519] width 321 height 384
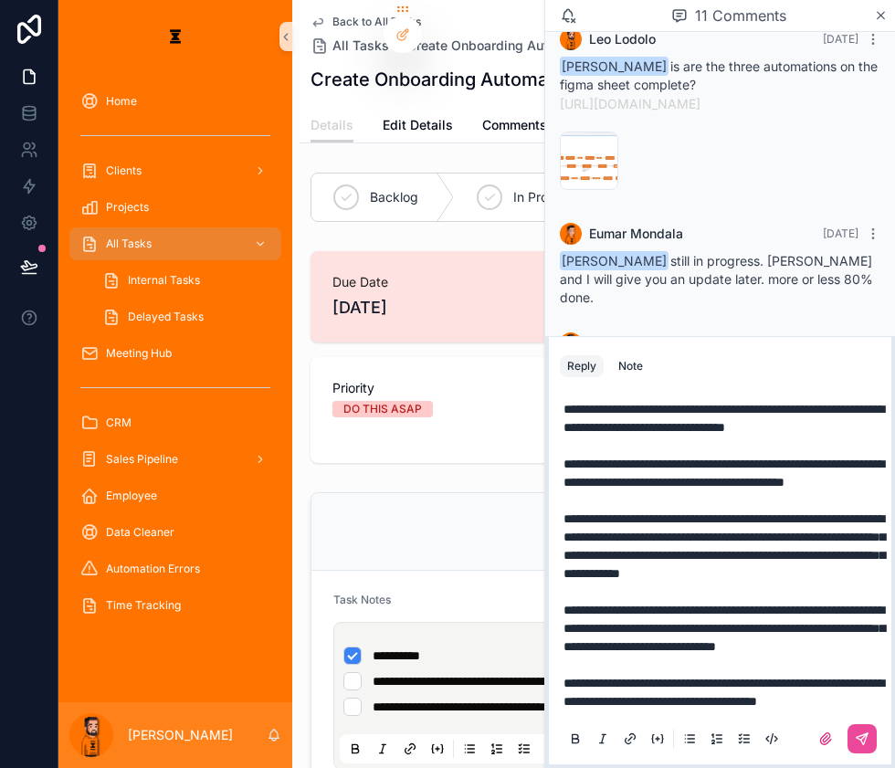
scroll to position [143, 0]
click at [721, 685] on div "**********" at bounding box center [720, 528] width 321 height 460
click at [730, 685] on p "**********" at bounding box center [723, 510] width 321 height 402
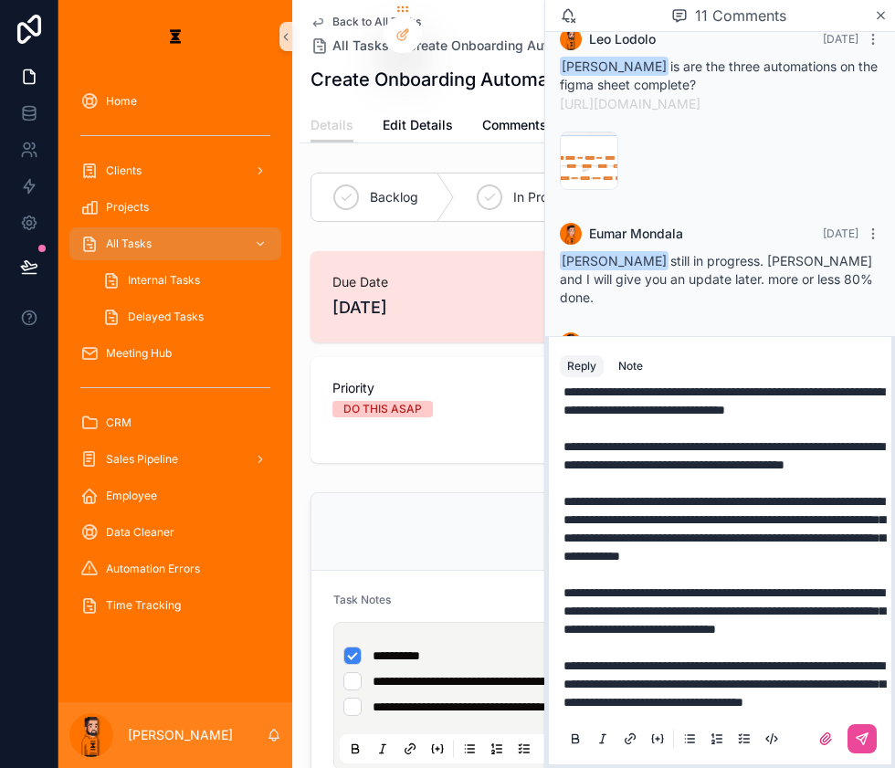
scroll to position [0, 0]
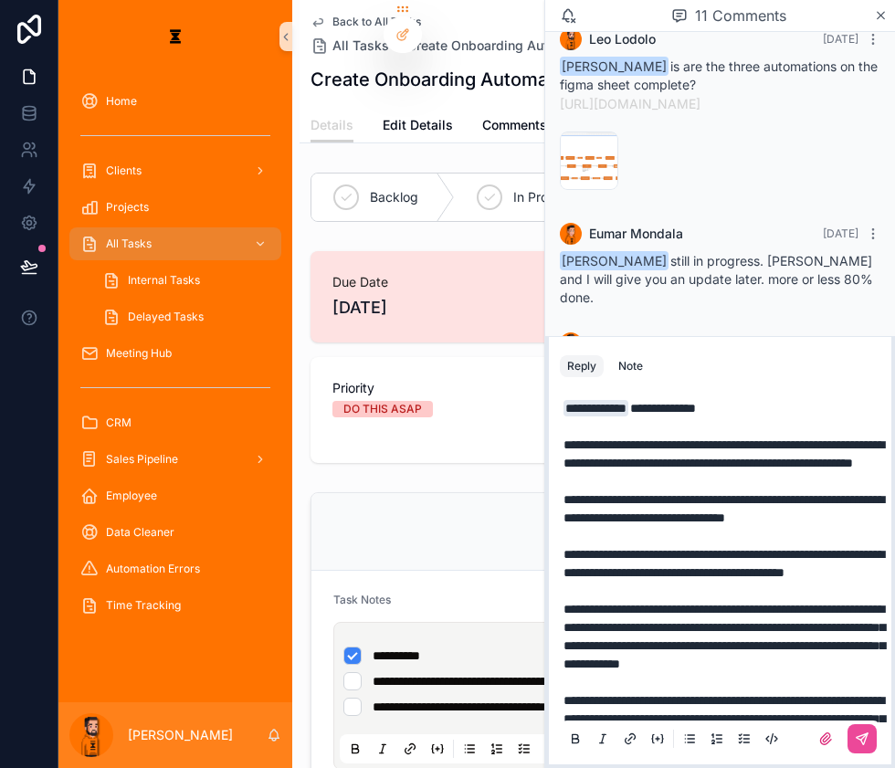
click at [785, 403] on p "**********" at bounding box center [723, 609] width 321 height 420
click at [767, 405] on span "**********" at bounding box center [720, 408] width 180 height 13
click at [760, 421] on p "**********" at bounding box center [723, 609] width 321 height 420
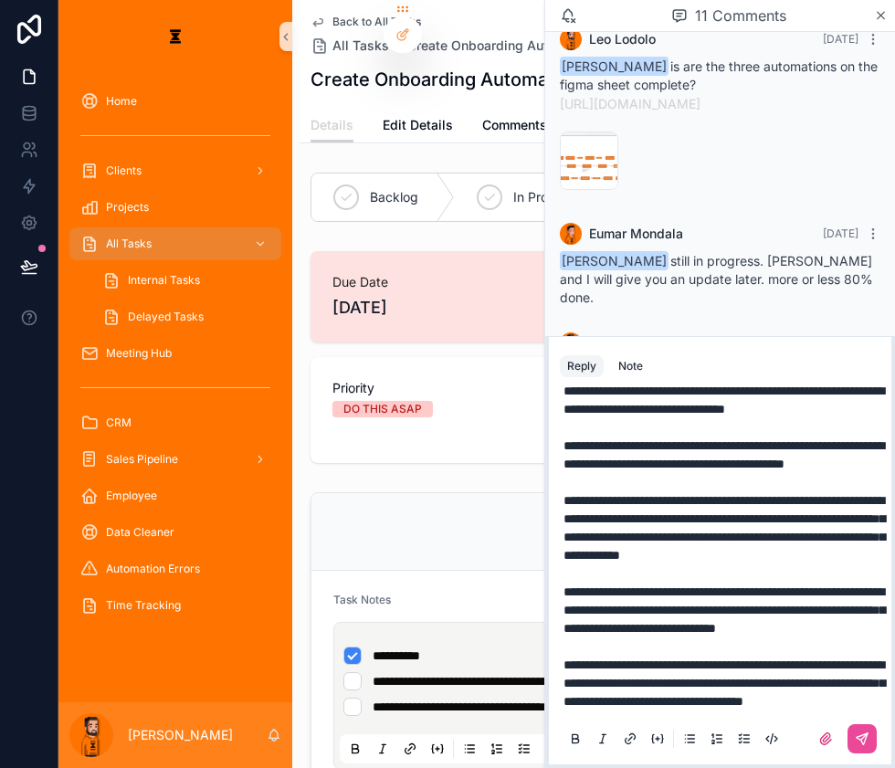
scroll to position [174, 0]
click at [850, 685] on p "**********" at bounding box center [723, 500] width 321 height 420
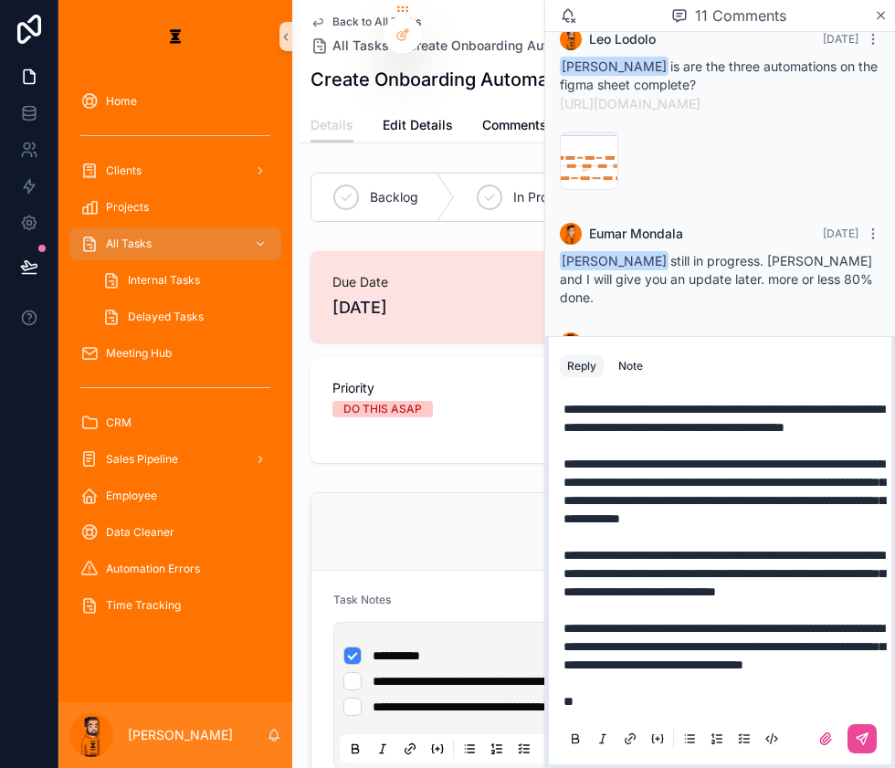
scroll to position [207, 0]
click at [725, 685] on span "**********" at bounding box center [644, 701] width 162 height 13
click at [855, 685] on icon "scrollable content" at bounding box center [862, 738] width 15 height 15
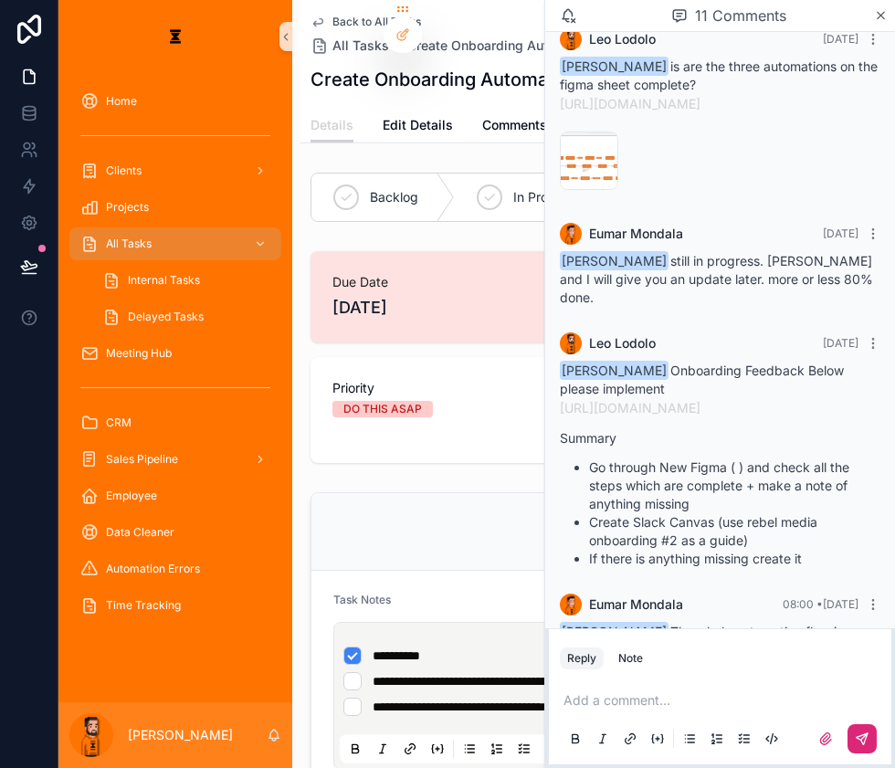
scroll to position [1431, 0]
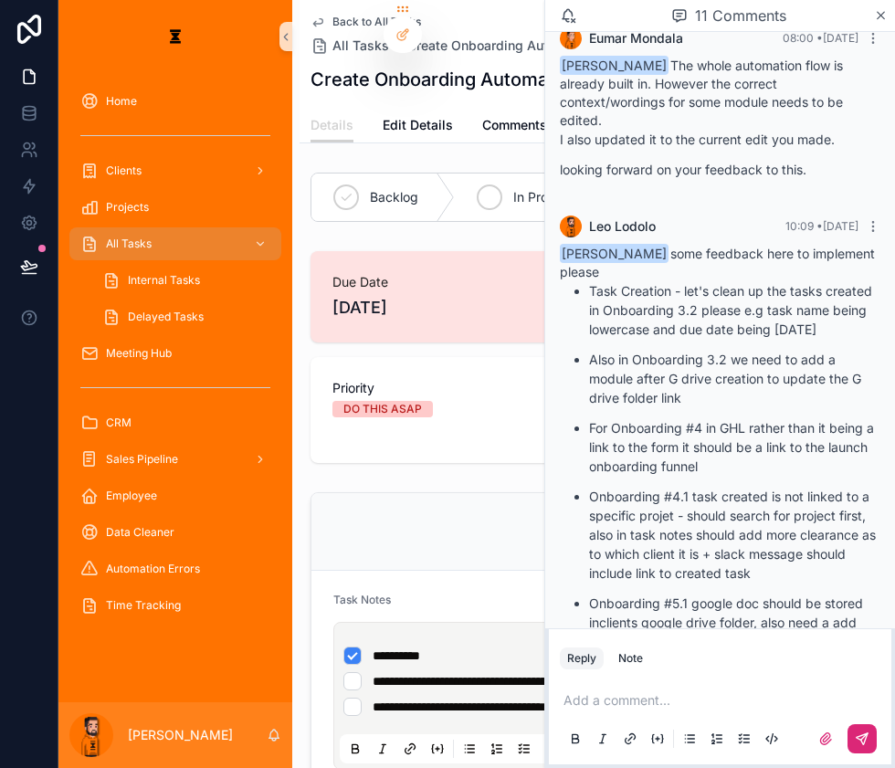
click at [513, 188] on span "In Process" at bounding box center [544, 197] width 62 height 18
click at [514, 571] on form "**********" at bounding box center [597, 681] width 572 height 221
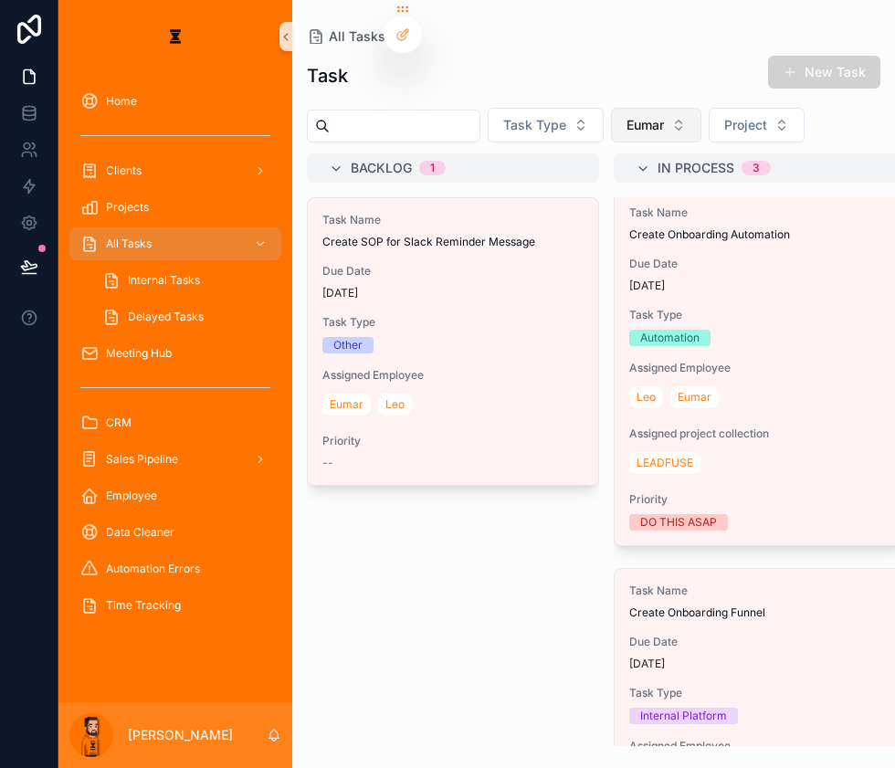
click at [626, 116] on span "Eumar" at bounding box center [644, 125] width 37 height 18
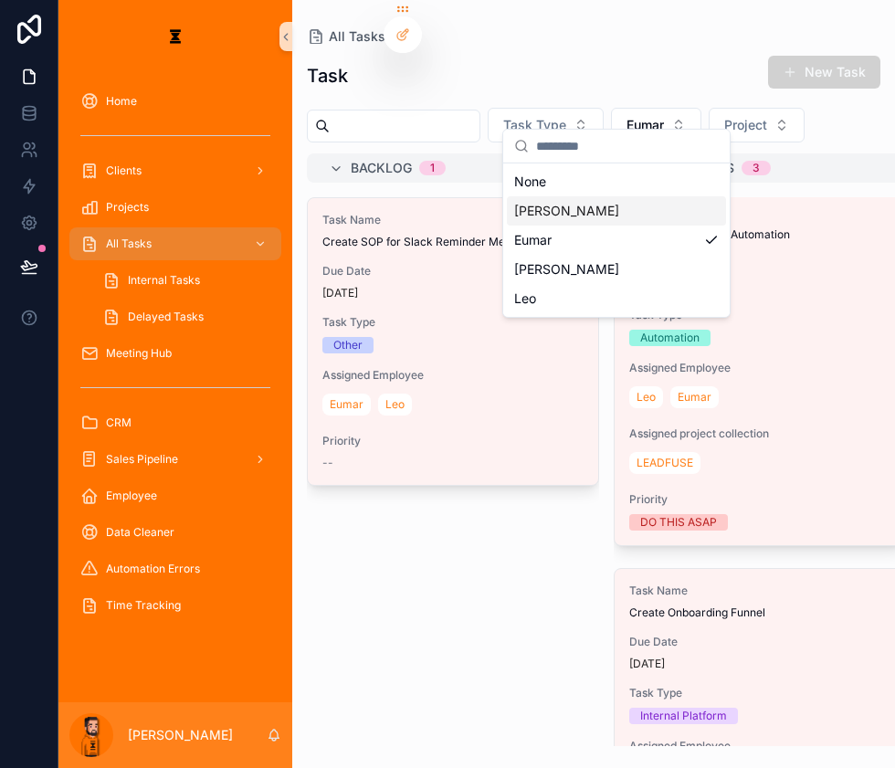
click at [570, 207] on div "[PERSON_NAME]" at bounding box center [616, 210] width 219 height 29
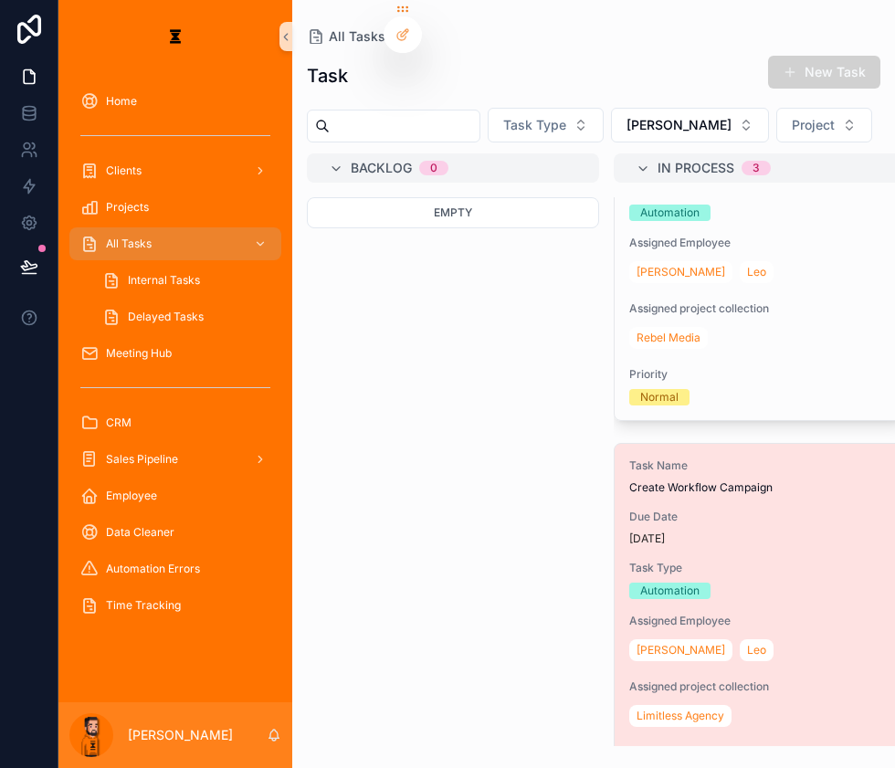
scroll to position [421, 0]
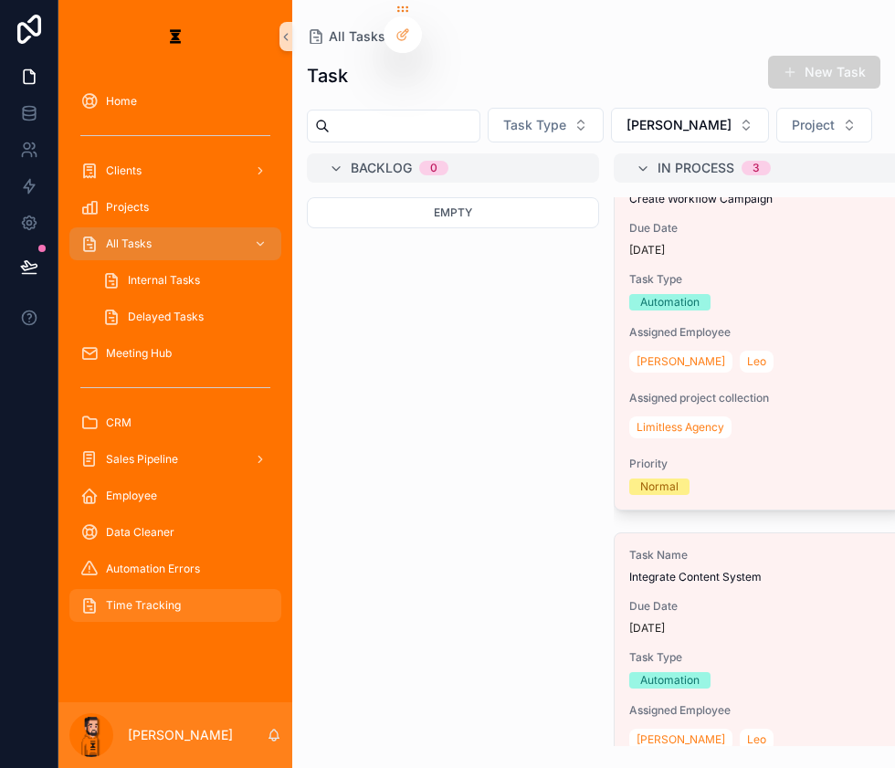
click at [143, 598] on span "Time Tracking" at bounding box center [143, 605] width 75 height 15
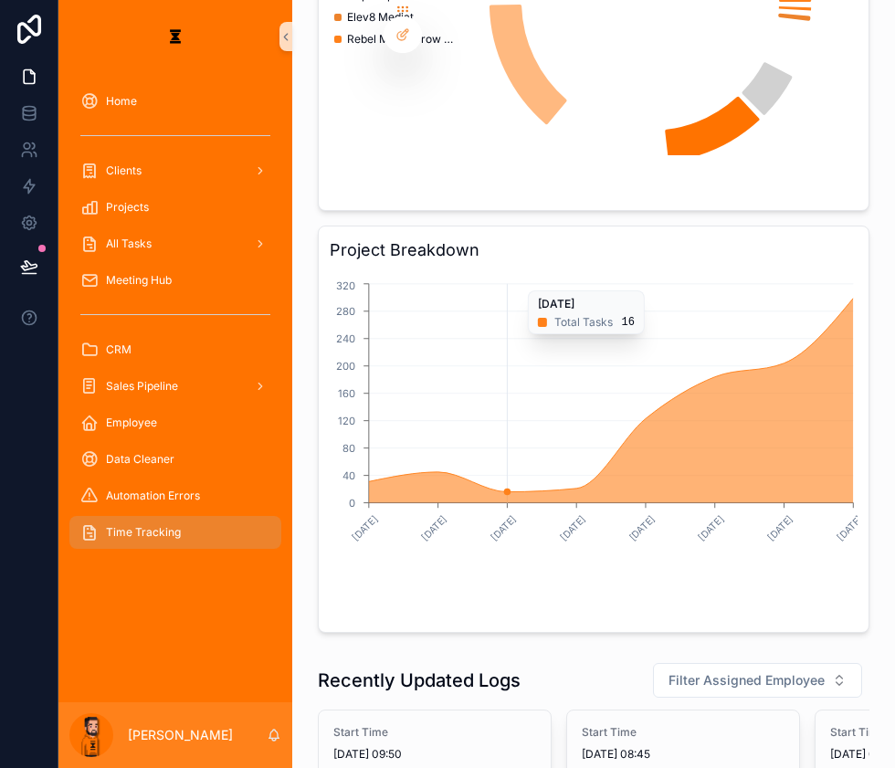
scroll to position [1162, 0]
